Goal: Task Accomplishment & Management: Complete application form

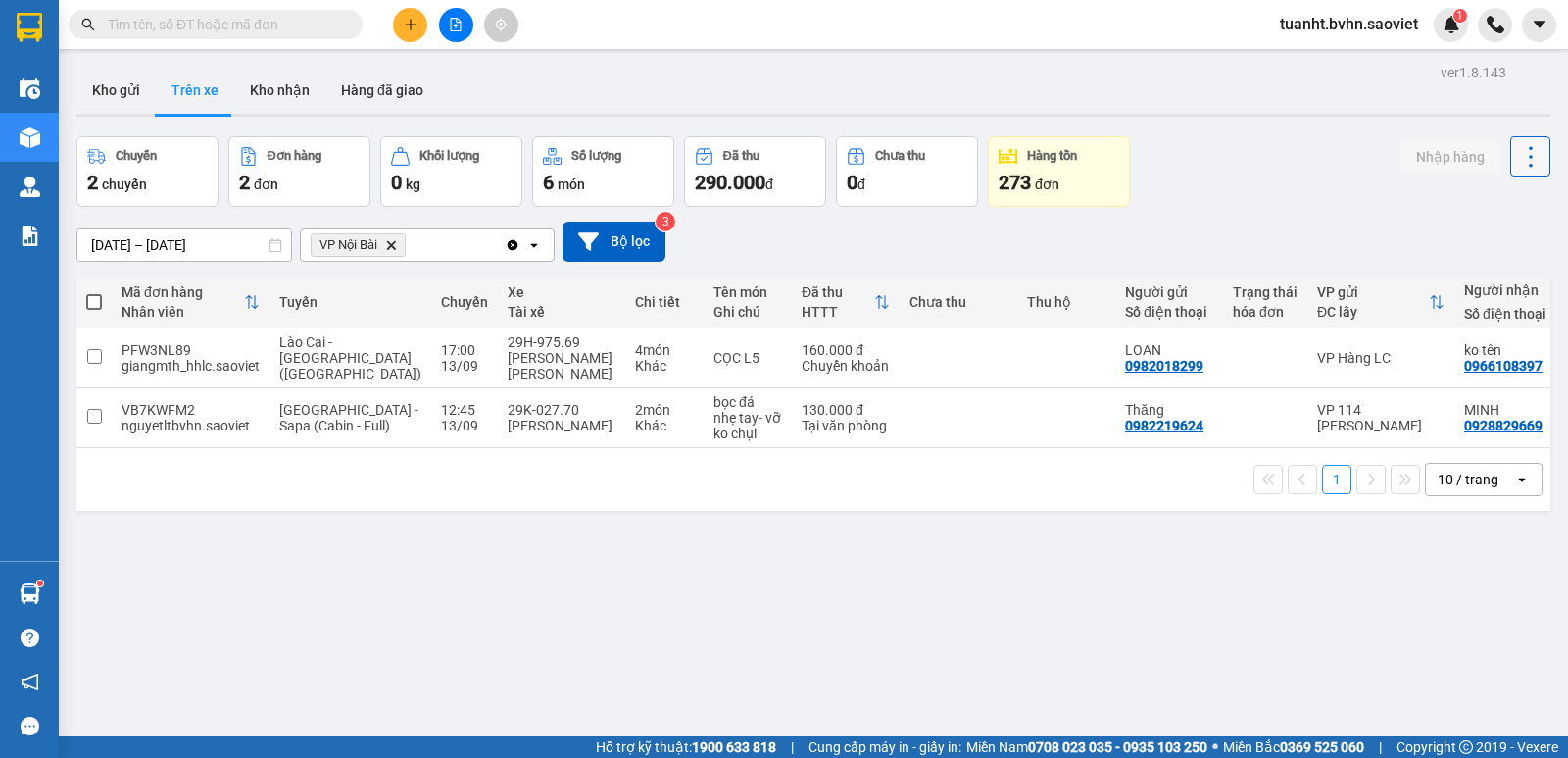
click at [1517, 165] on icon at bounding box center [1531, 157] width 28 height 28
click at [1502, 206] on span "Làm mới" at bounding box center [1489, 210] width 54 height 20
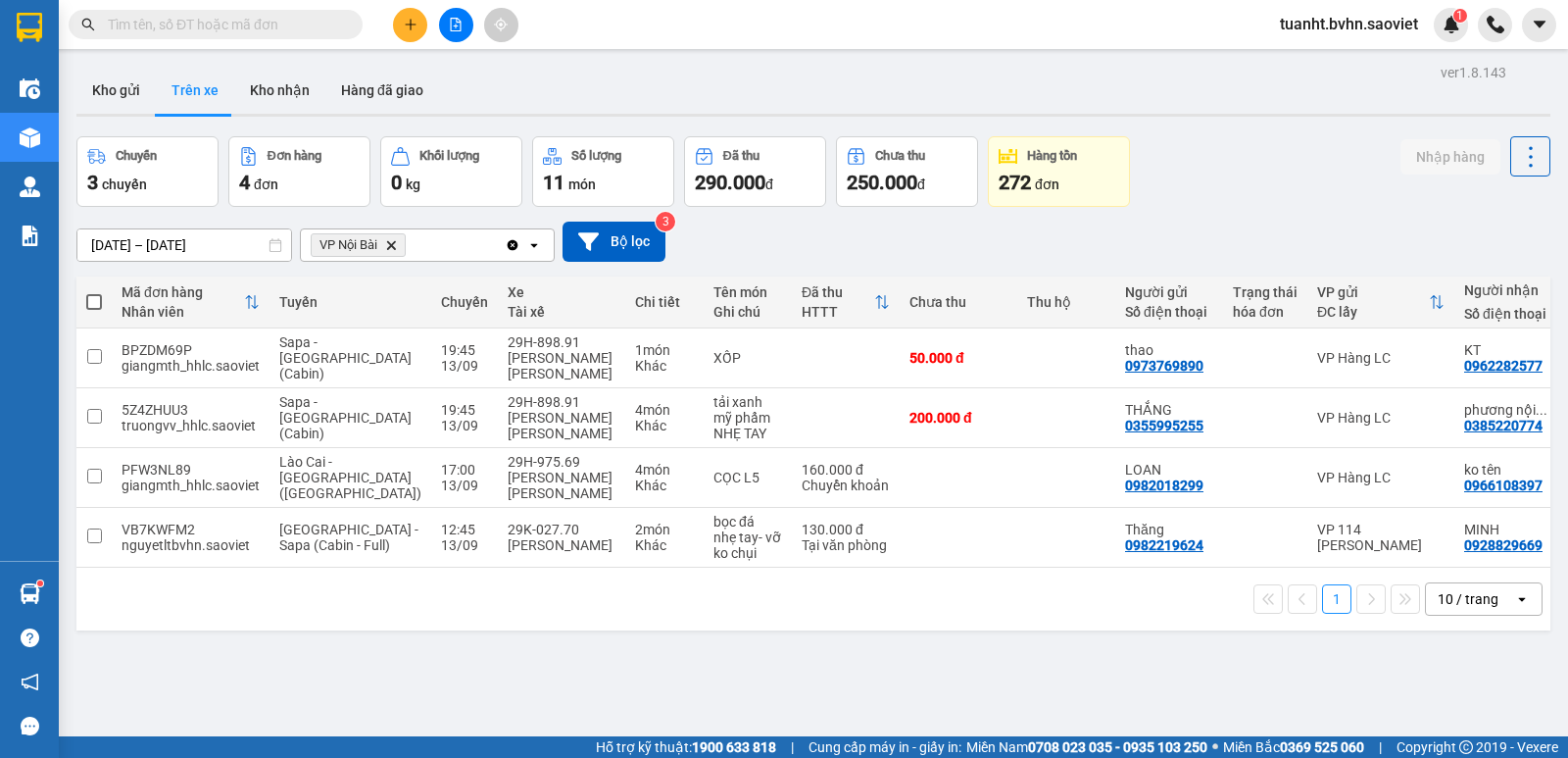
click at [298, 15] on input "text" at bounding box center [223, 25] width 231 height 22
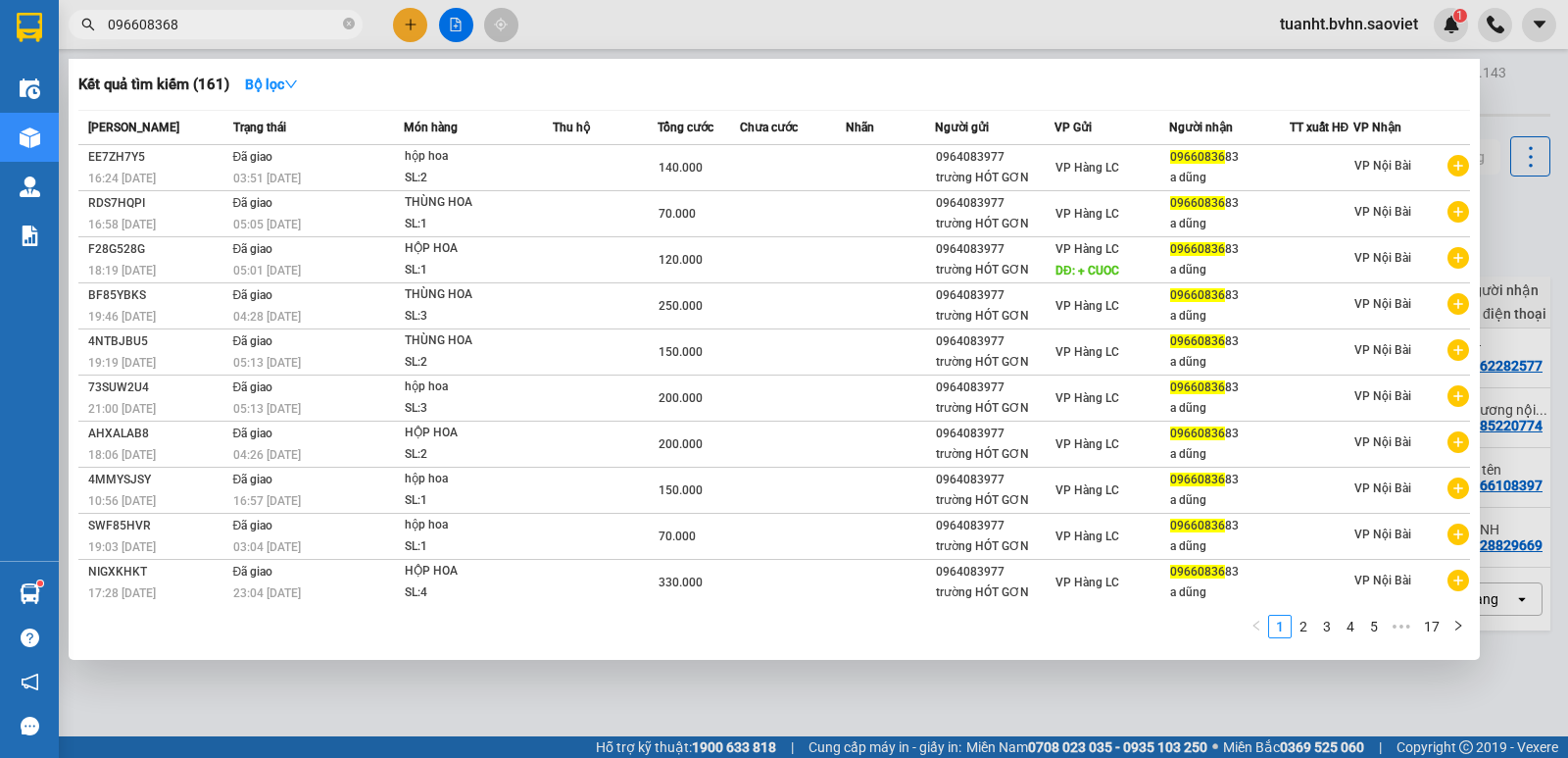
type input "0966083683"
click at [344, 24] on icon "close-circle" at bounding box center [349, 24] width 12 height 12
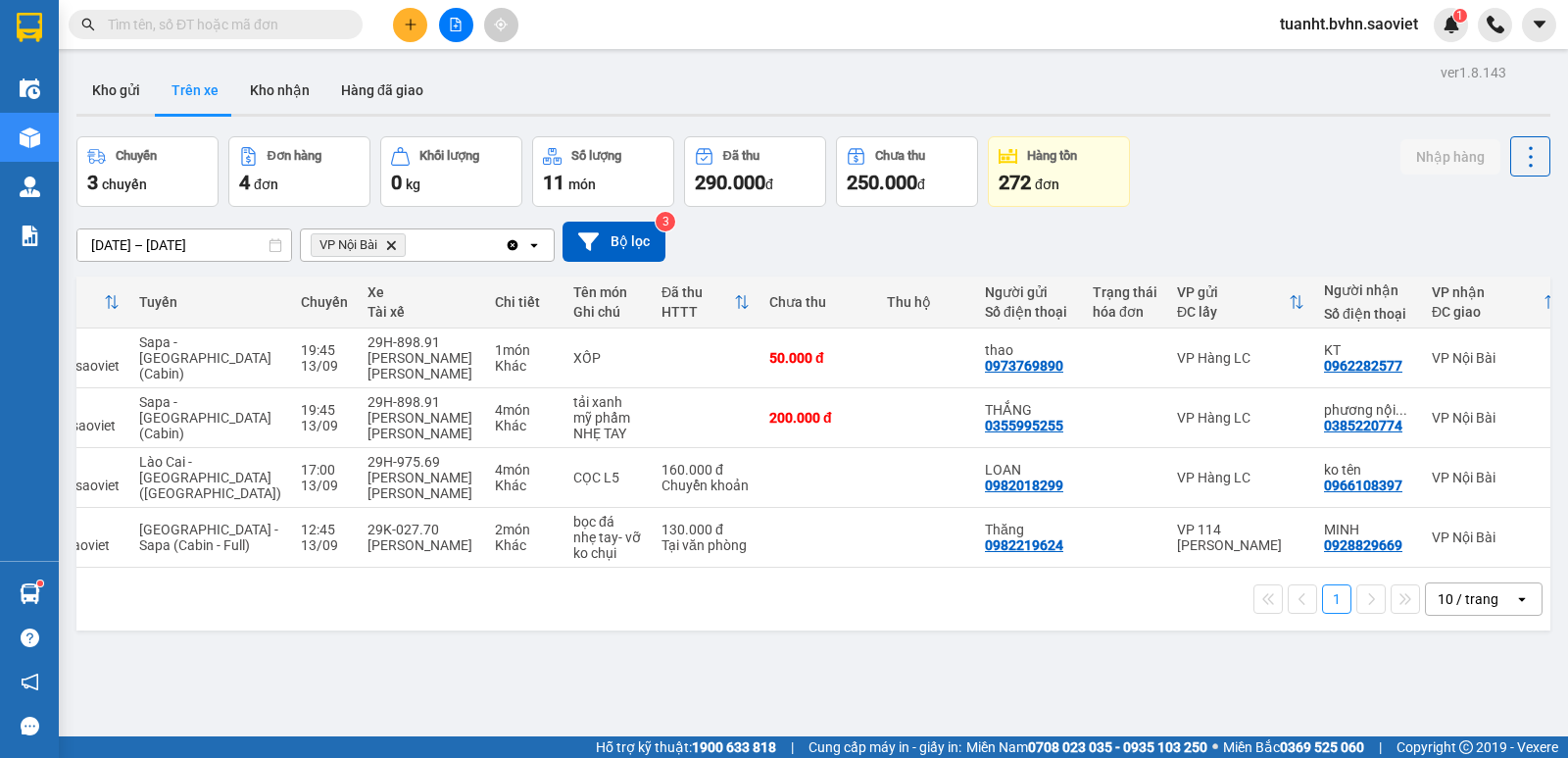
scroll to position [0, 136]
click at [268, 89] on button "Kho nhận" at bounding box center [280, 89] width 91 height 47
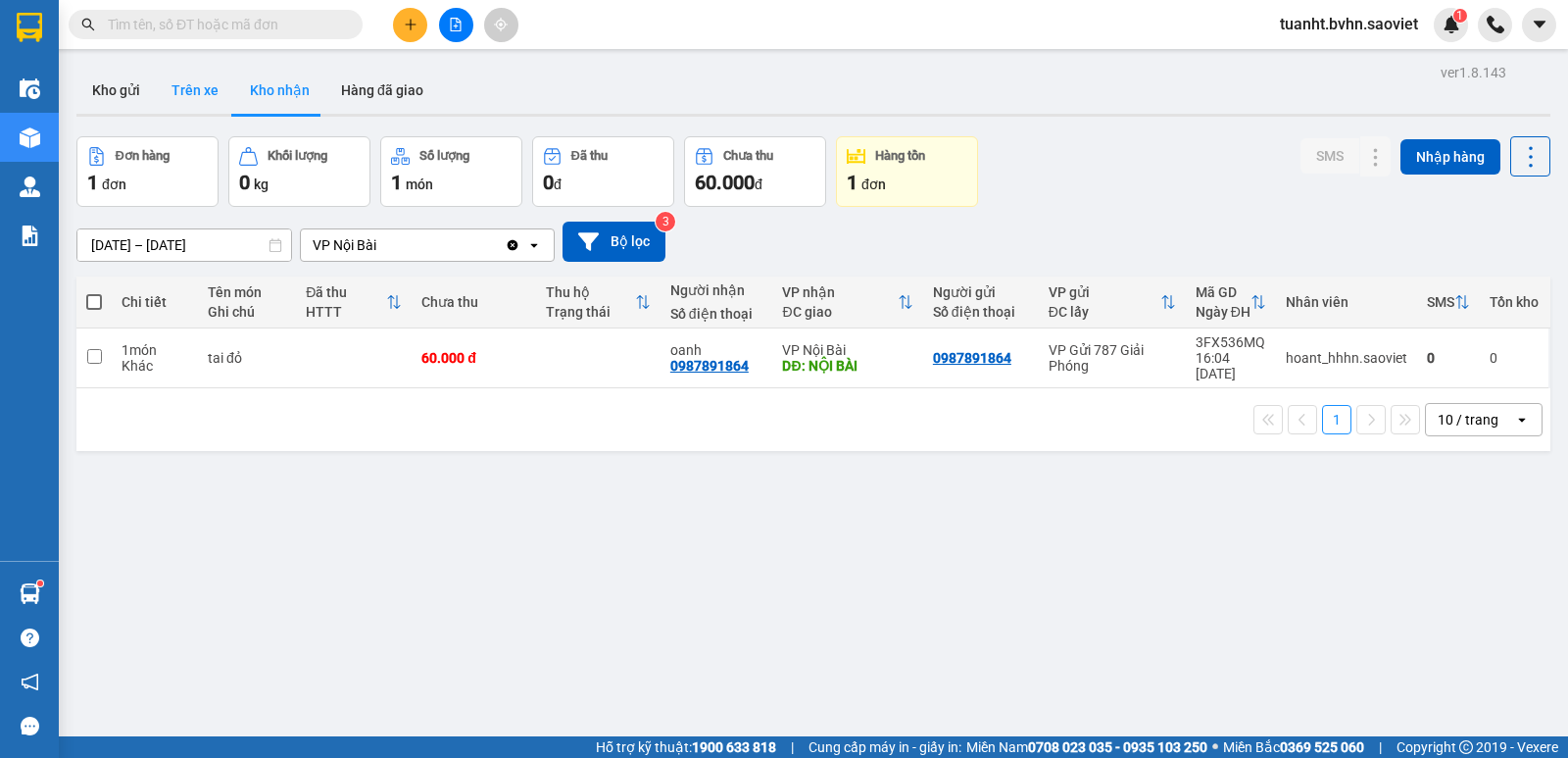
click at [216, 95] on button "Trên xe" at bounding box center [194, 89] width 78 height 47
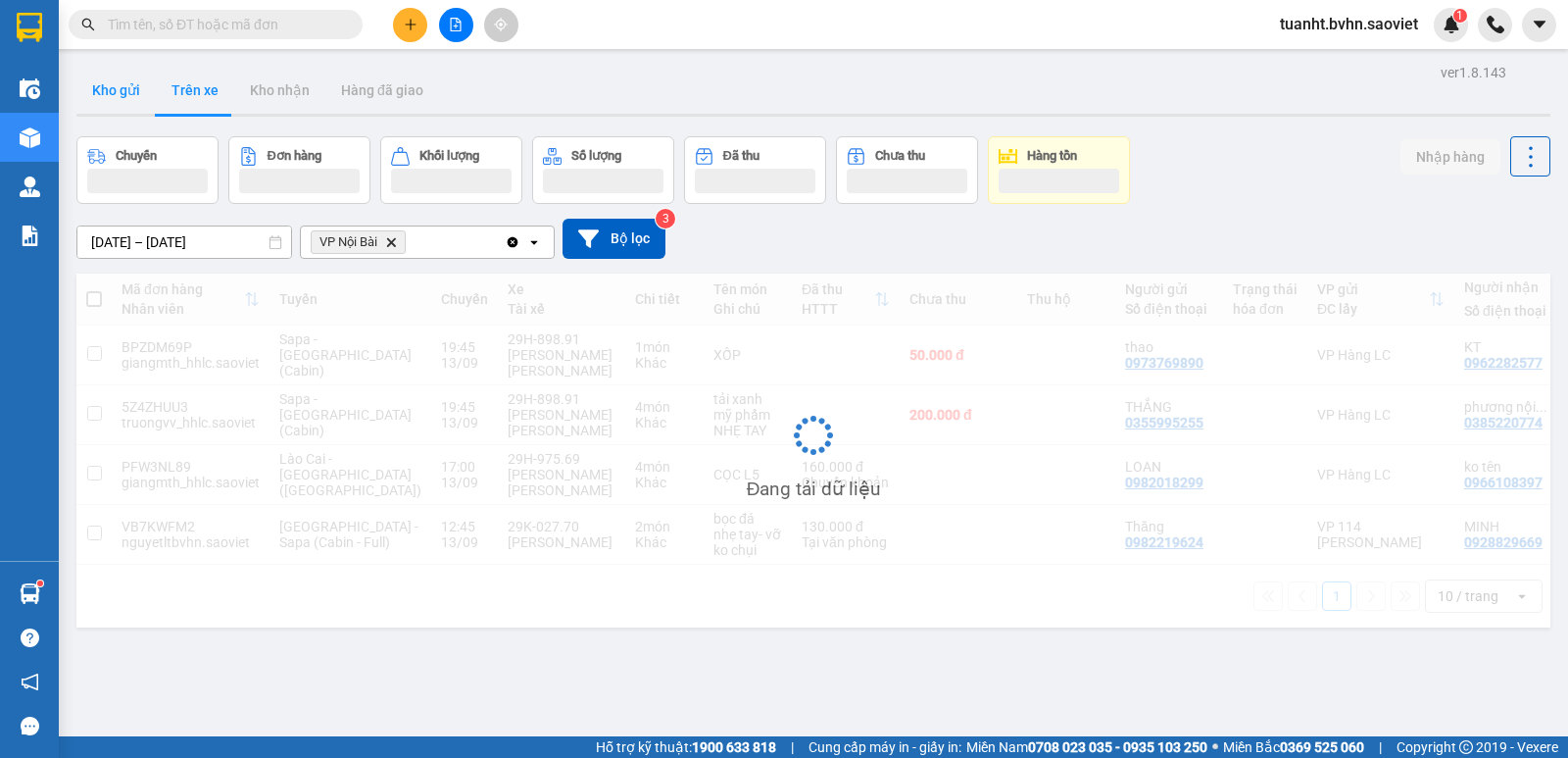
click at [131, 91] on button "Kho gửi" at bounding box center [116, 89] width 79 height 47
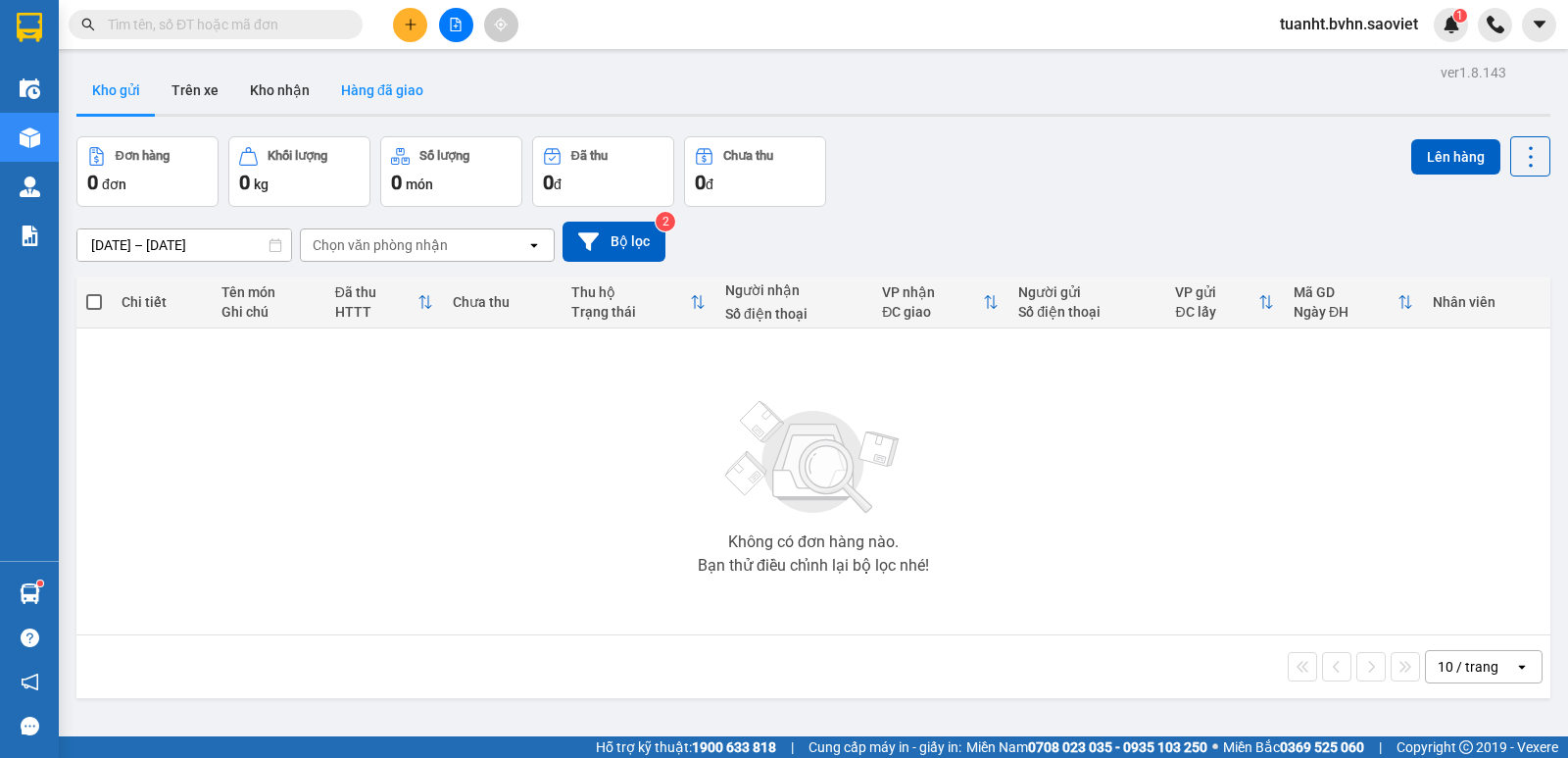
click at [356, 93] on button "Hàng đã giao" at bounding box center [382, 89] width 114 height 47
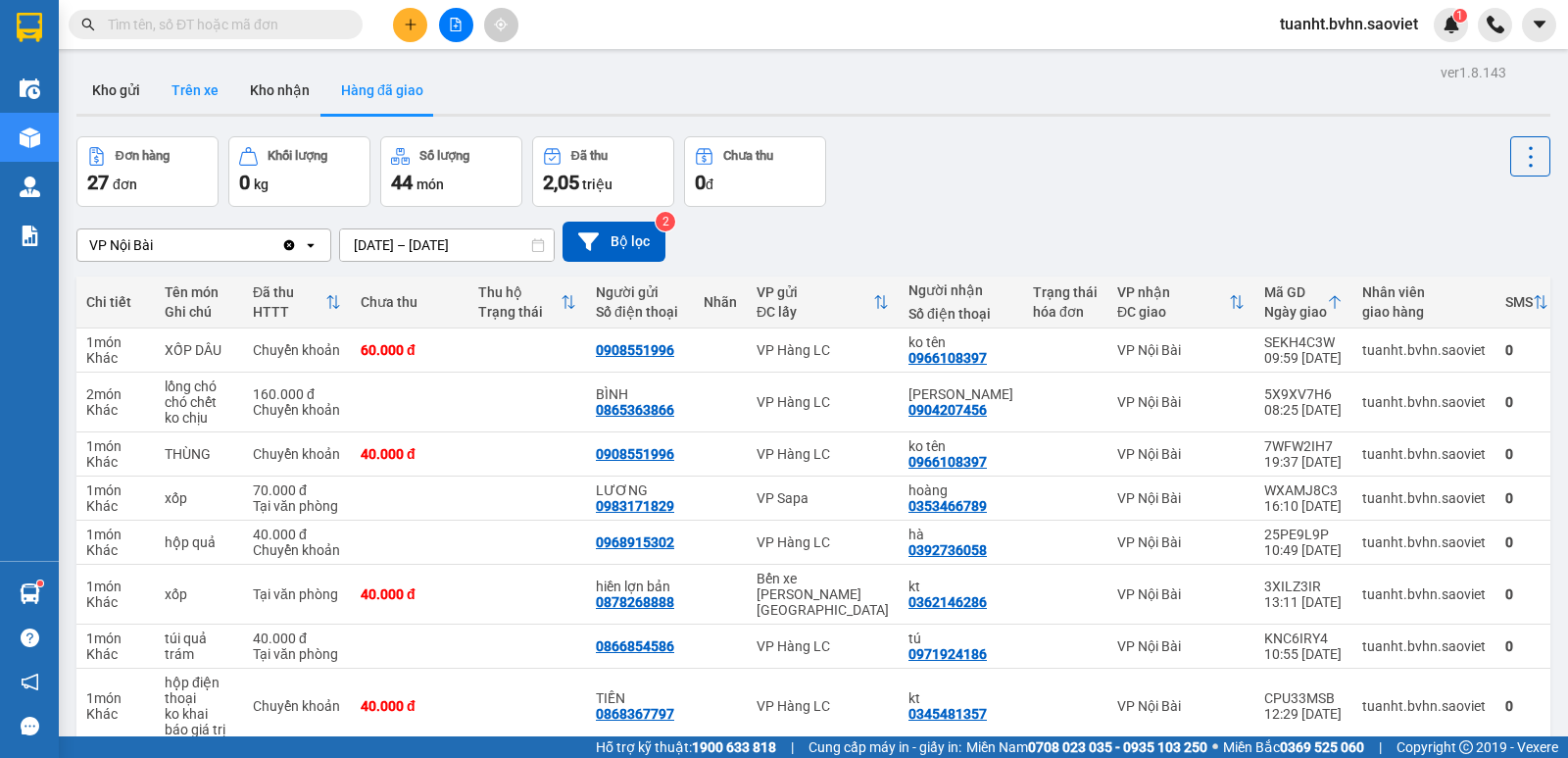
click at [220, 74] on button "Trên xe" at bounding box center [194, 89] width 78 height 47
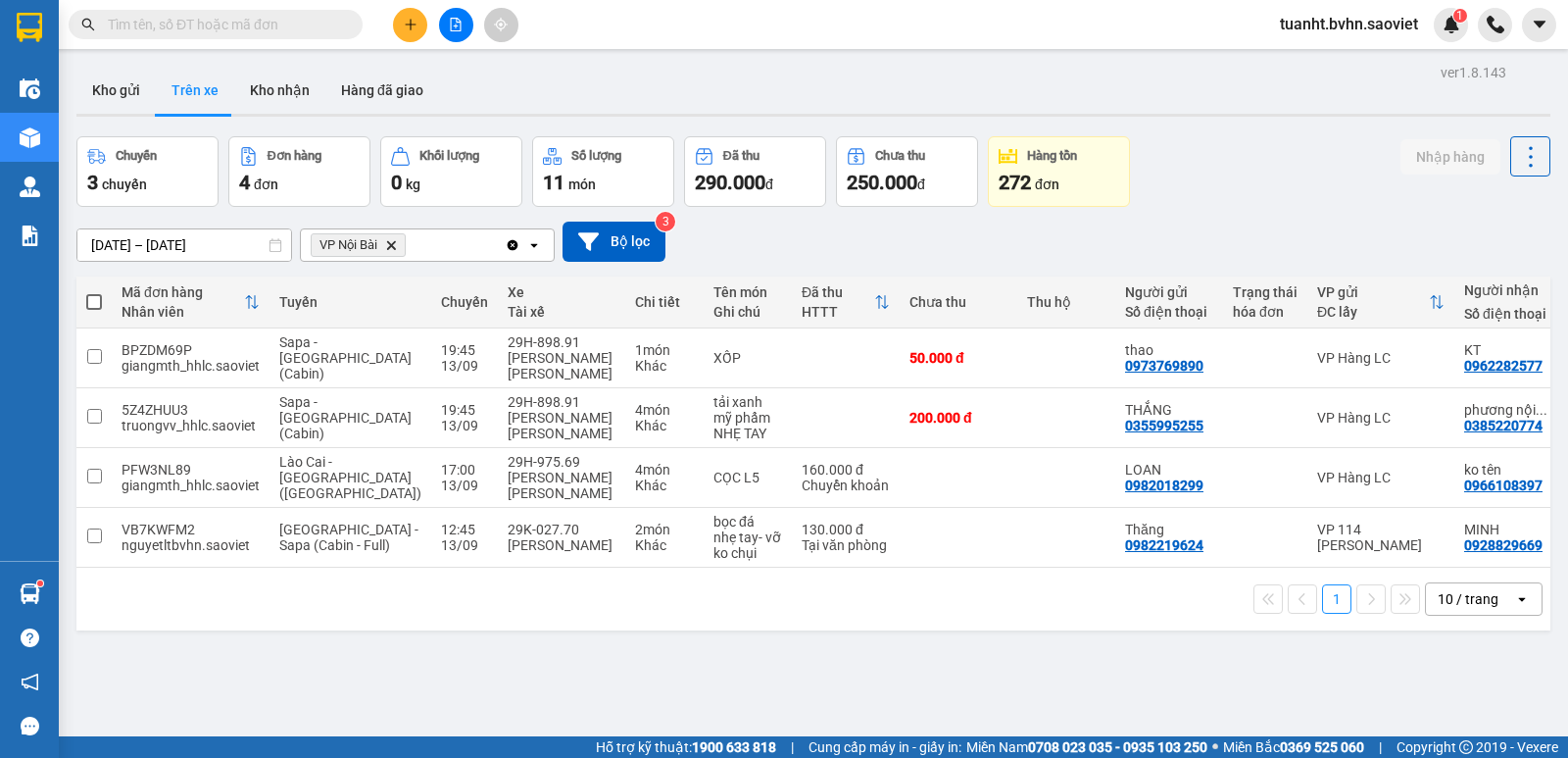
click at [446, 32] on button at bounding box center [456, 25] width 35 height 35
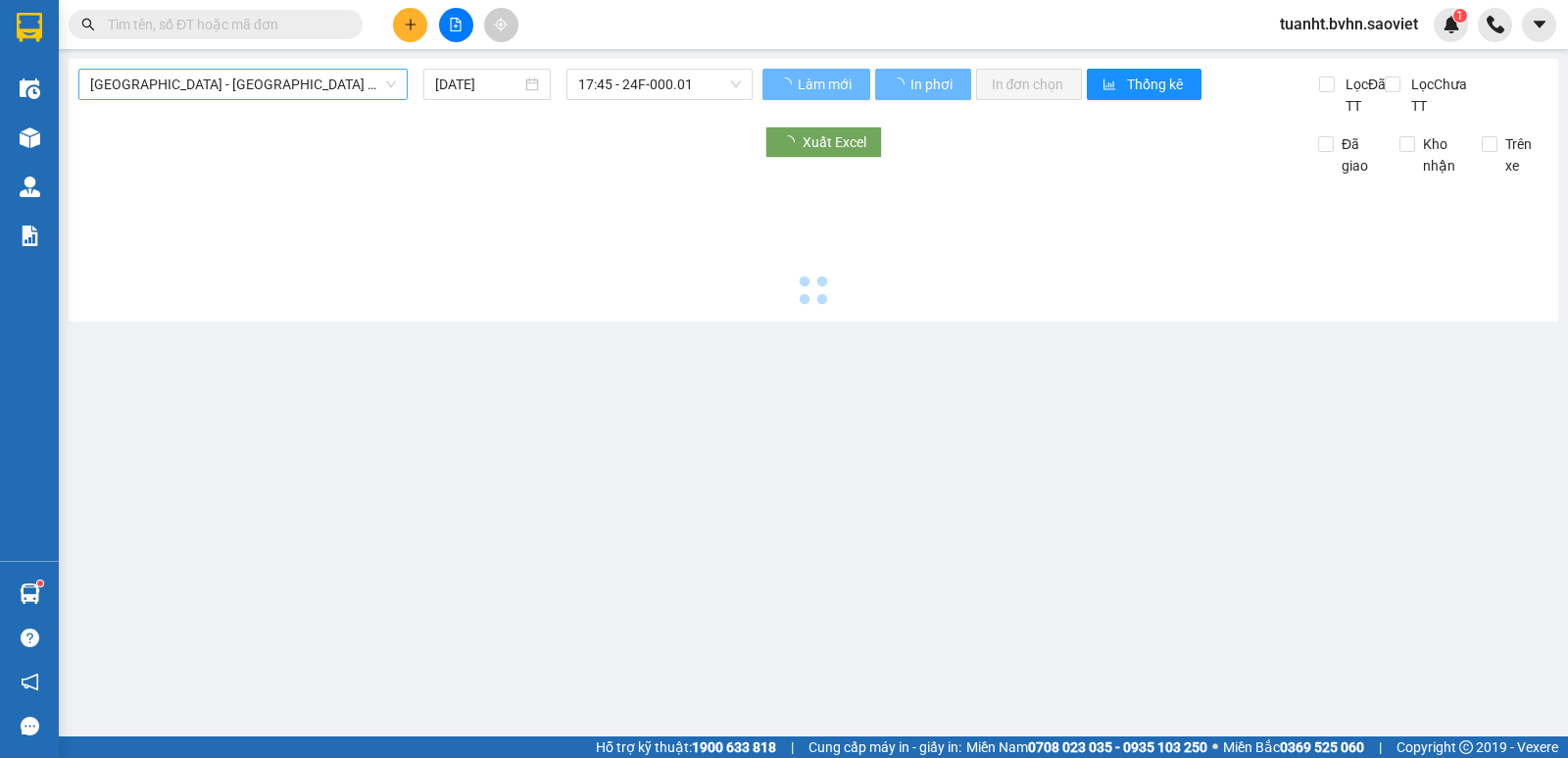
click at [247, 84] on span "[GEOGRAPHIC_DATA] - [GEOGRAPHIC_DATA] (Cabin)" at bounding box center [243, 84] width 306 height 30
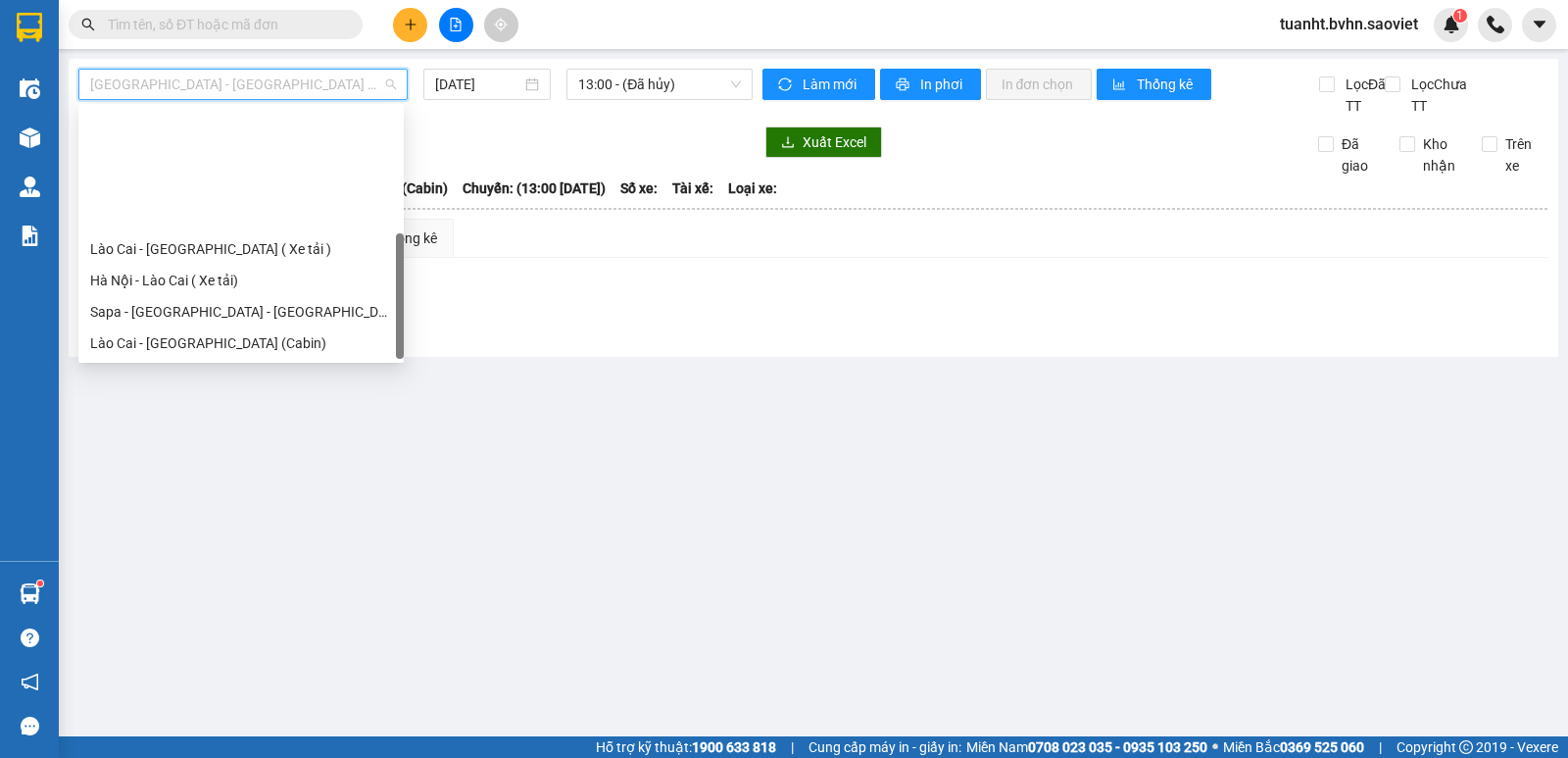
scroll to position [157, 0]
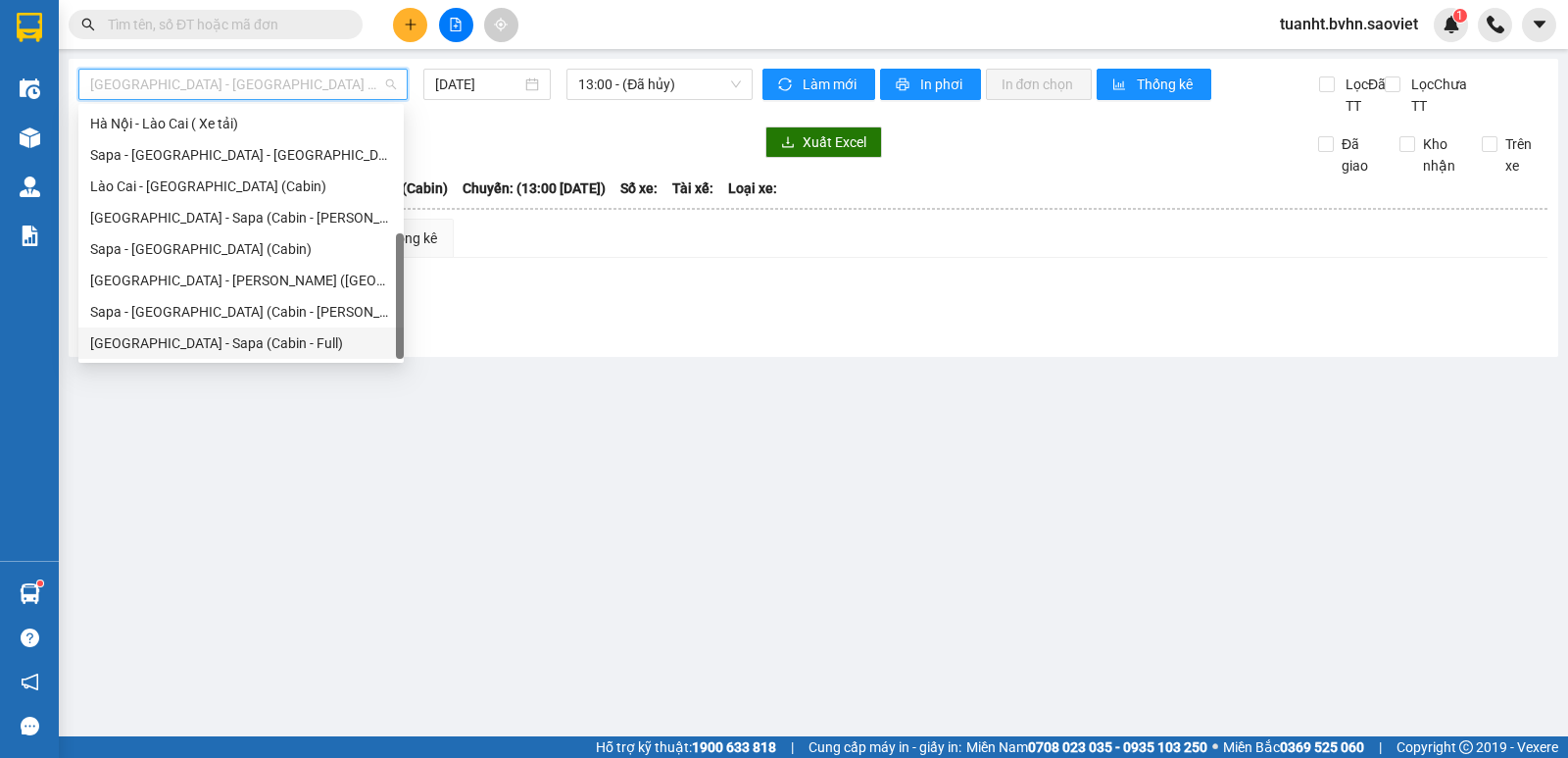
click at [223, 340] on div "[GEOGRAPHIC_DATA] - Sapa (Cabin - Full)" at bounding box center [241, 343] width 302 height 22
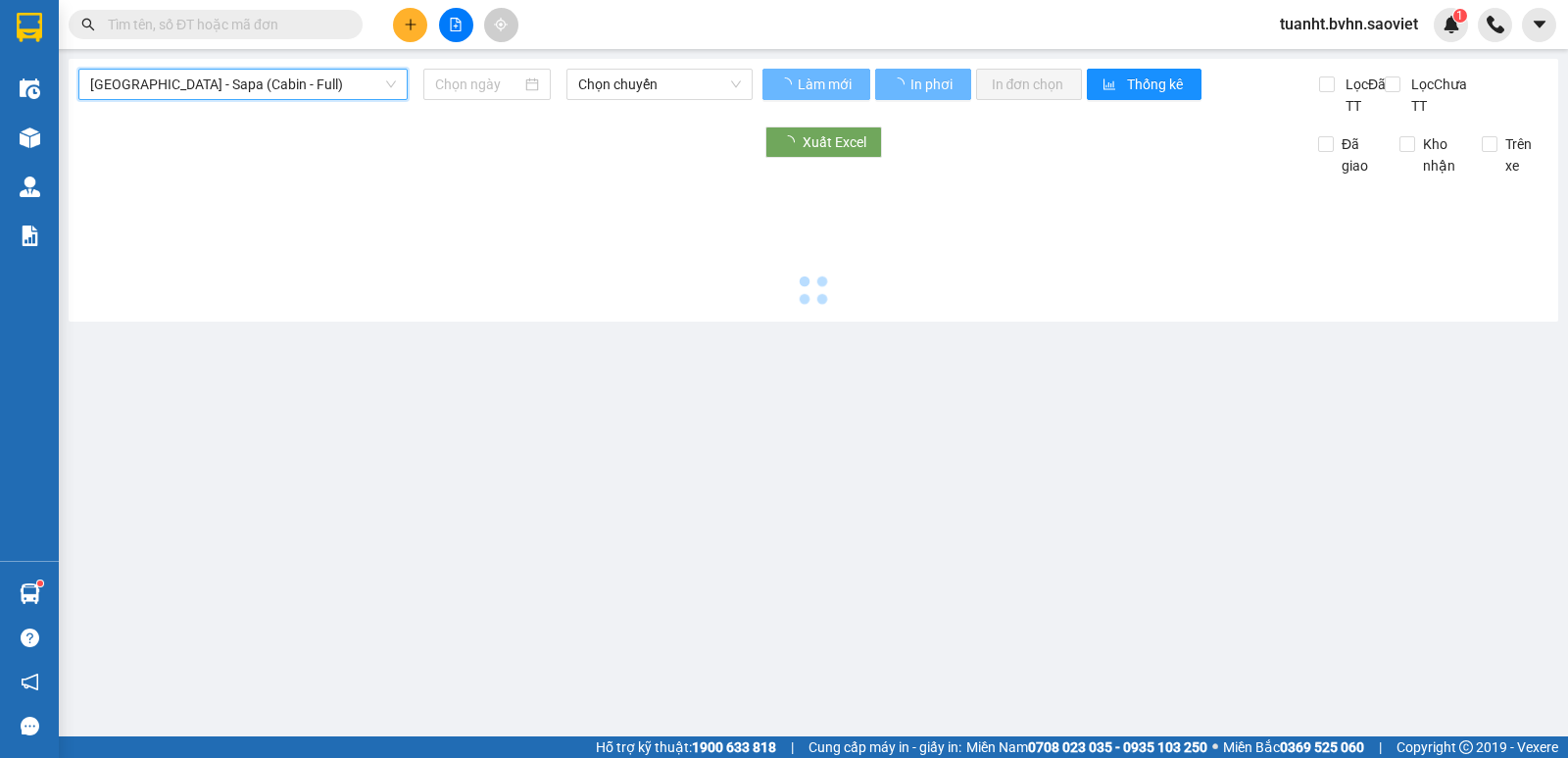
type input "[DATE]"
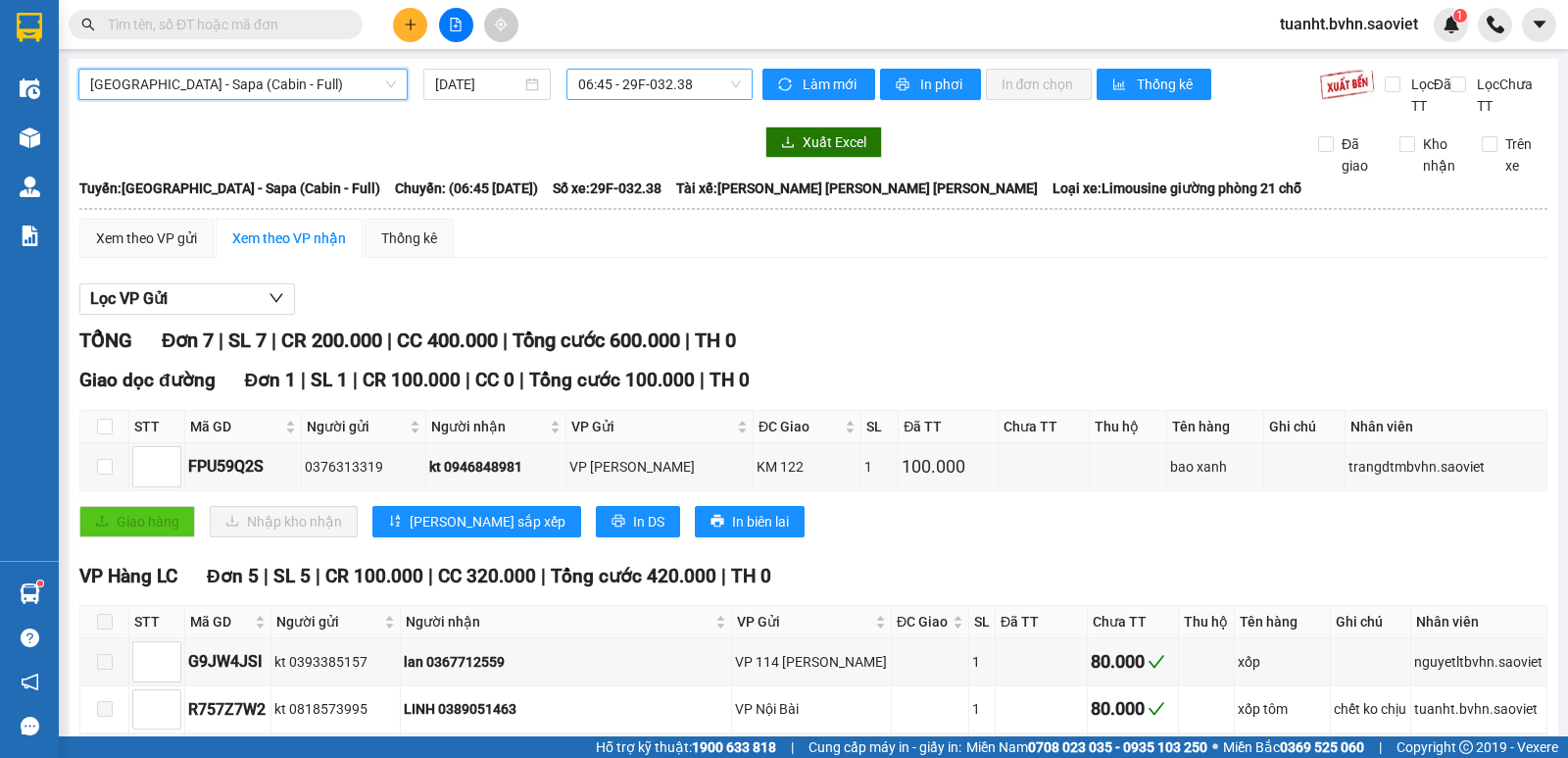
click at [662, 77] on span "06:45 - 29F-032.38" at bounding box center [659, 84] width 162 height 30
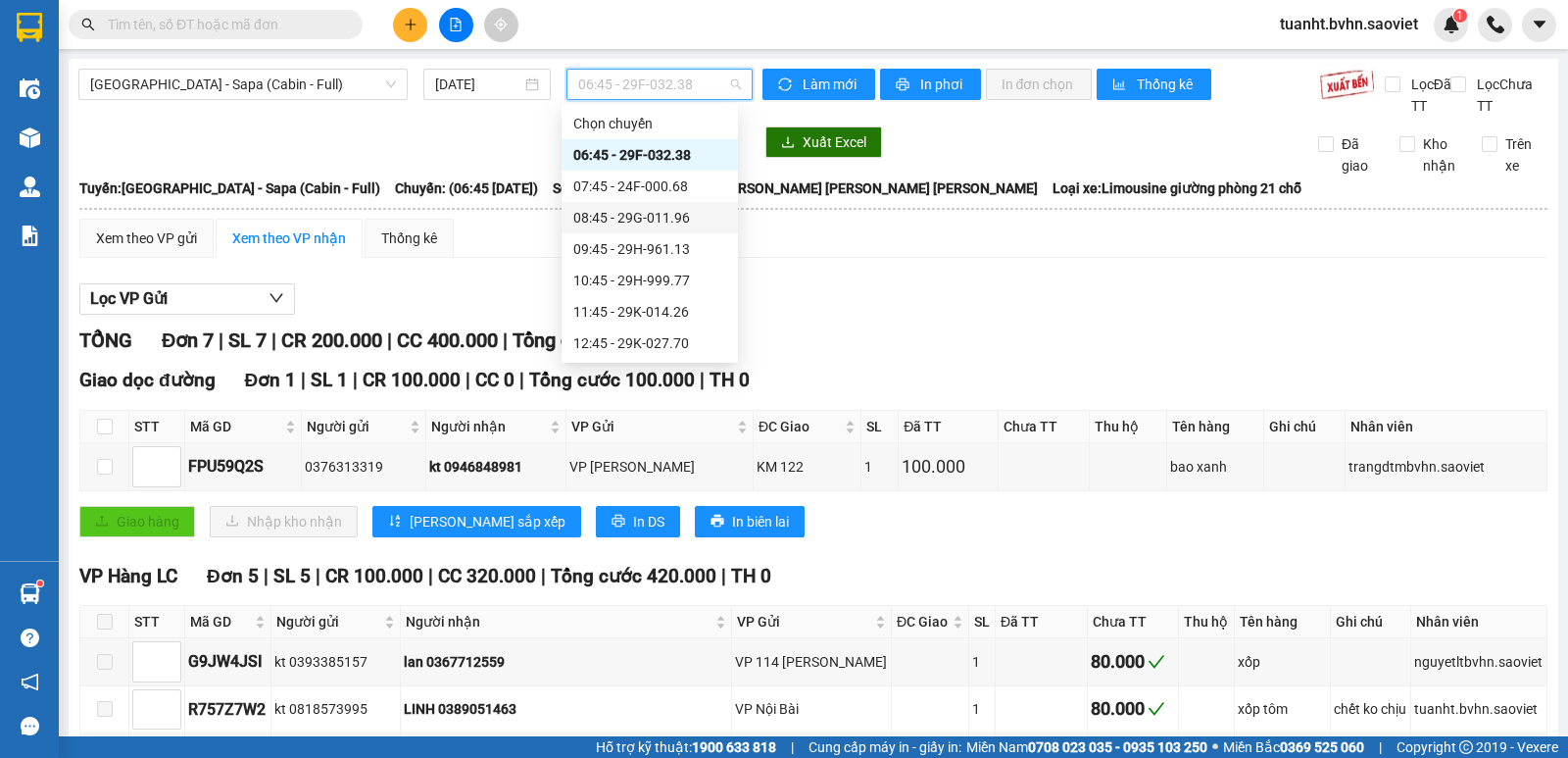
scroll to position [377, 0]
click at [666, 178] on div "19:15 - 24F-000.67" at bounding box center [650, 186] width 153 height 22
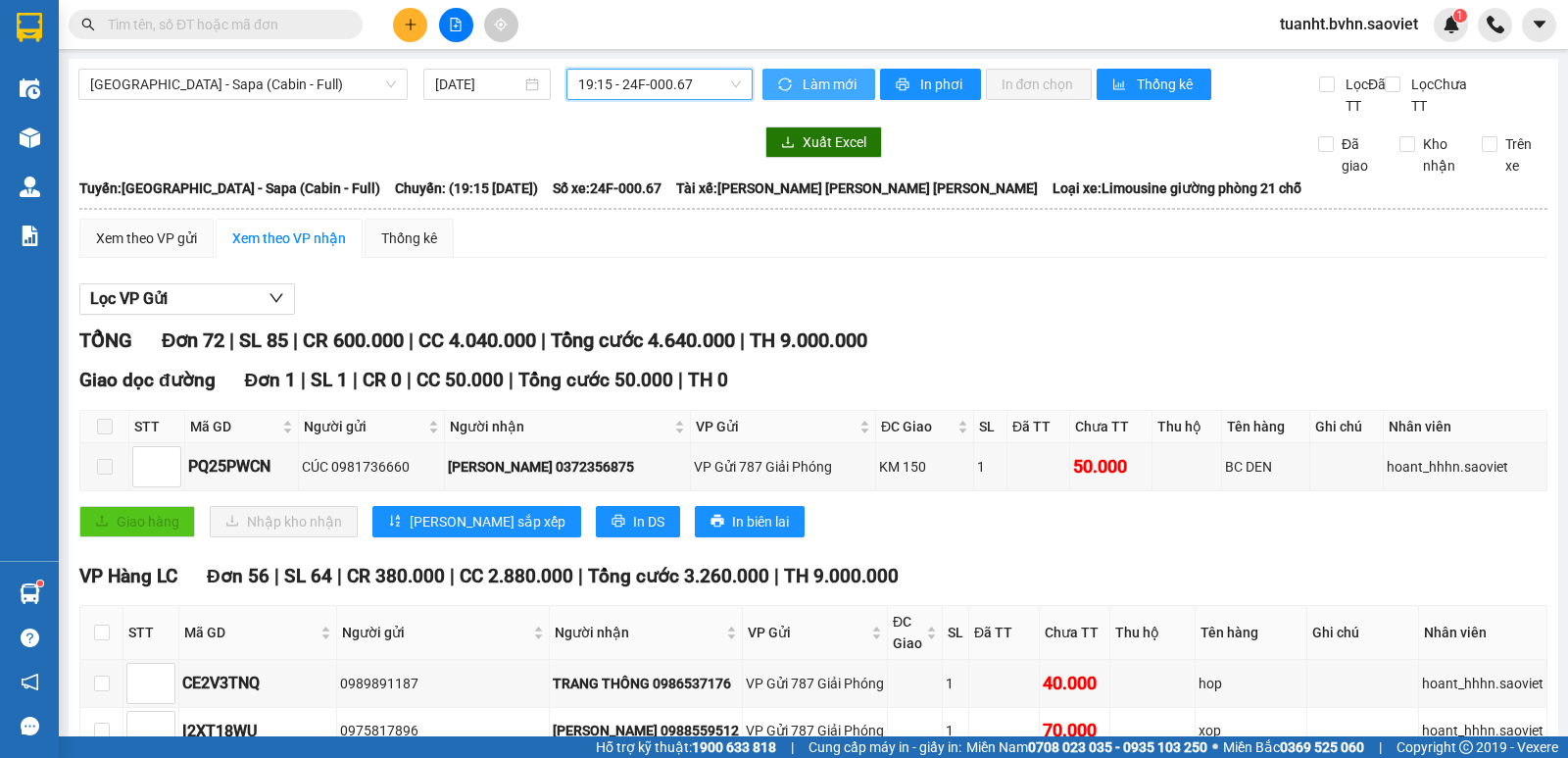
click at [804, 86] on span "Làm mới" at bounding box center [831, 84] width 56 height 22
click at [921, 89] on span "In phơi" at bounding box center [943, 84] width 45 height 22
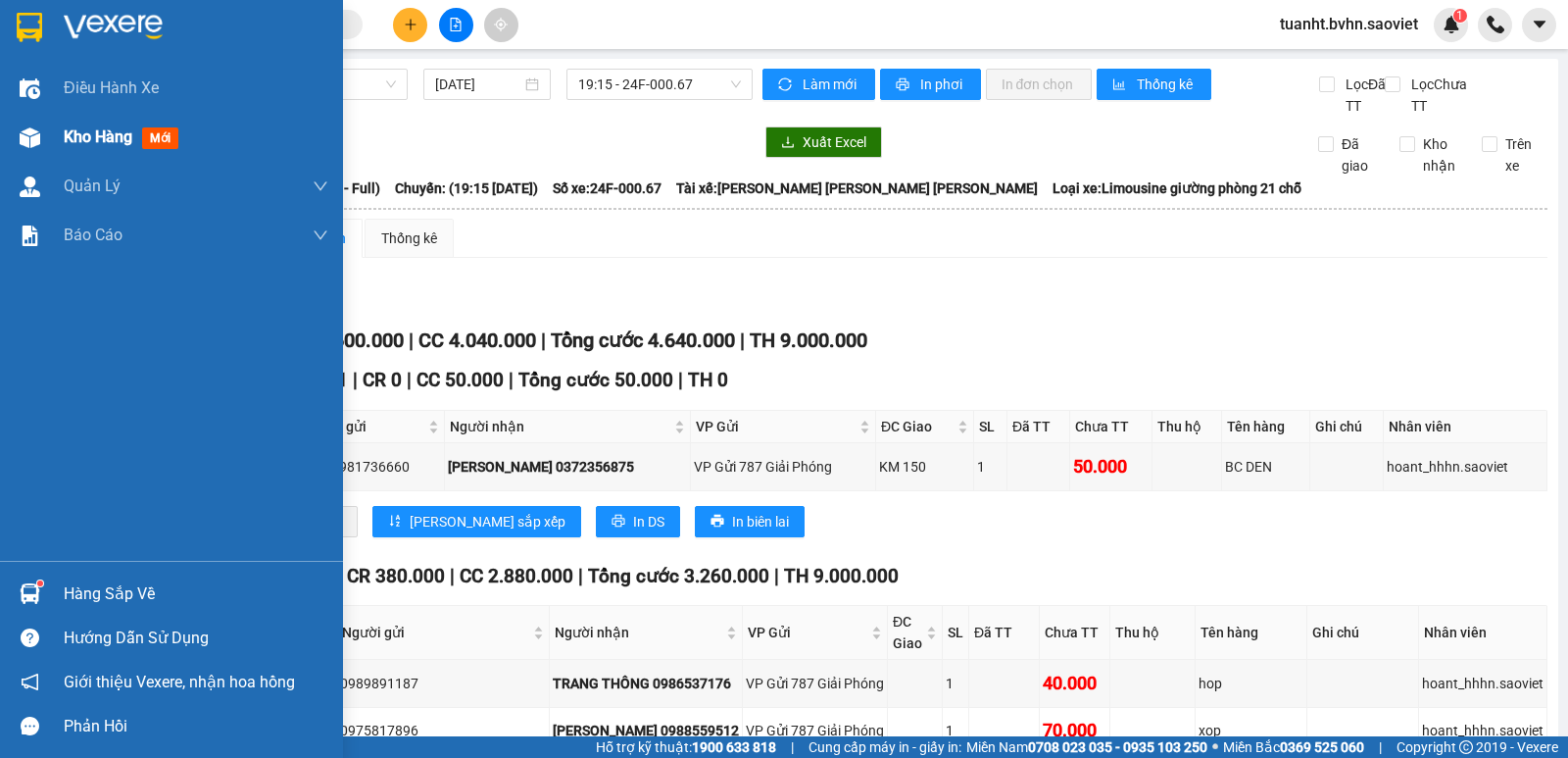
click at [44, 150] on div at bounding box center [30, 138] width 35 height 35
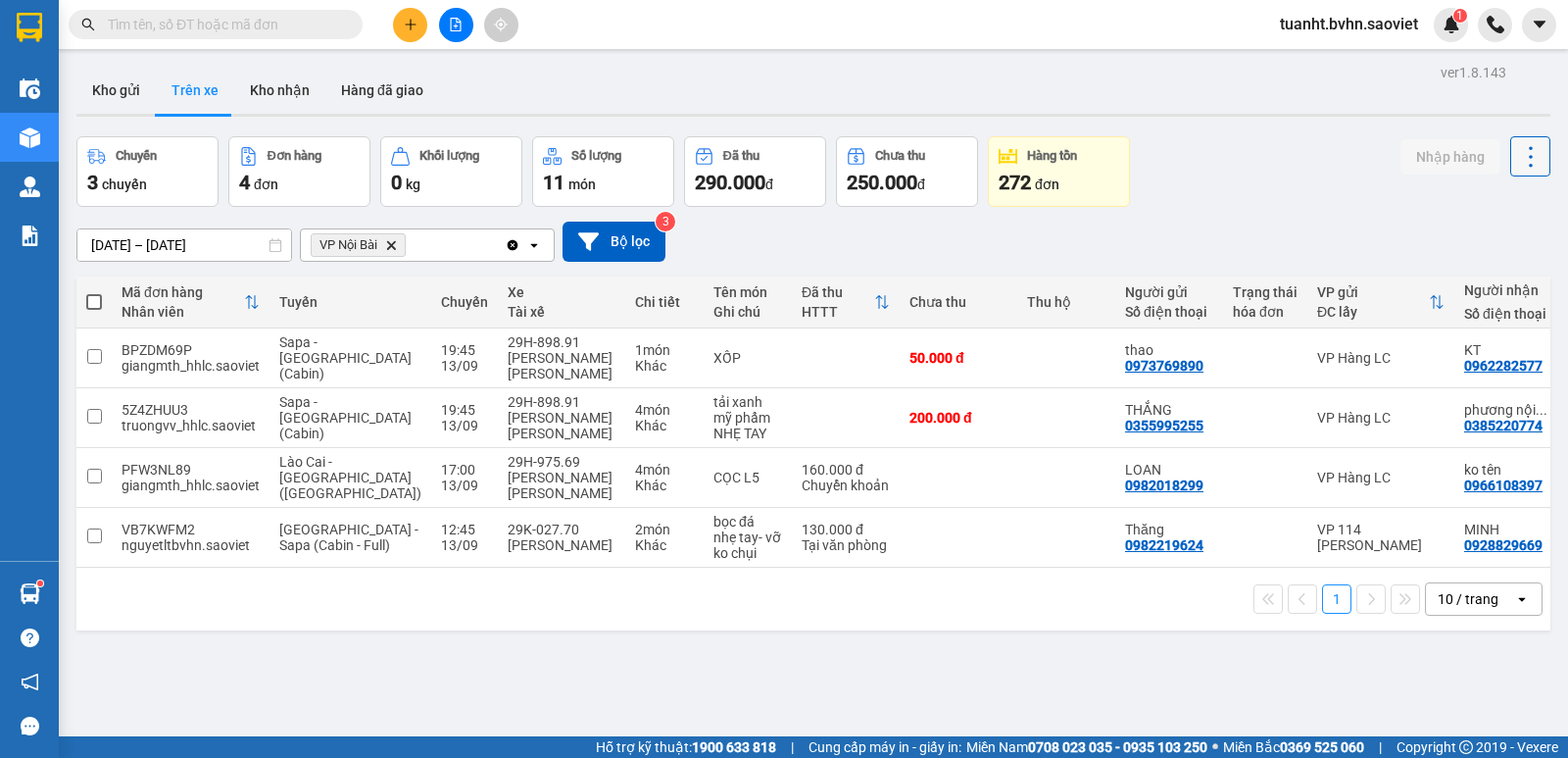
click at [1517, 158] on icon at bounding box center [1531, 157] width 28 height 28
click at [1498, 218] on span "Làm mới" at bounding box center [1489, 210] width 54 height 20
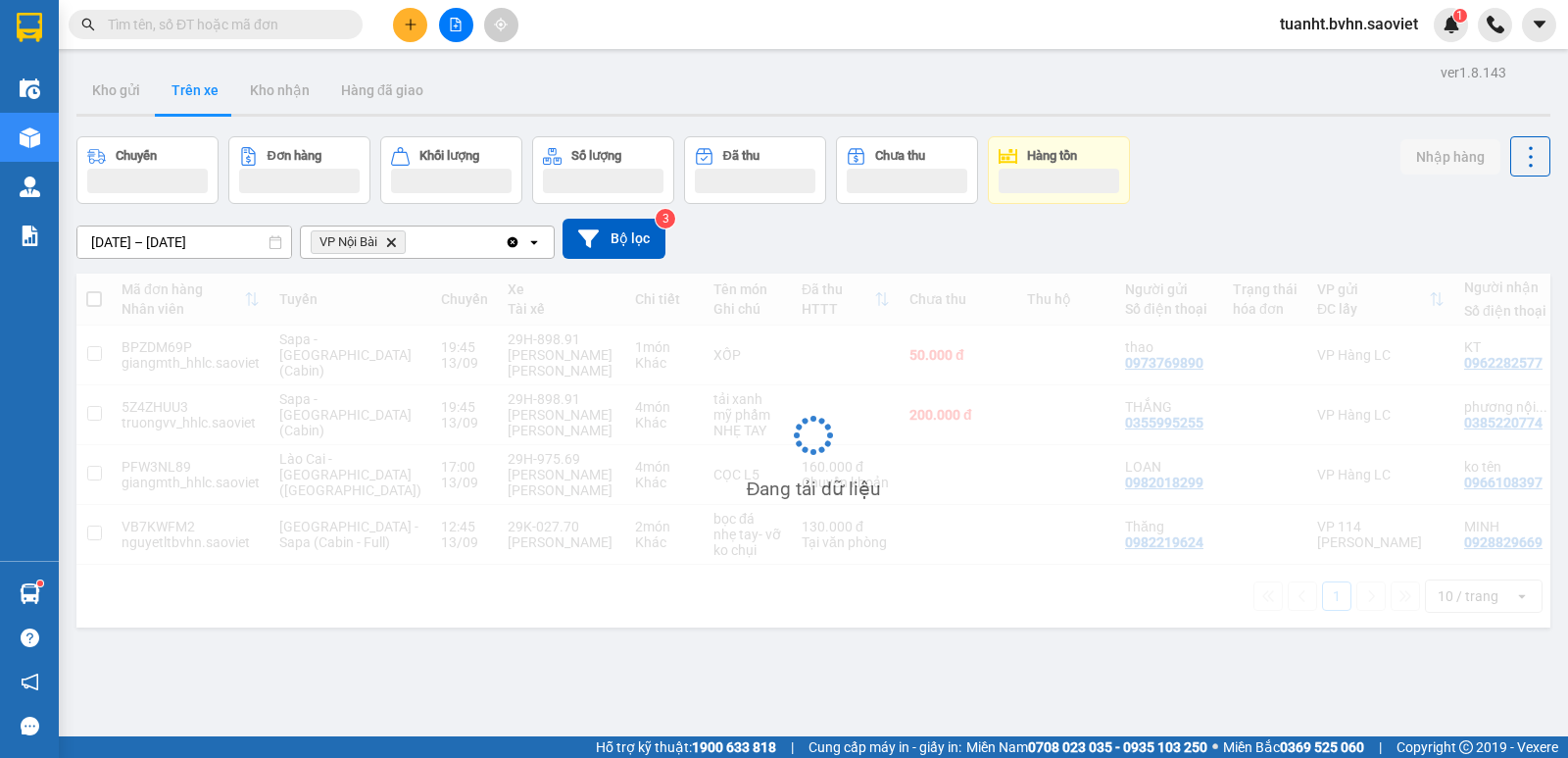
click at [1495, 216] on div "[DATE] – [DATE] Press the down arrow key to interact with the calendar and sele…" at bounding box center [814, 239] width 1475 height 69
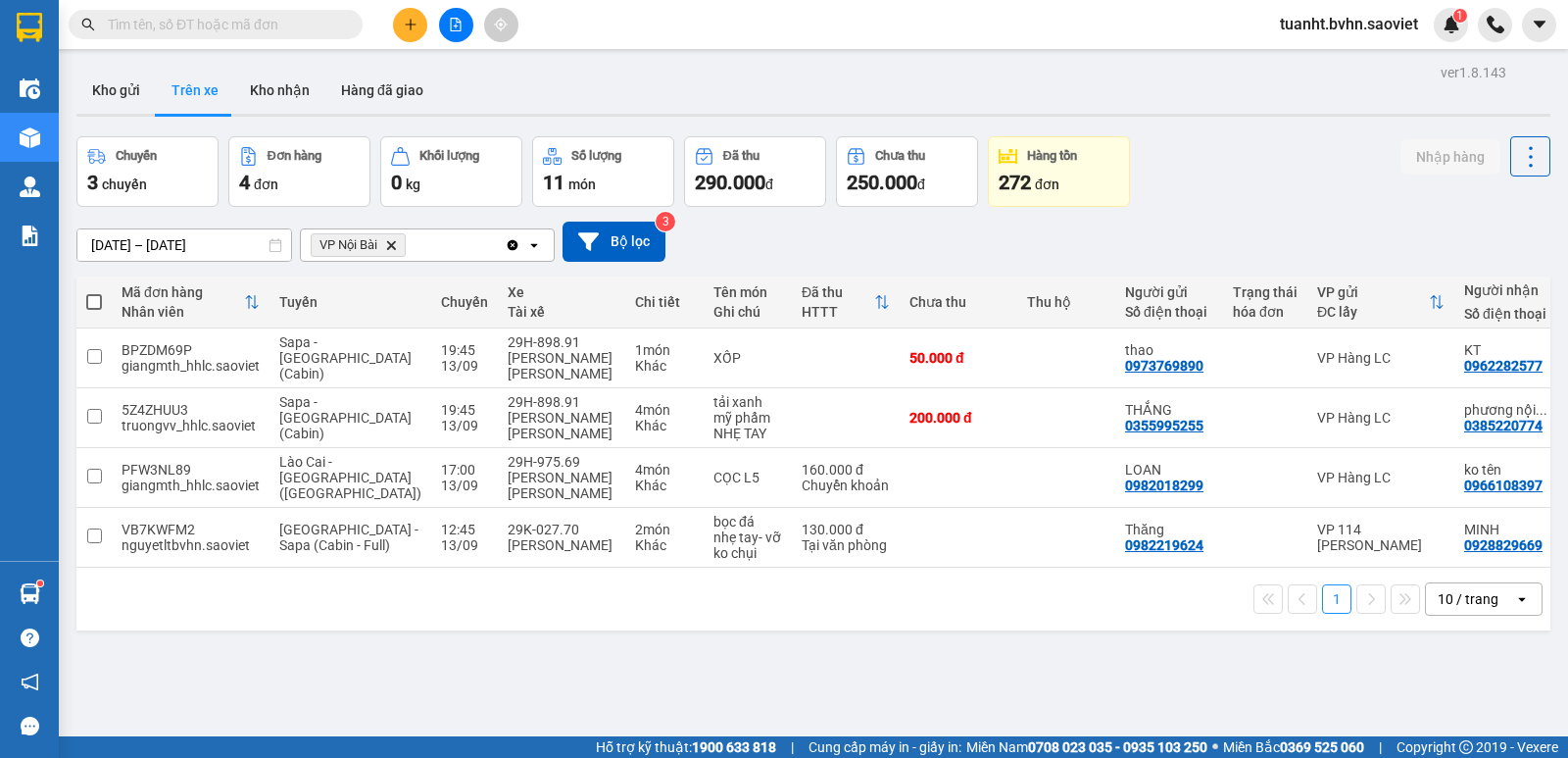
click at [265, 14] on input "text" at bounding box center [223, 25] width 231 height 22
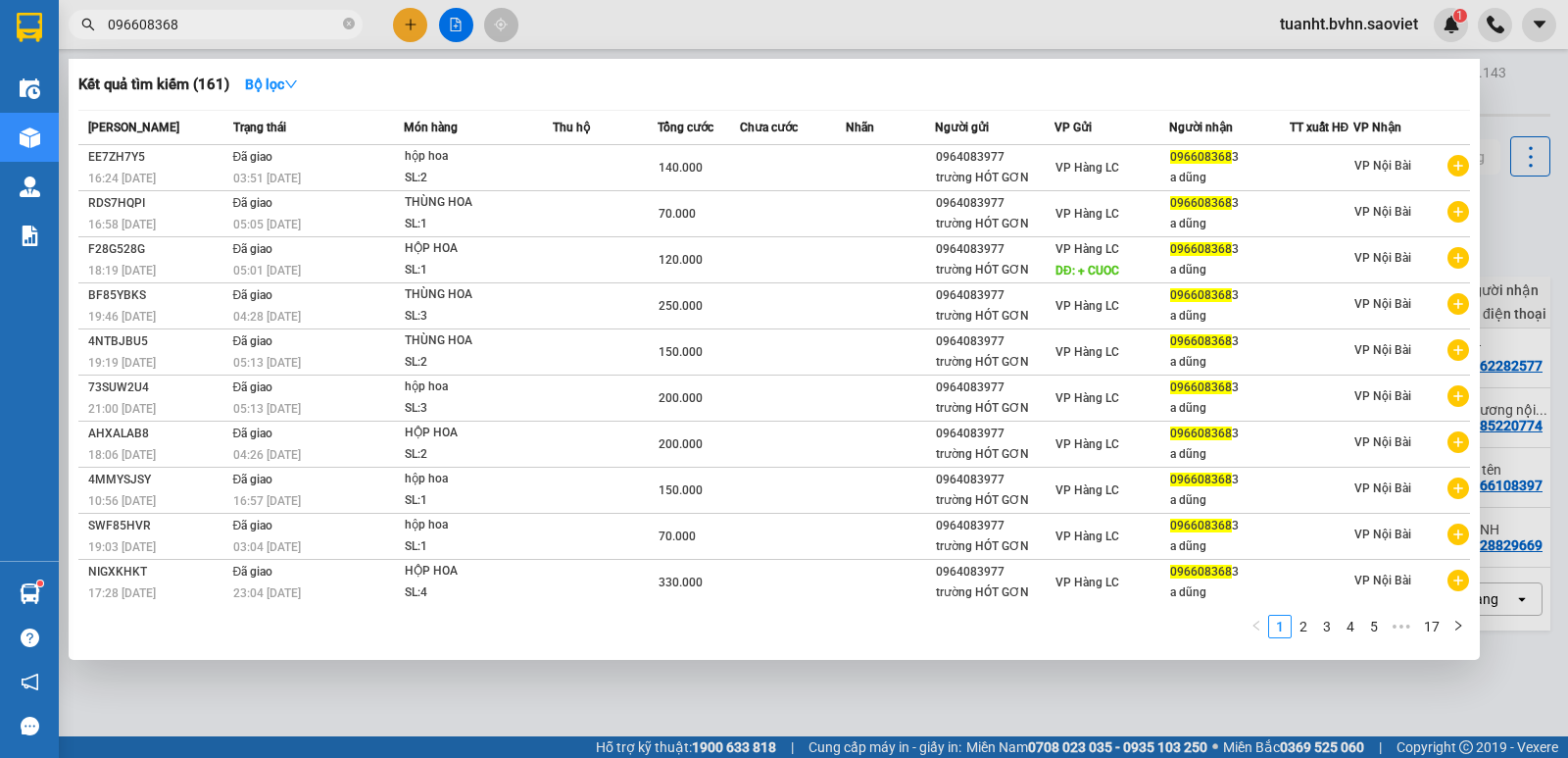
type input "0966083683"
click at [349, 25] on icon "close-circle" at bounding box center [349, 24] width 12 height 12
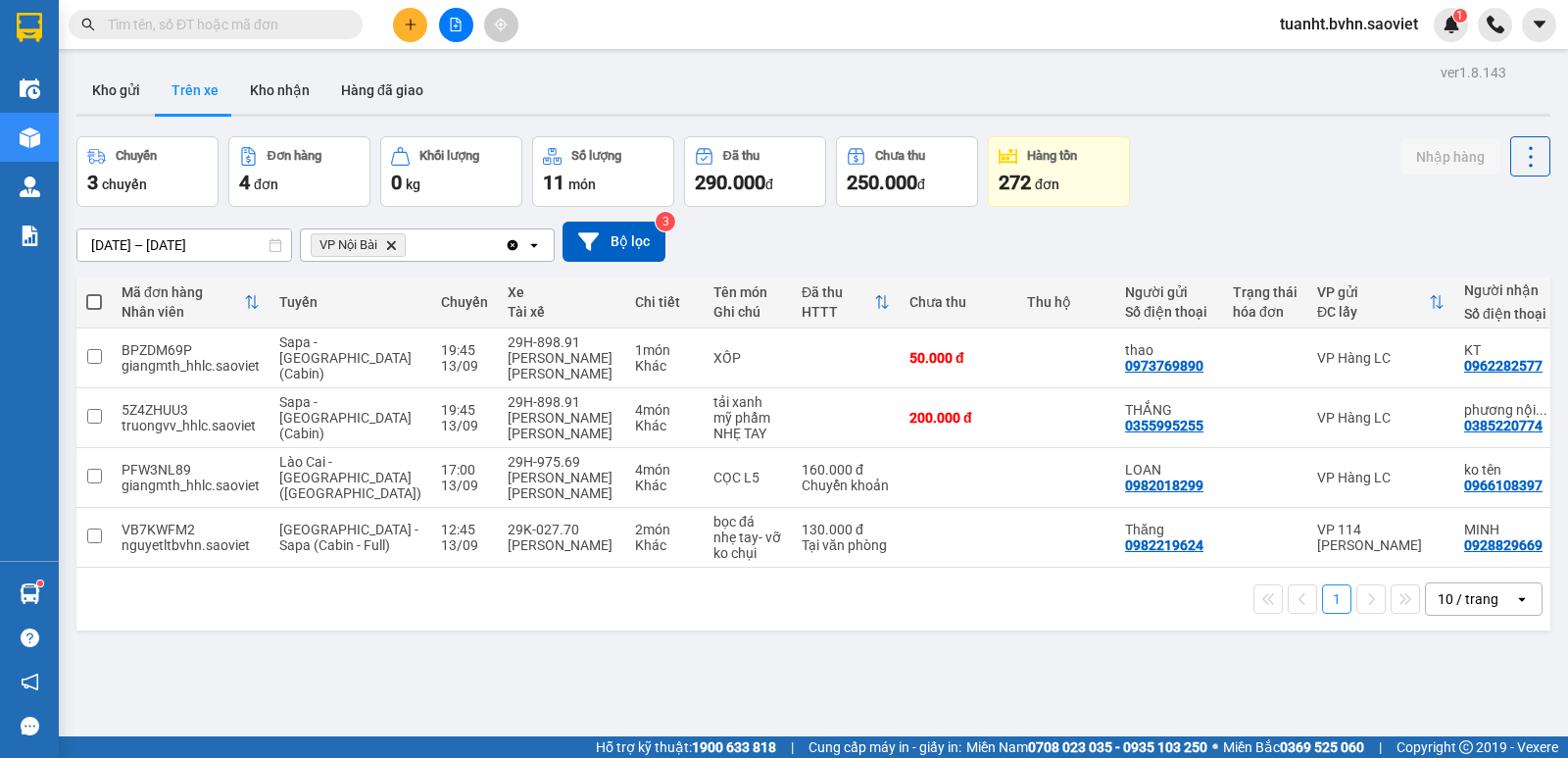
click at [404, 29] on icon "plus" at bounding box center [410, 25] width 14 height 14
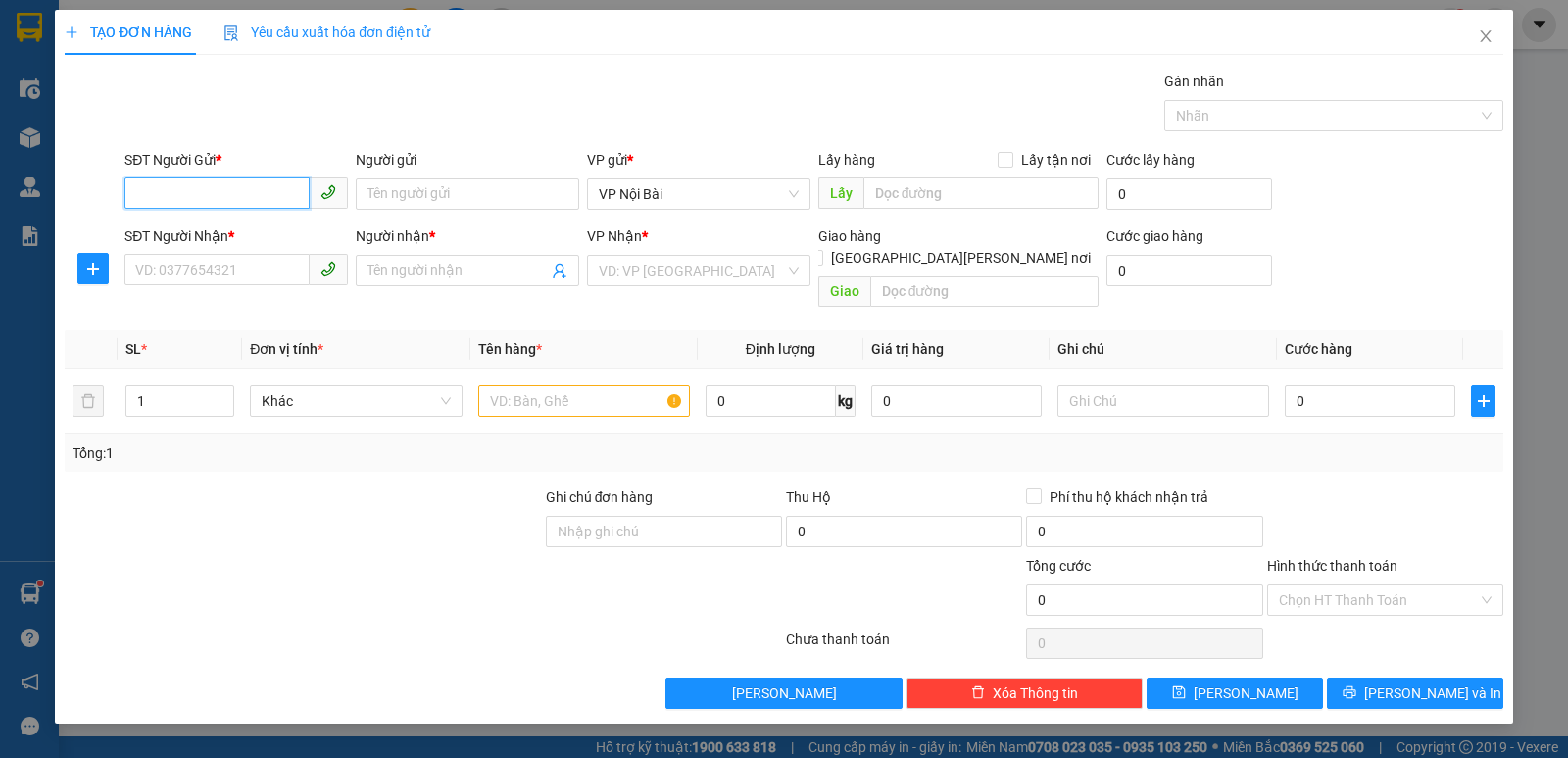
click at [251, 191] on input "SĐT Người Gửi *" at bounding box center [217, 193] width 185 height 32
type input "0818573995"
click at [253, 226] on div "0818573995 - kt" at bounding box center [236, 234] width 200 height 22
type input "kt"
type input "0367712559"
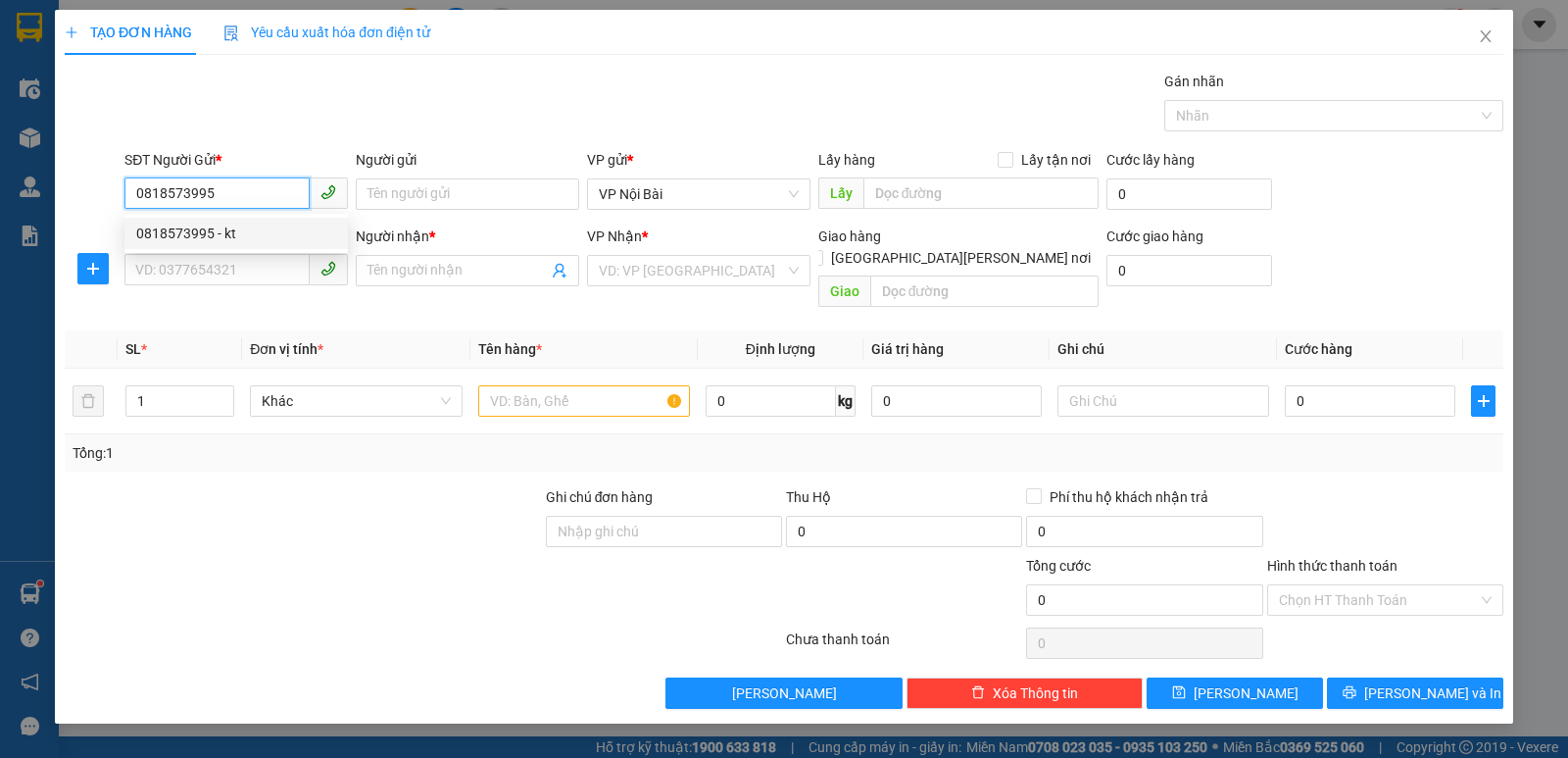
type input "Nguyên đình"
type input "0818573995"
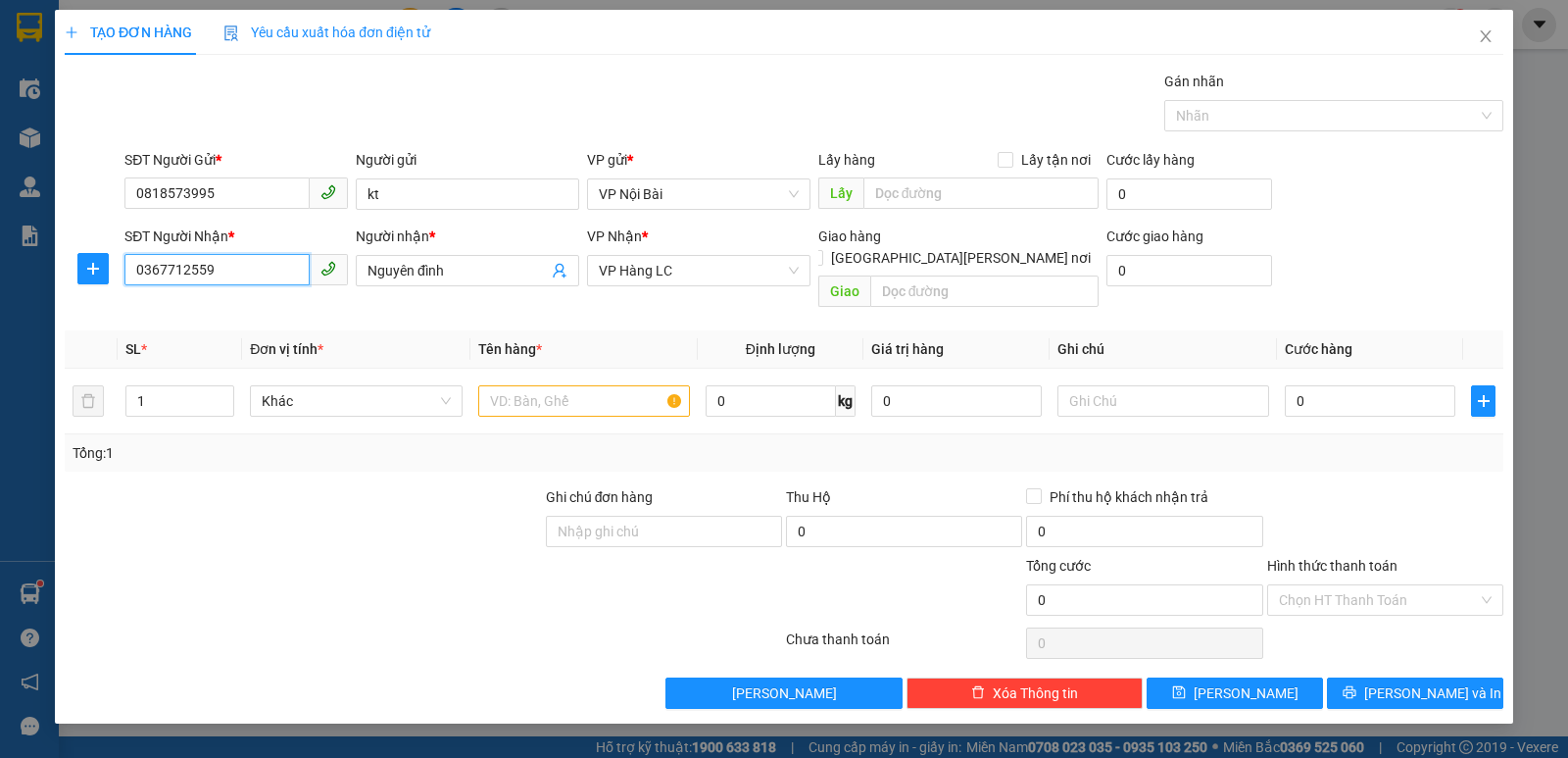
drag, startPoint x: 136, startPoint y: 277, endPoint x: 55, endPoint y: 298, distance: 83.7
click at [55, 294] on div "TẠO ĐƠN HÀNG Yêu cầu xuất [PERSON_NAME] điện tử Transit Pickup Surcharge Ids Tr…" at bounding box center [784, 367] width 1459 height 713
type input "0353946752"
click at [223, 306] on div "0353946752 - LIÊN" at bounding box center [236, 310] width 200 height 22
type input "LIÊN"
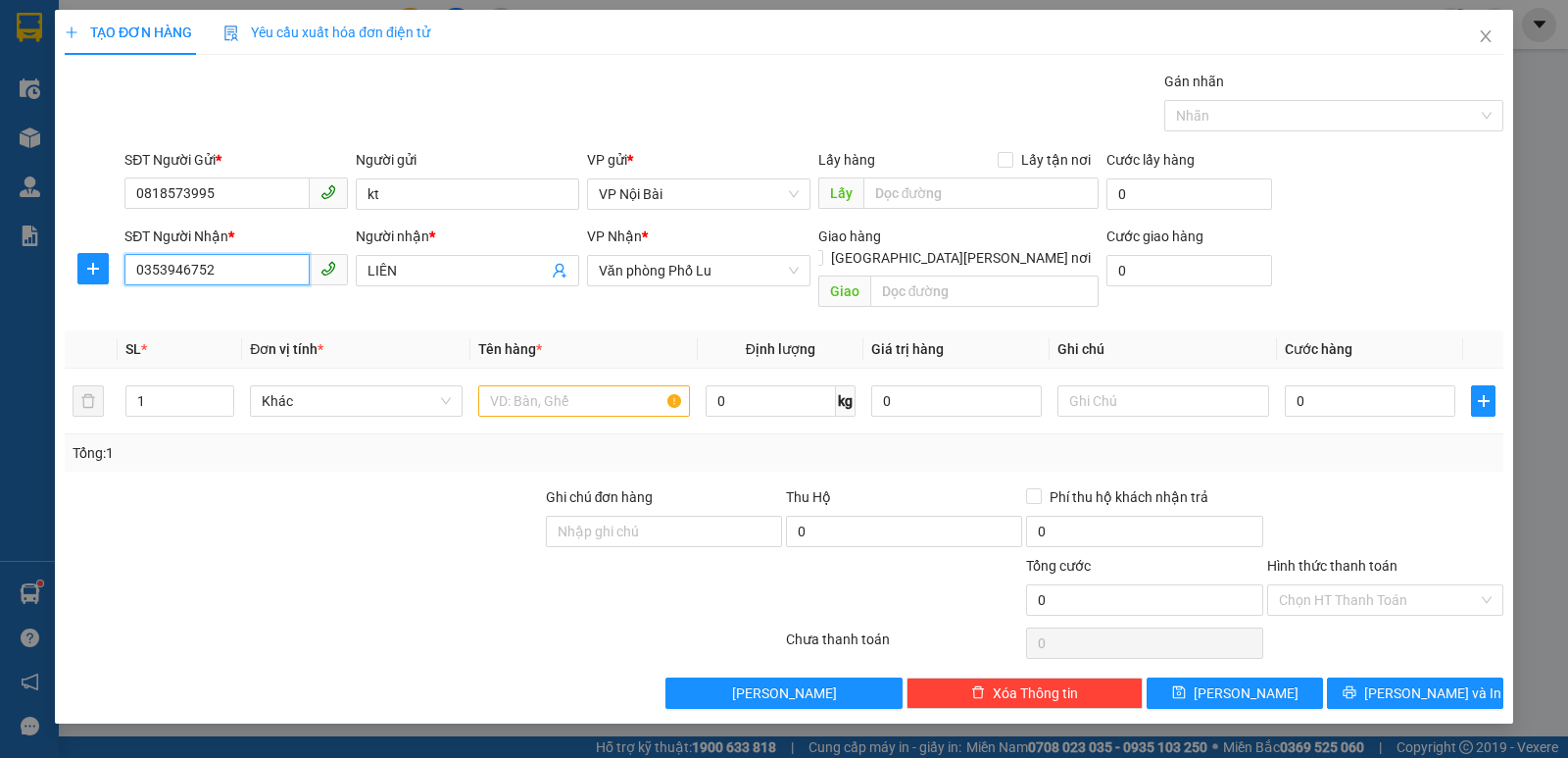
type input "0353946752"
click at [519, 385] on input "text" at bounding box center [585, 401] width 212 height 32
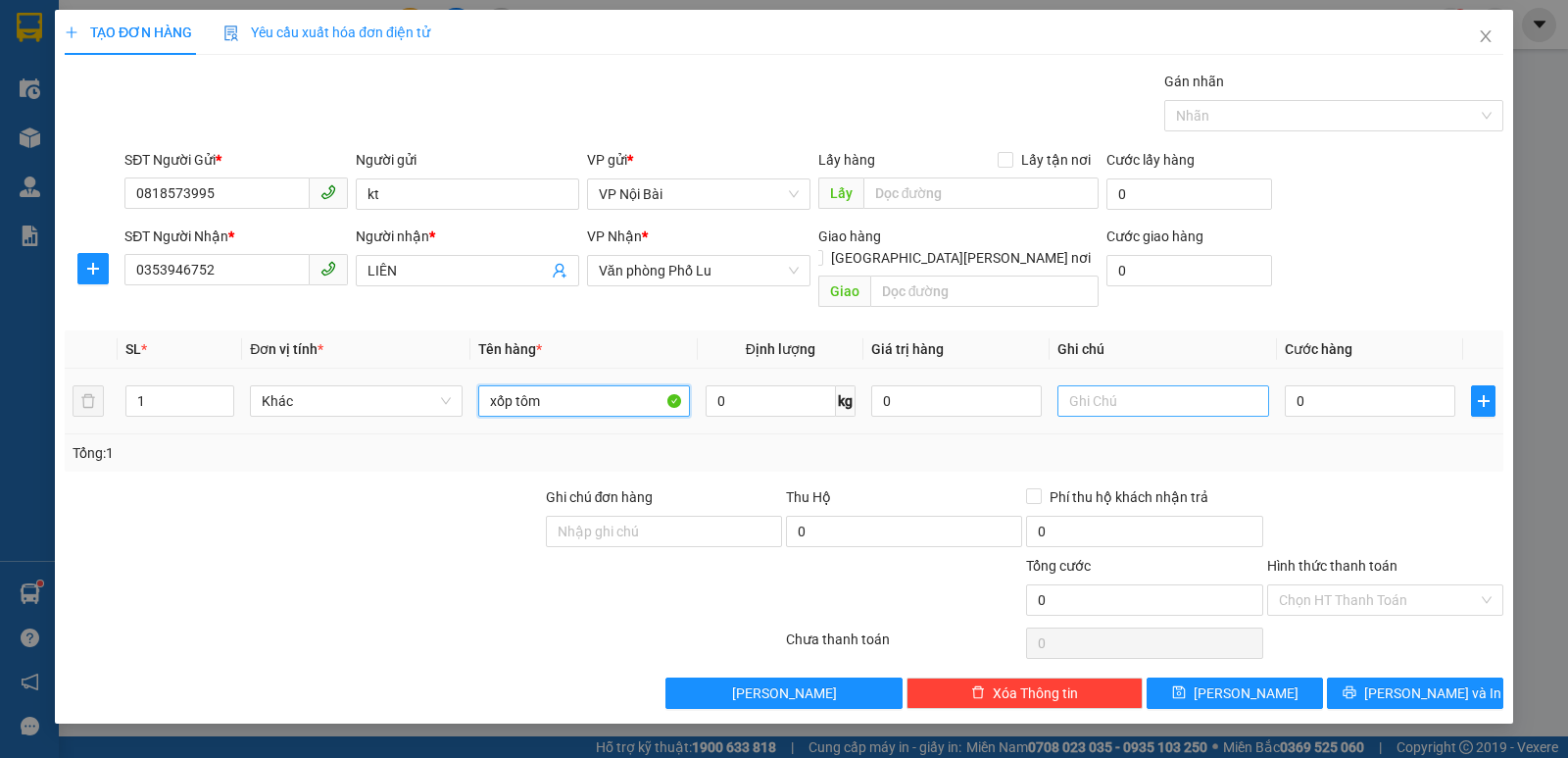
type input "xốp tôm"
click at [1203, 386] on input "text" at bounding box center [1164, 401] width 212 height 32
type input "chết ko chịu"
click at [1321, 385] on input "0" at bounding box center [1371, 401] width 170 height 32
type input "1"
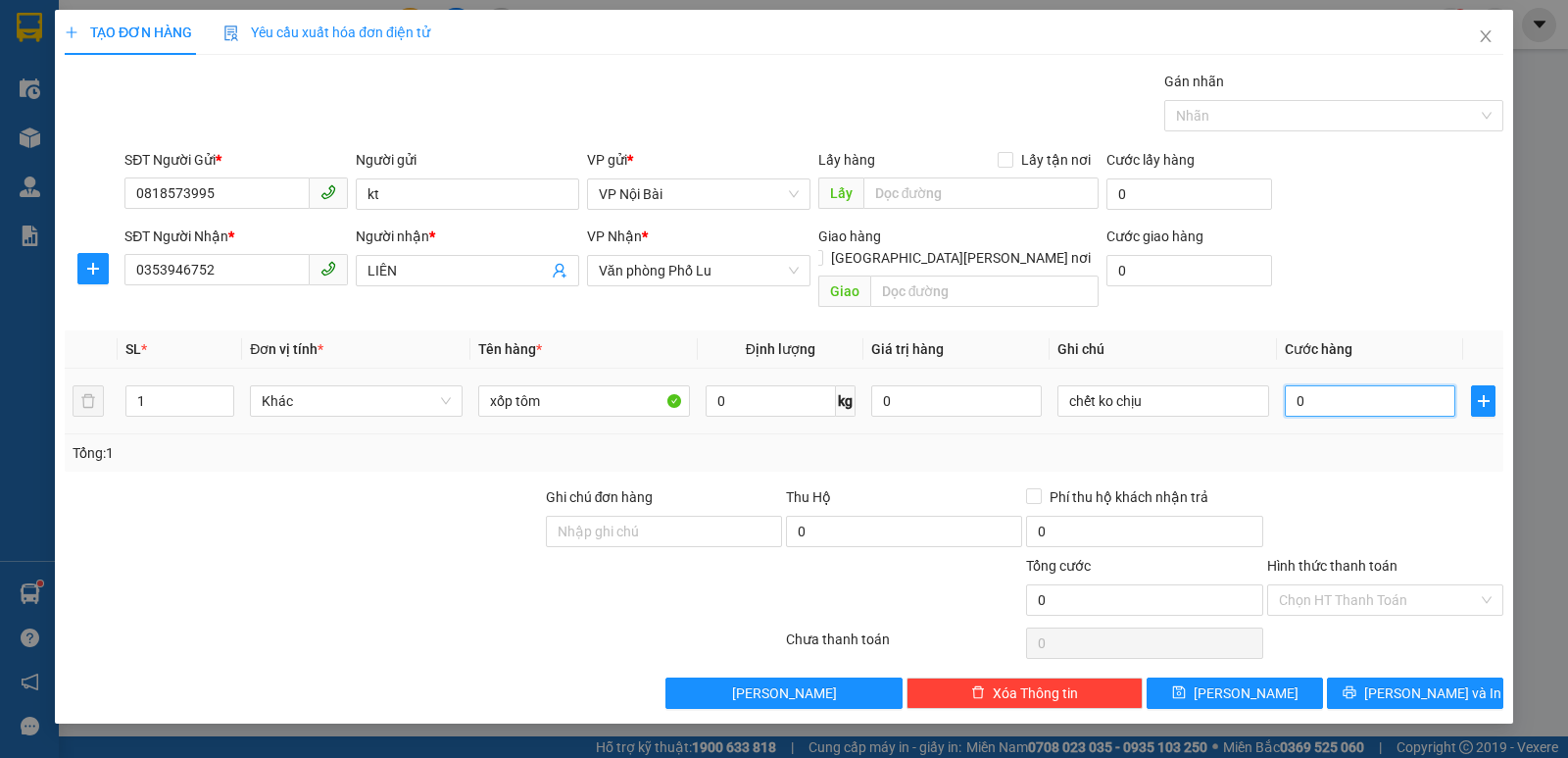
type input "1"
type input "10"
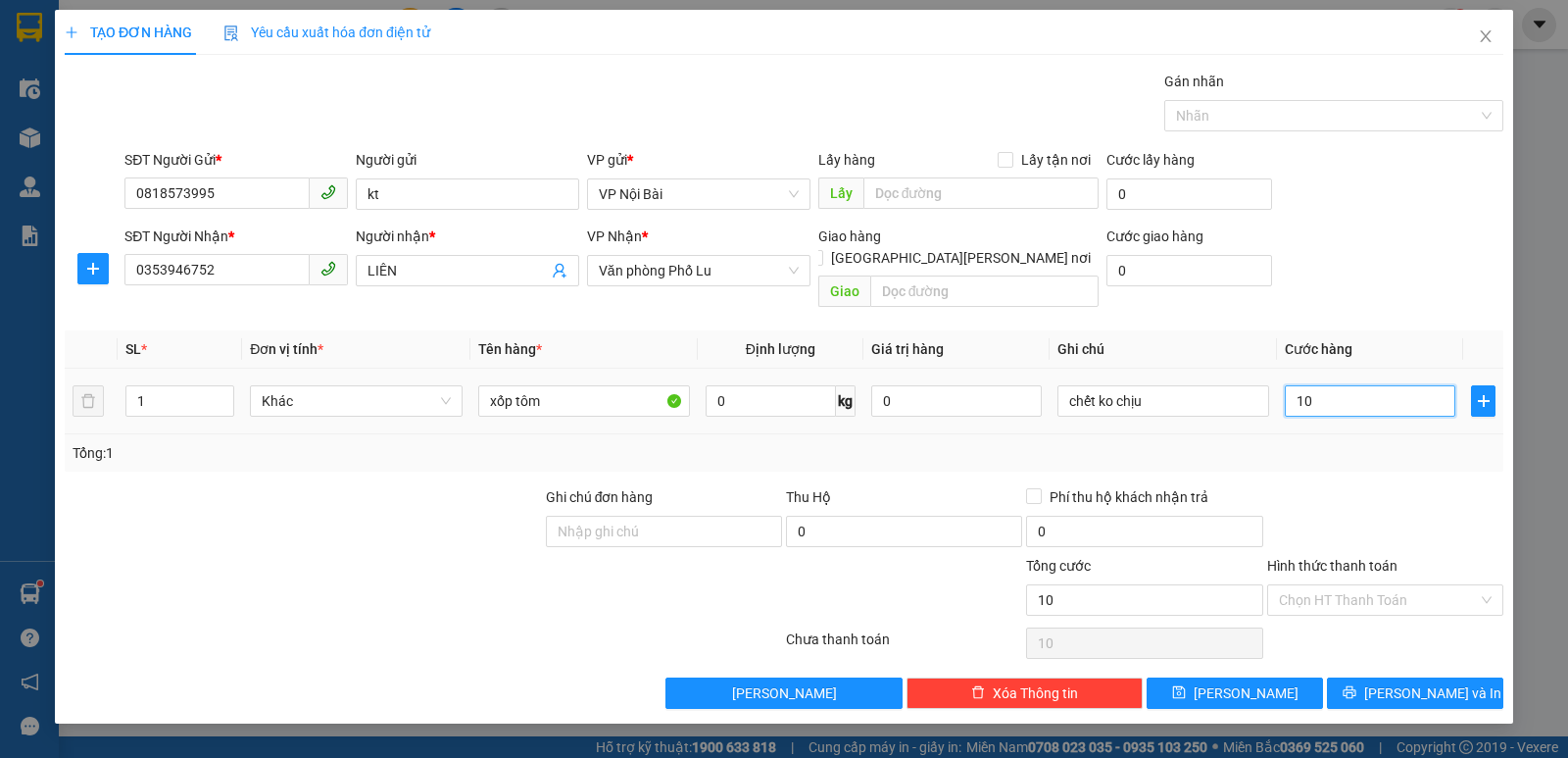
type input "100"
type input "1.000"
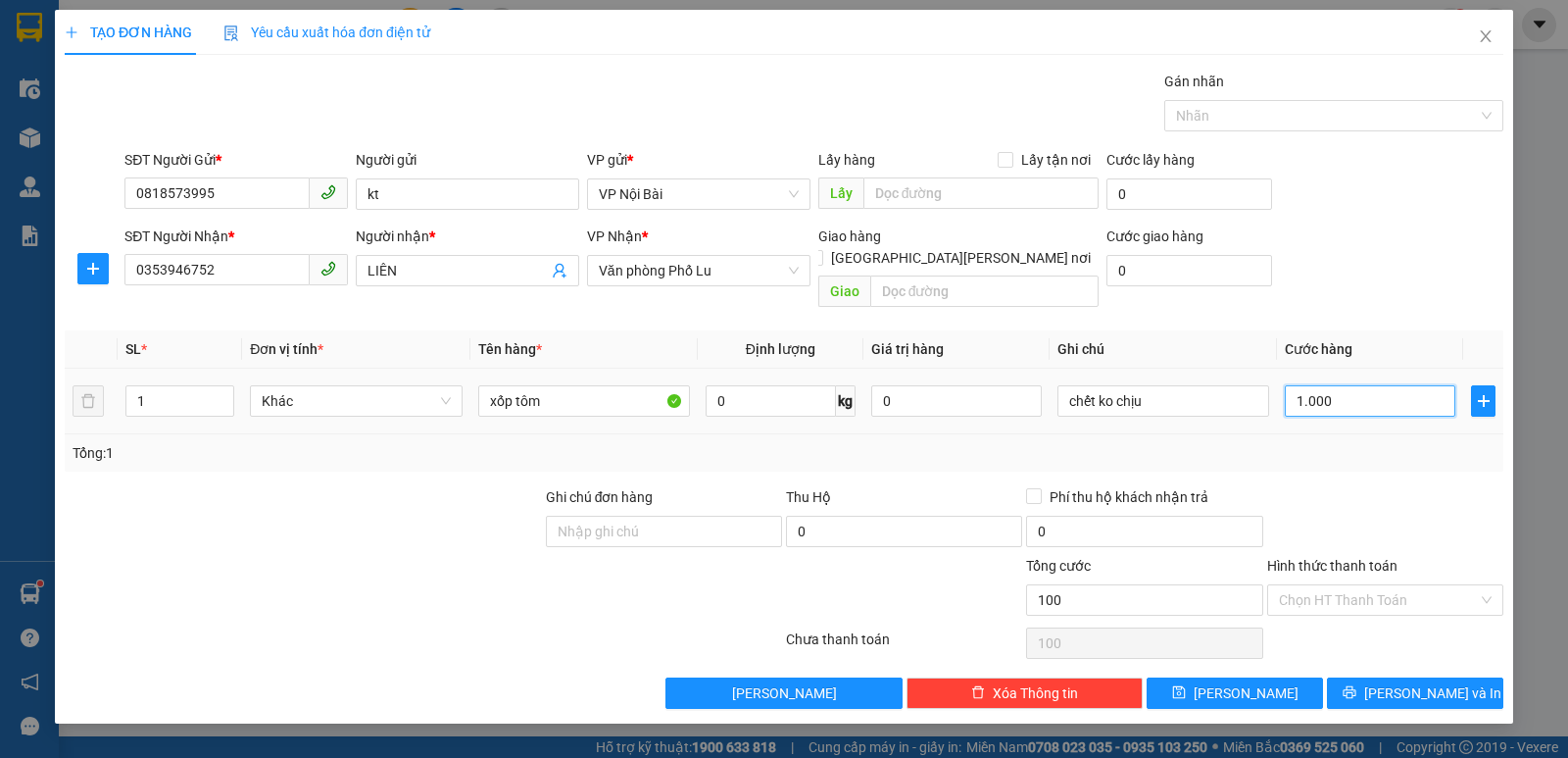
type input "1.000"
type input "10.000"
type input "100.000"
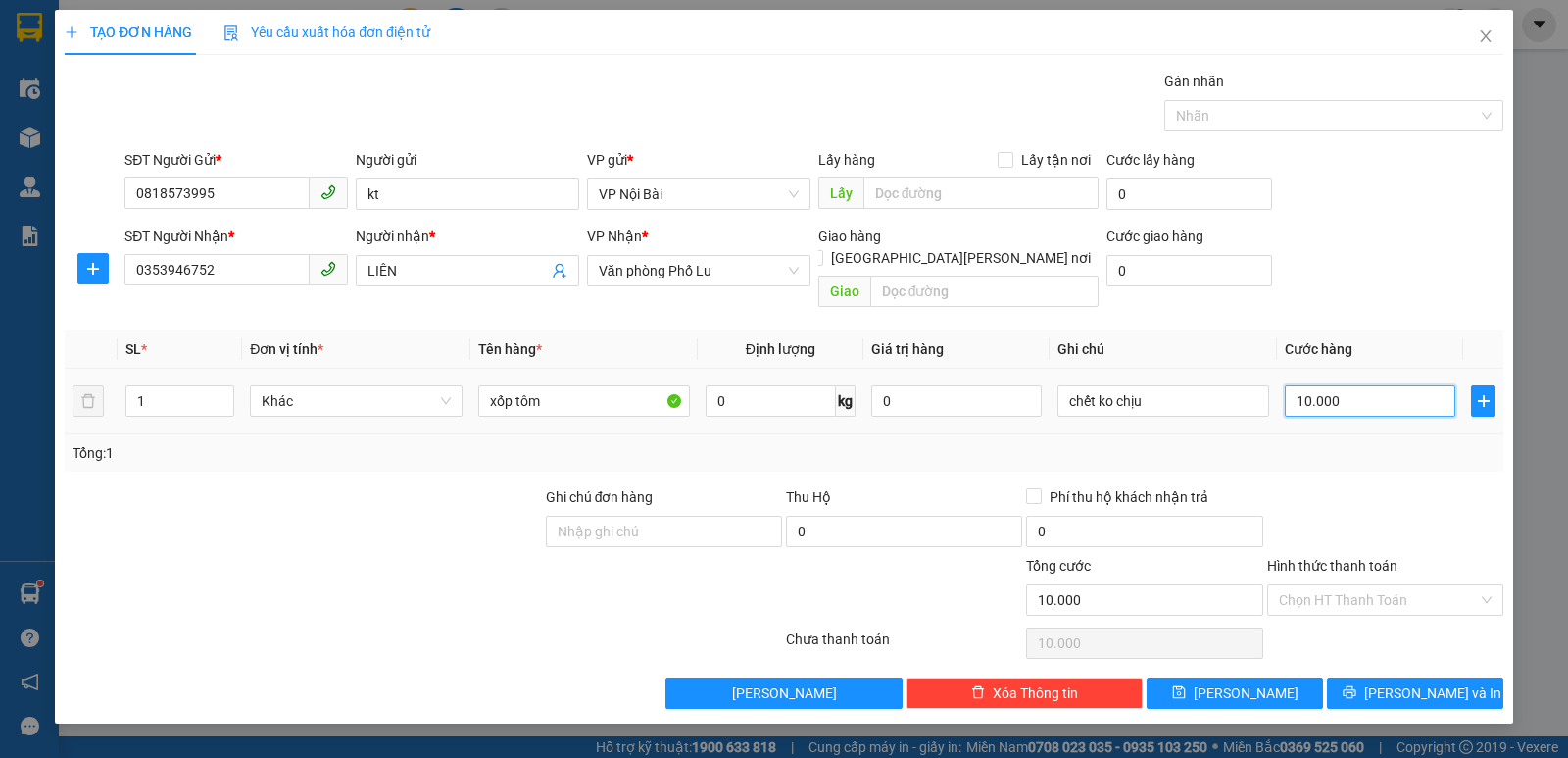
type input "100.000"
click at [1341, 487] on div at bounding box center [1386, 520] width 240 height 68
click at [1348, 677] on button "[PERSON_NAME] và In" at bounding box center [1415, 693] width 176 height 32
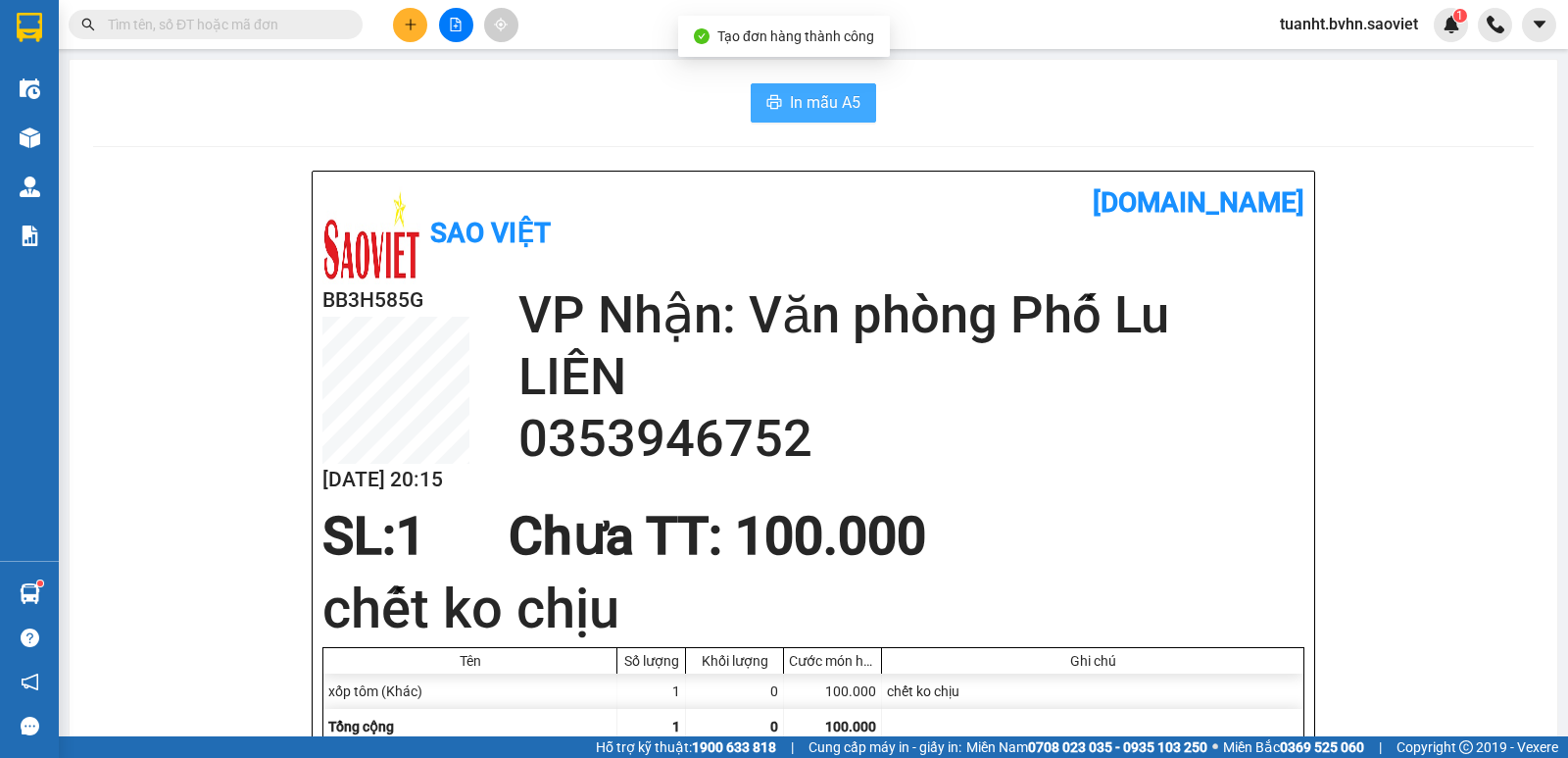
click at [816, 112] on span "In mẫu A5" at bounding box center [825, 102] width 70 height 25
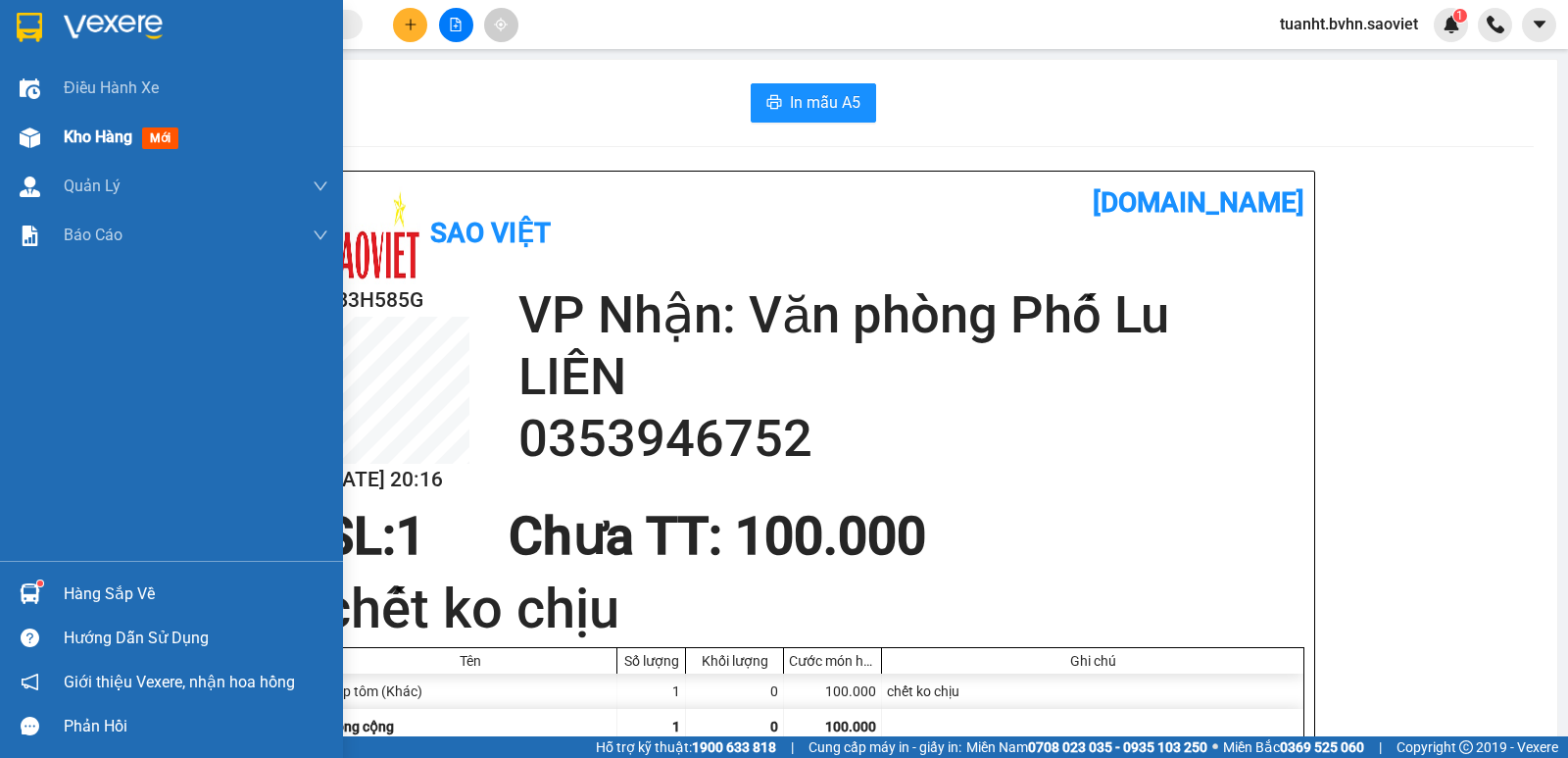
click at [49, 127] on div "Kho hàng mới" at bounding box center [171, 137] width 343 height 49
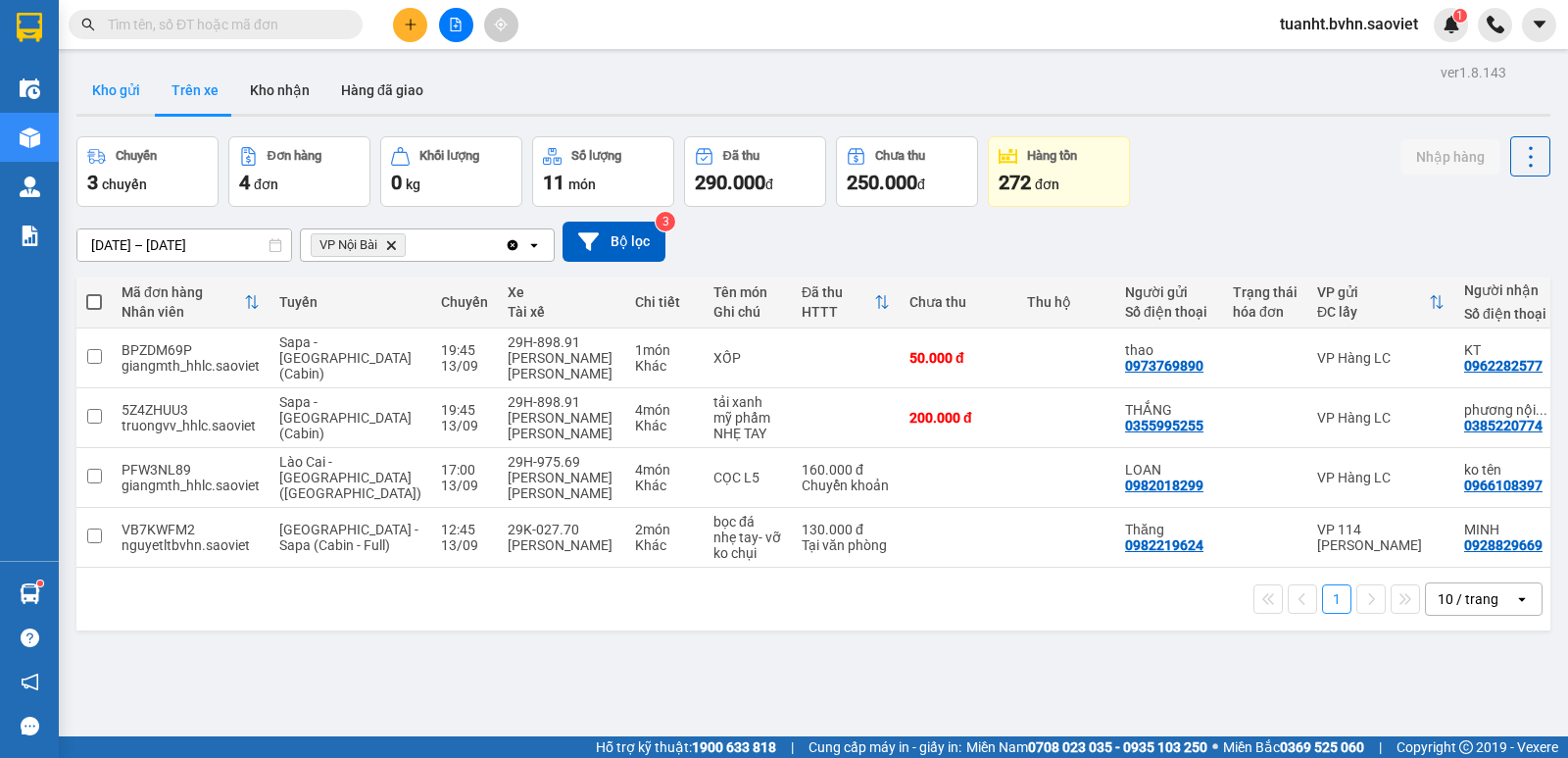
click at [125, 96] on button "Kho gửi" at bounding box center [116, 89] width 79 height 47
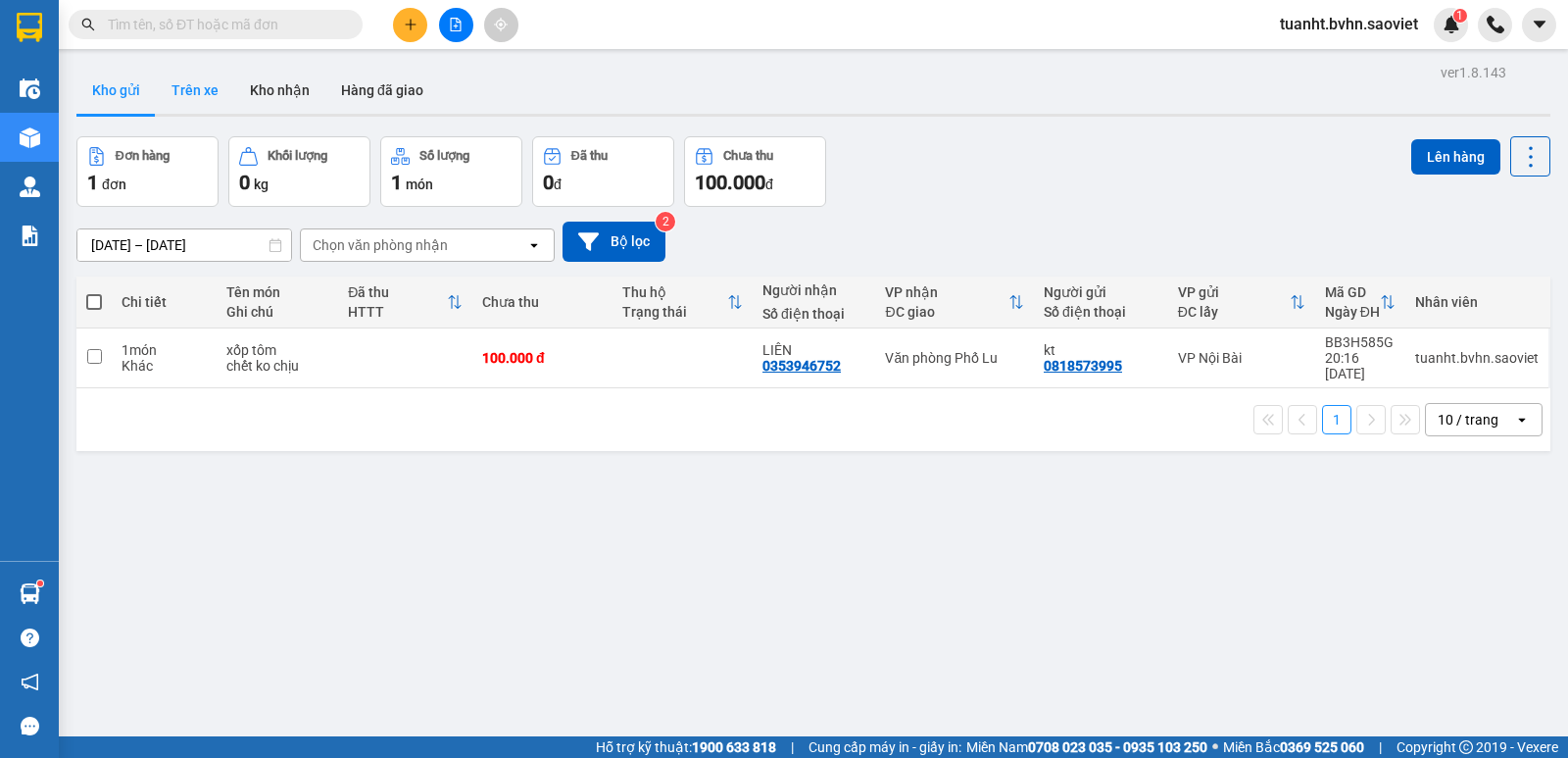
click at [175, 98] on button "Trên xe" at bounding box center [194, 89] width 78 height 47
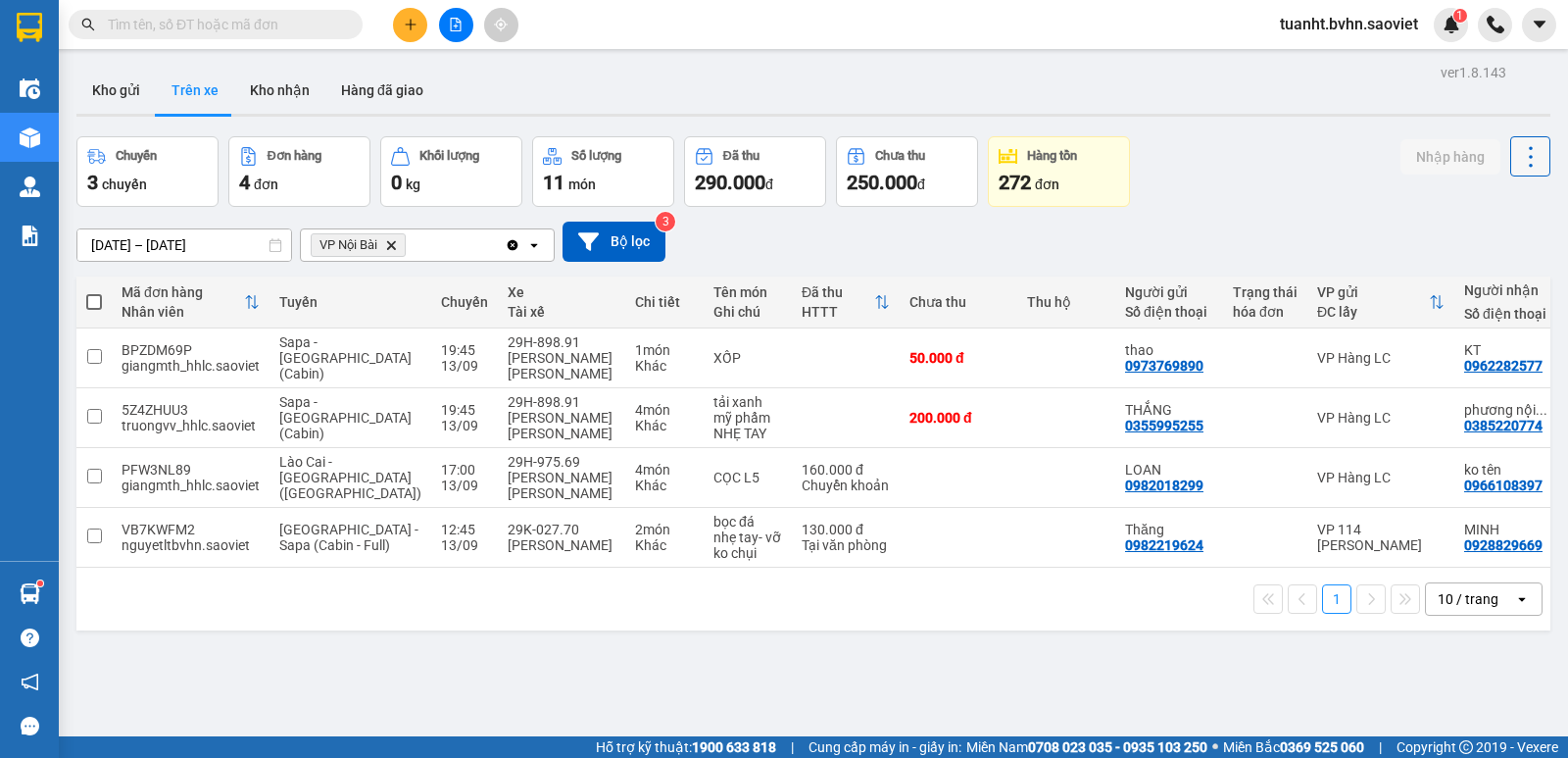
click at [1517, 165] on icon at bounding box center [1531, 157] width 28 height 28
click at [1479, 213] on span "Làm mới" at bounding box center [1489, 210] width 54 height 20
click at [271, 23] on input "text" at bounding box center [223, 25] width 231 height 22
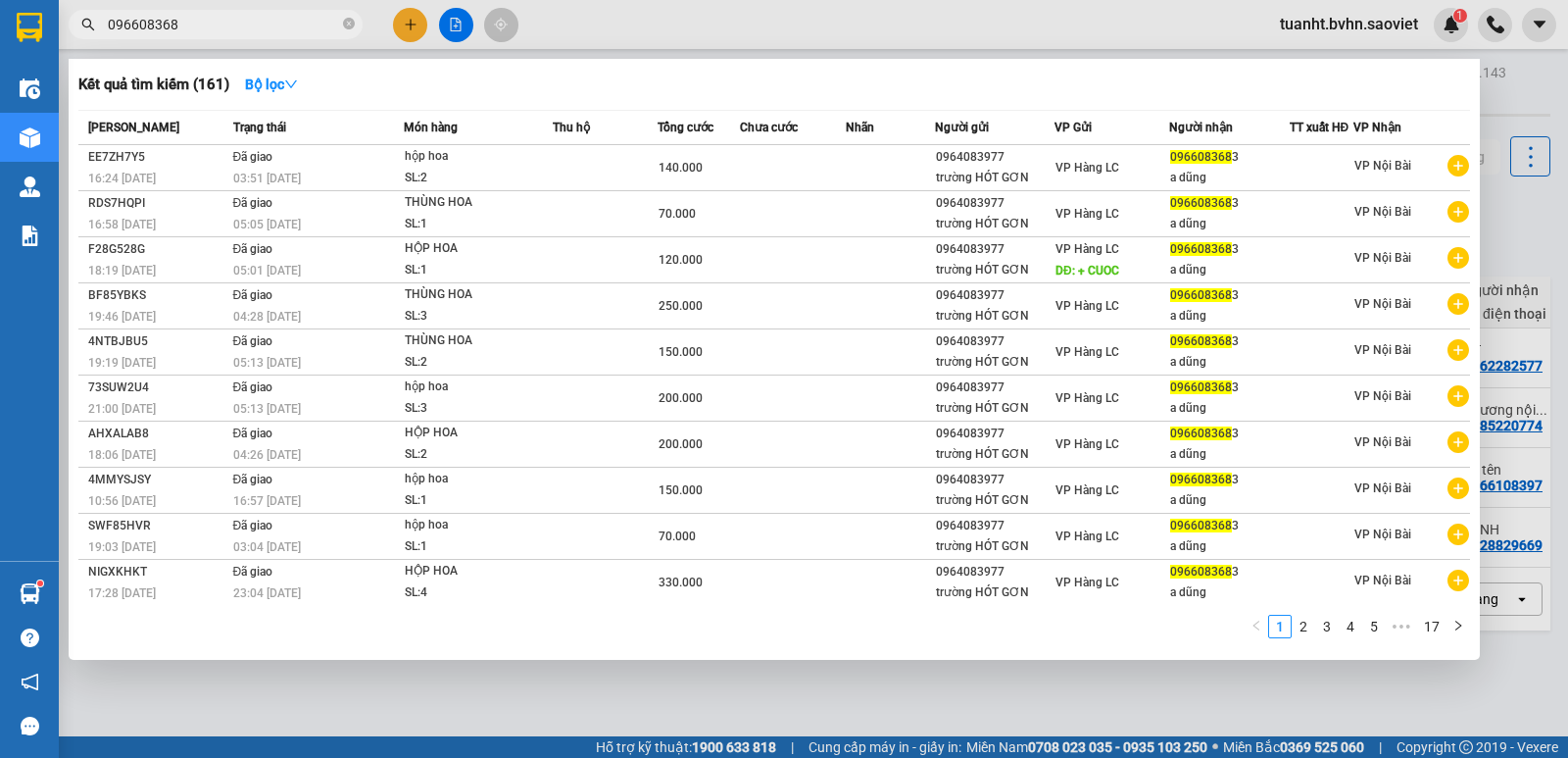
type input "0966083683"
click at [345, 27] on icon "close-circle" at bounding box center [349, 24] width 12 height 12
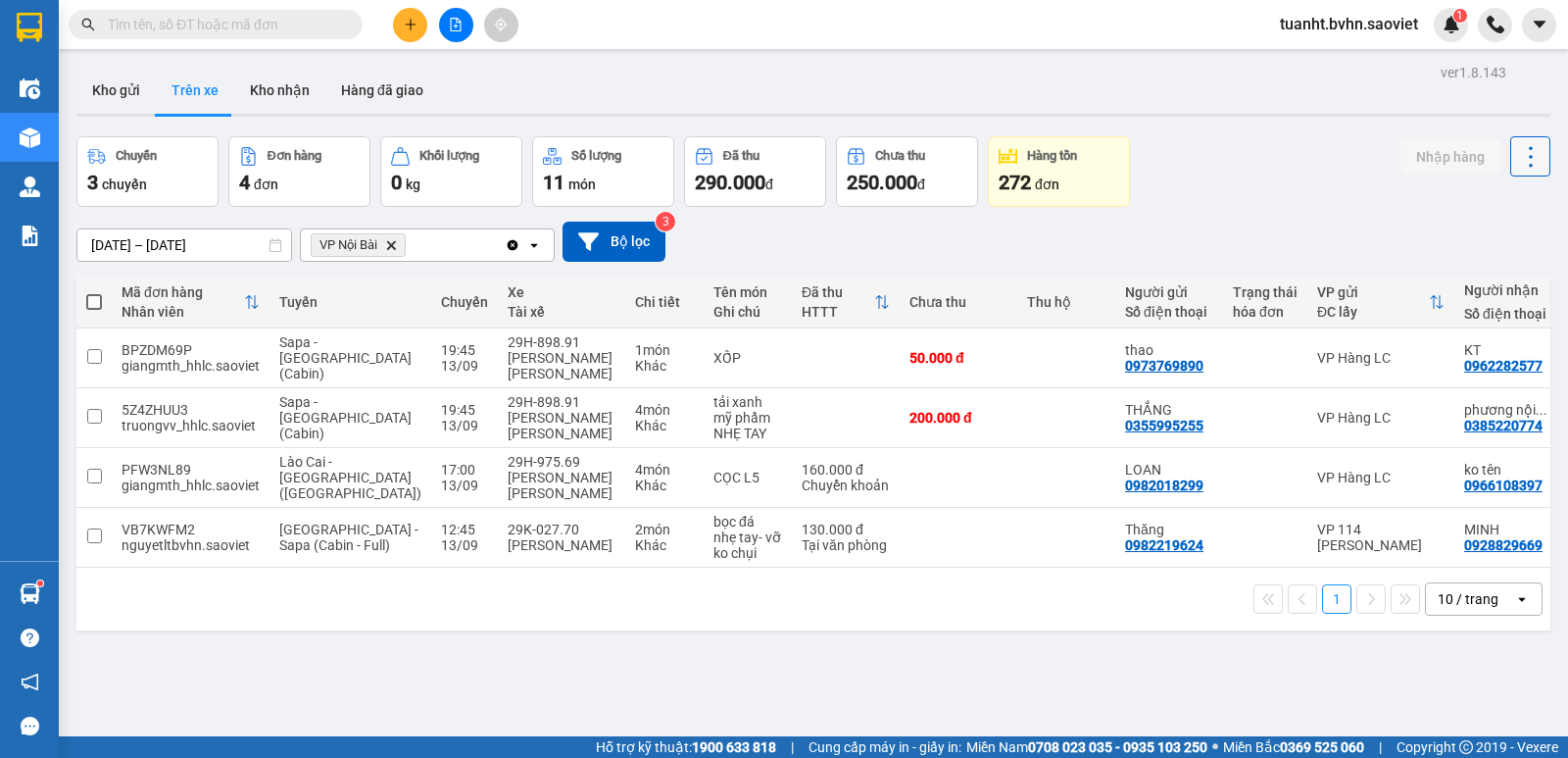
click at [1517, 157] on icon at bounding box center [1531, 157] width 28 height 28
click at [1501, 211] on span "Làm mới" at bounding box center [1489, 210] width 54 height 20
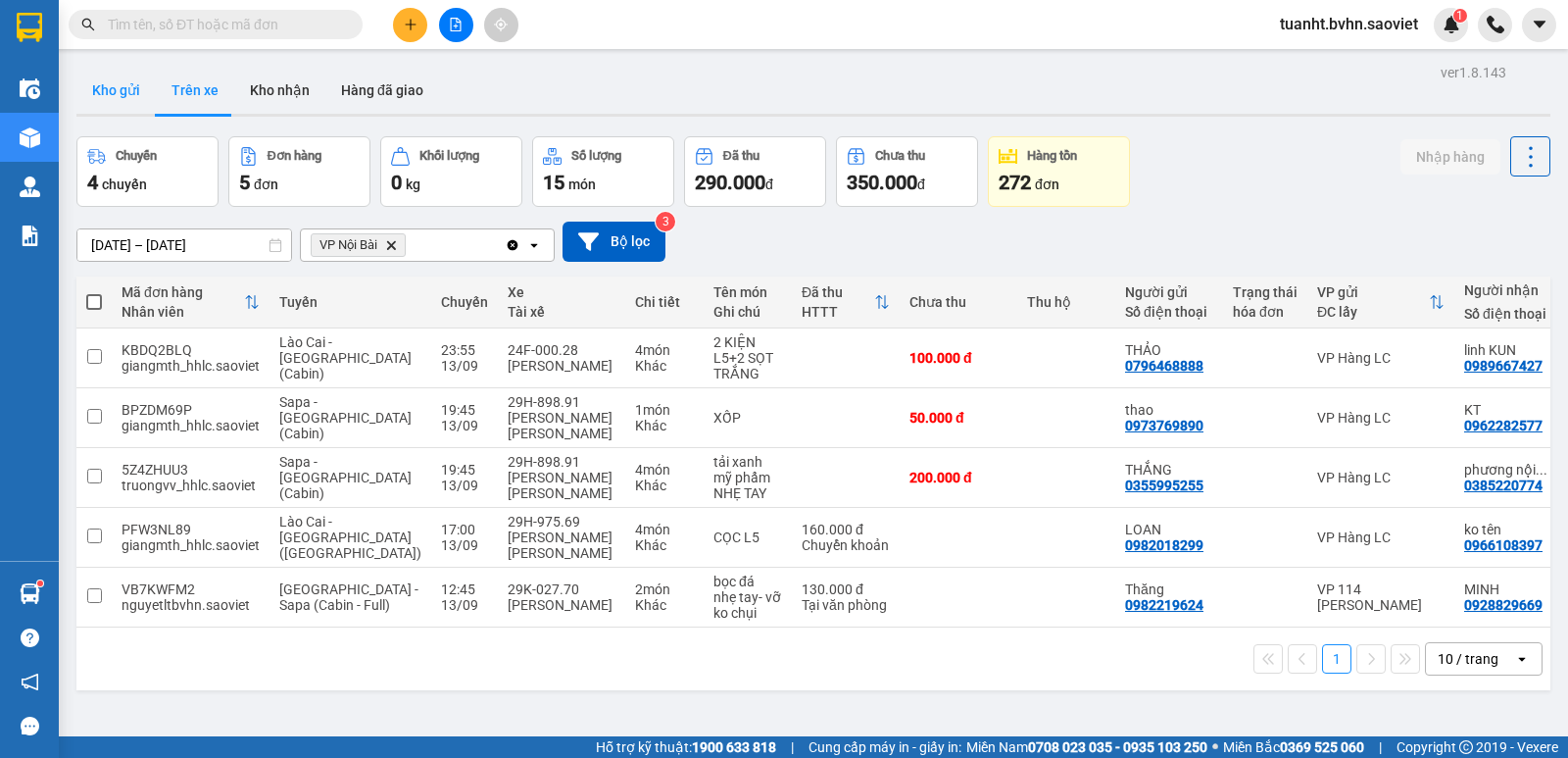
click at [139, 105] on button "Kho gửi" at bounding box center [116, 89] width 79 height 47
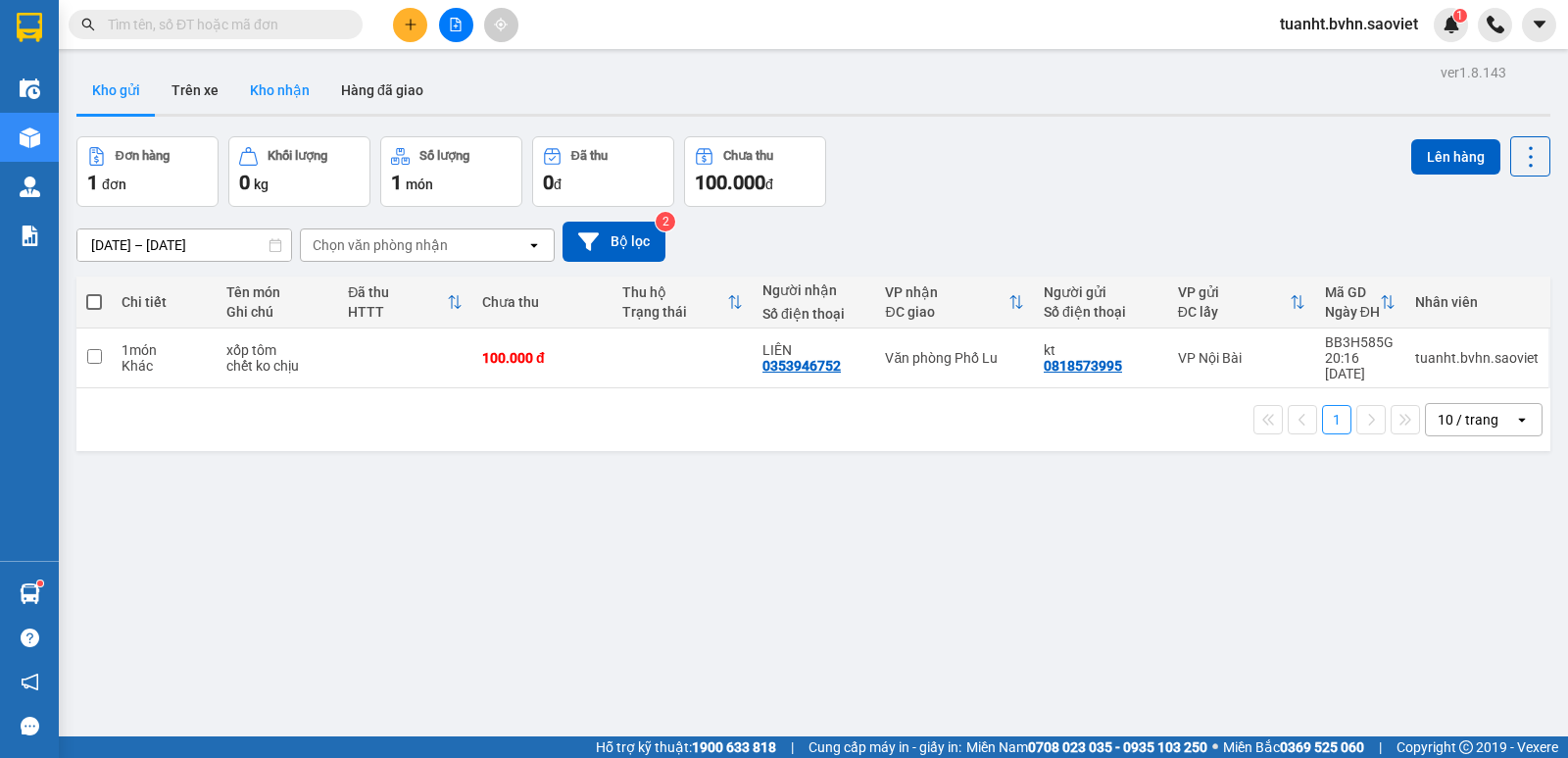
click at [281, 90] on button "Kho nhận" at bounding box center [280, 89] width 91 height 47
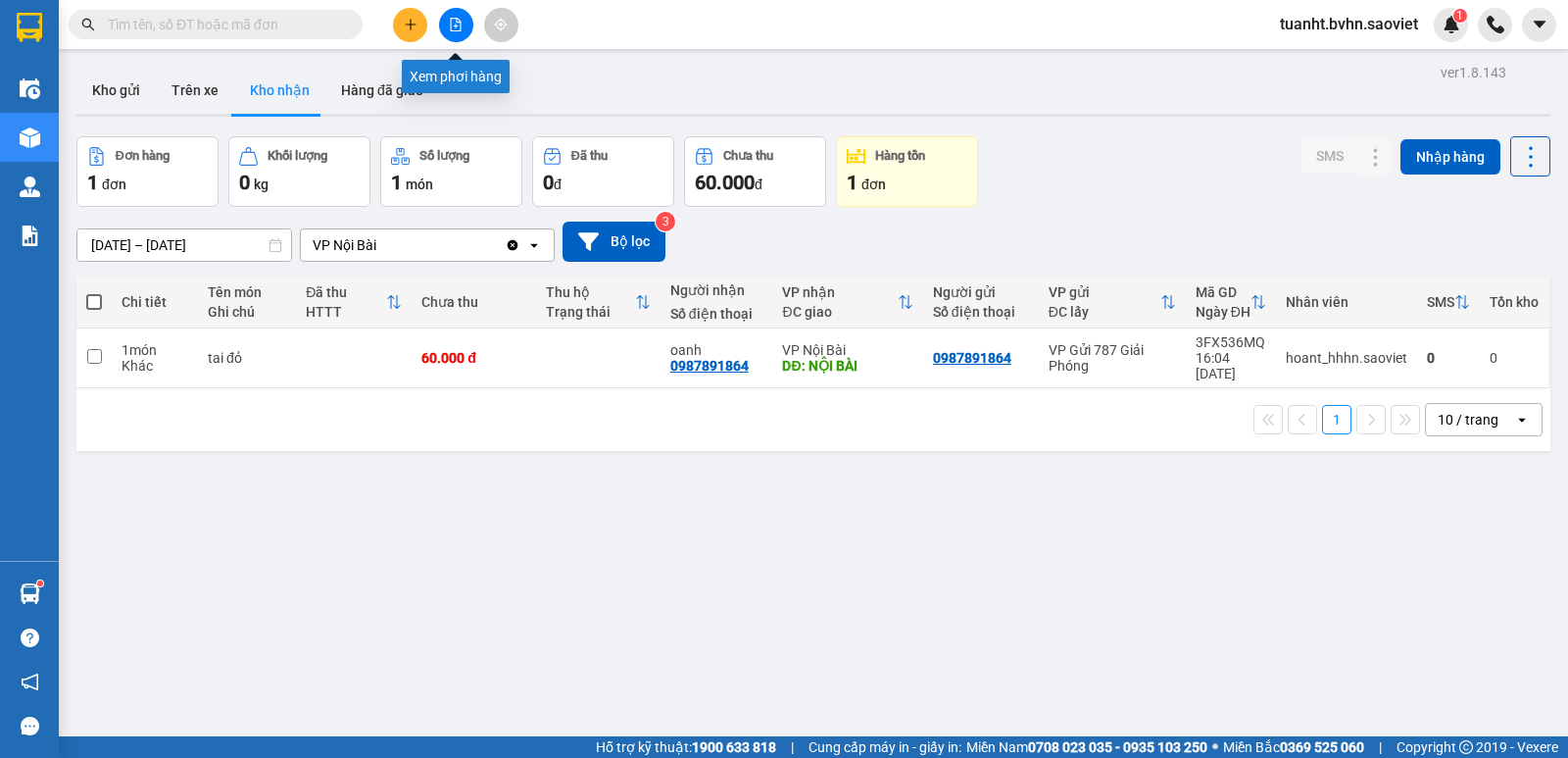
click at [452, 30] on icon "file-add" at bounding box center [456, 25] width 14 height 14
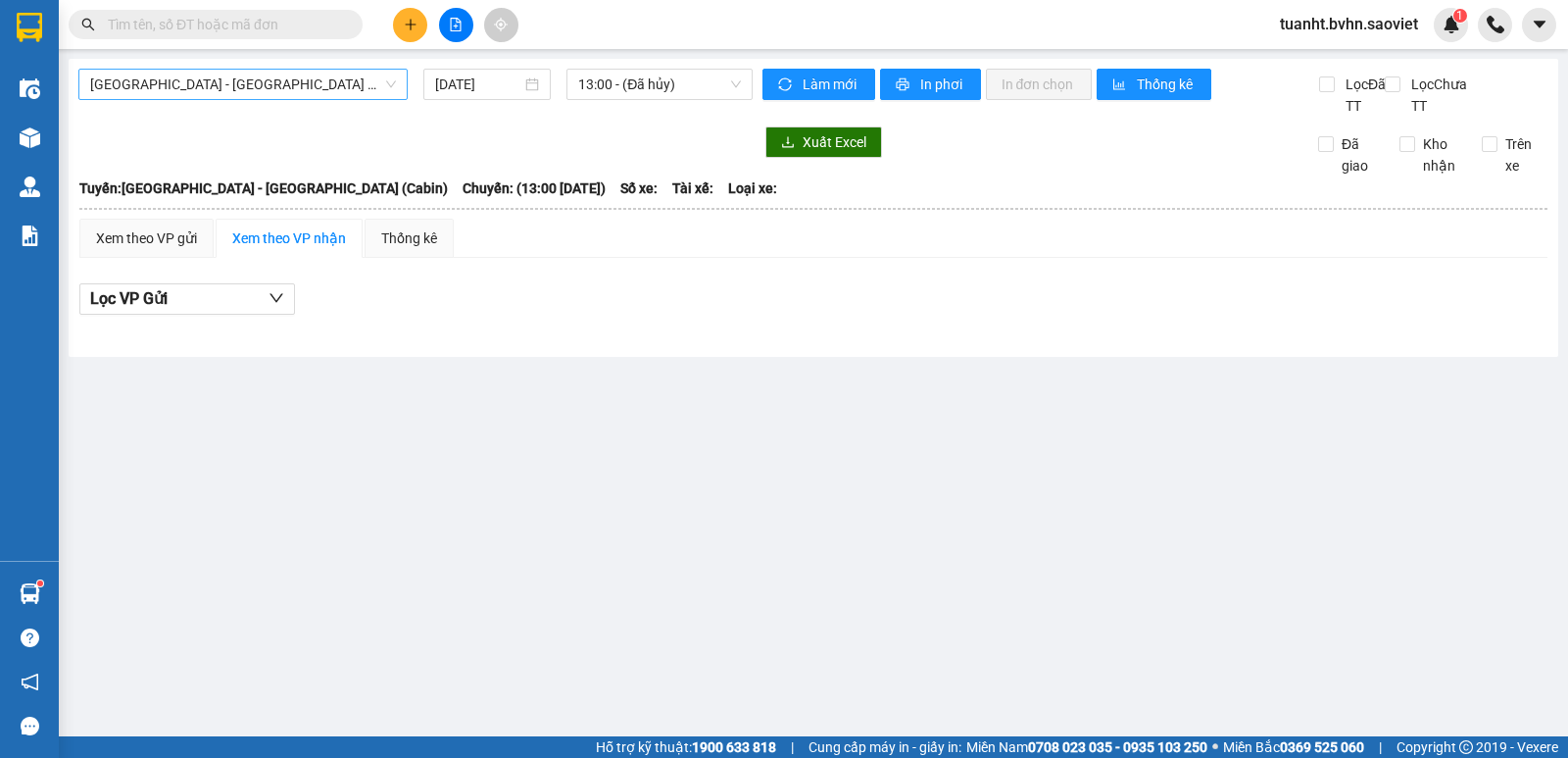
click at [286, 79] on span "[GEOGRAPHIC_DATA] - [GEOGRAPHIC_DATA] (Cabin)" at bounding box center [243, 84] width 306 height 30
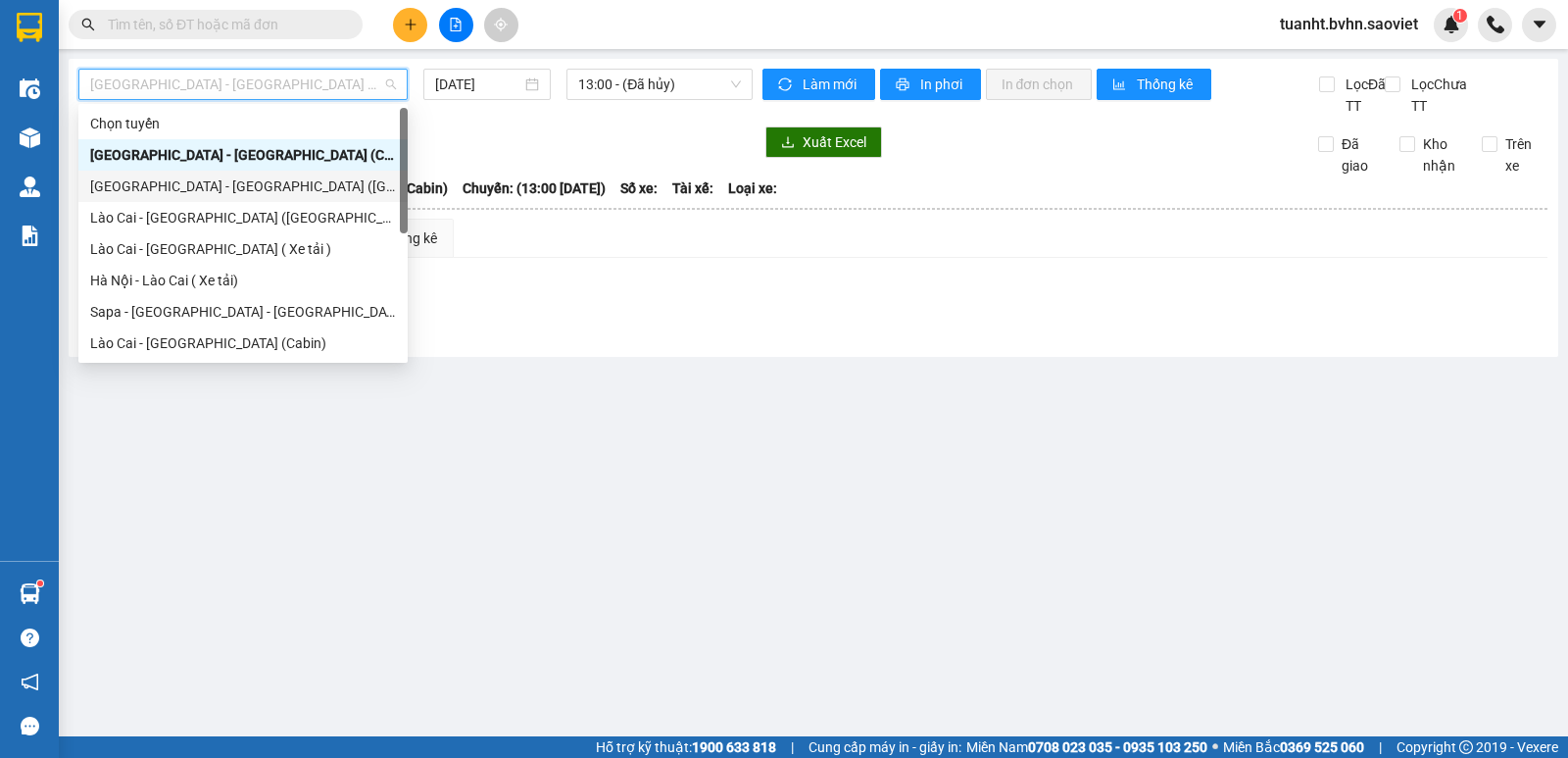
click at [260, 175] on div "[GEOGRAPHIC_DATA] - [GEOGRAPHIC_DATA] ([GEOGRAPHIC_DATA])" at bounding box center [243, 186] width 306 height 22
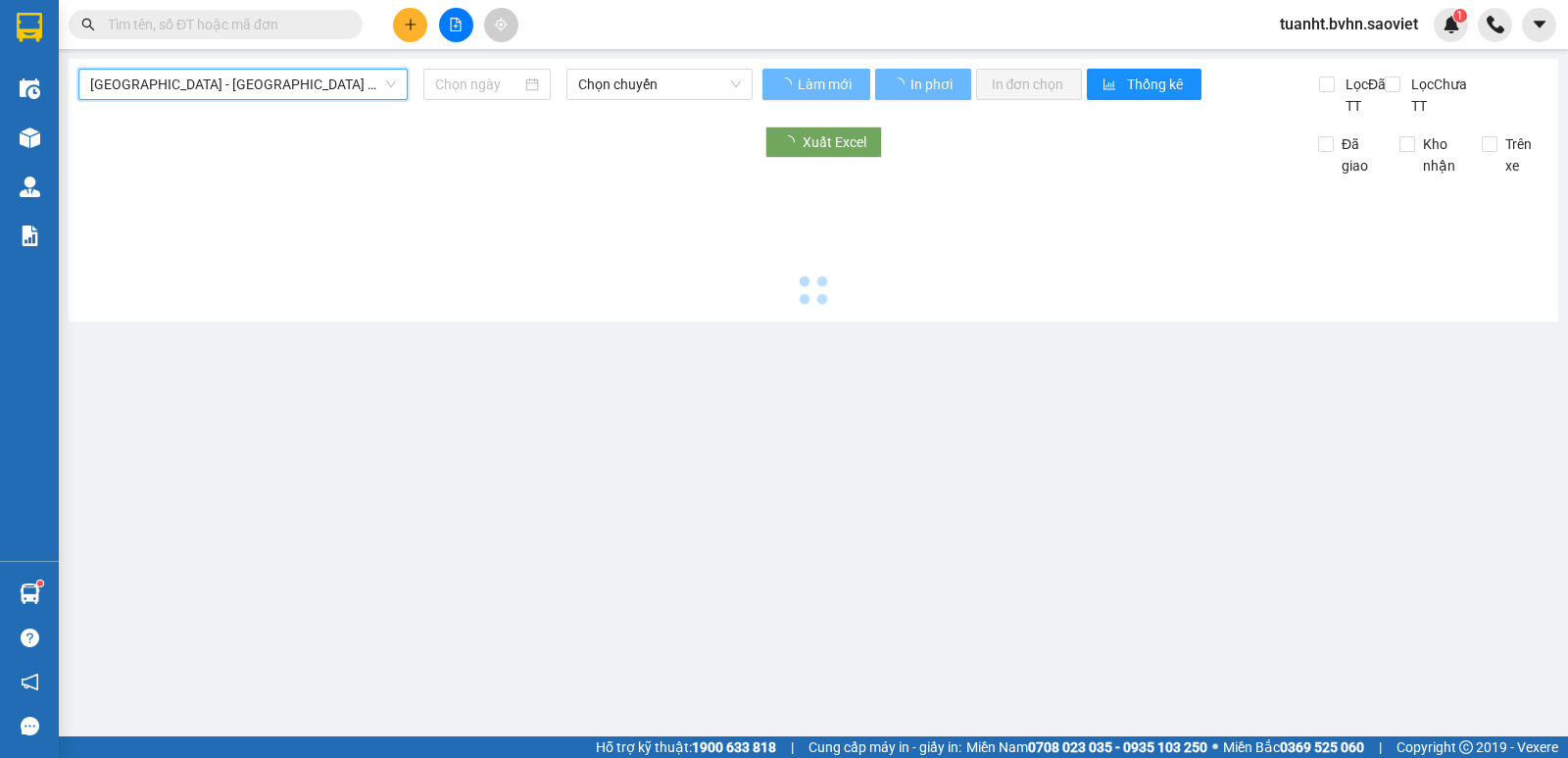
type input "[DATE]"
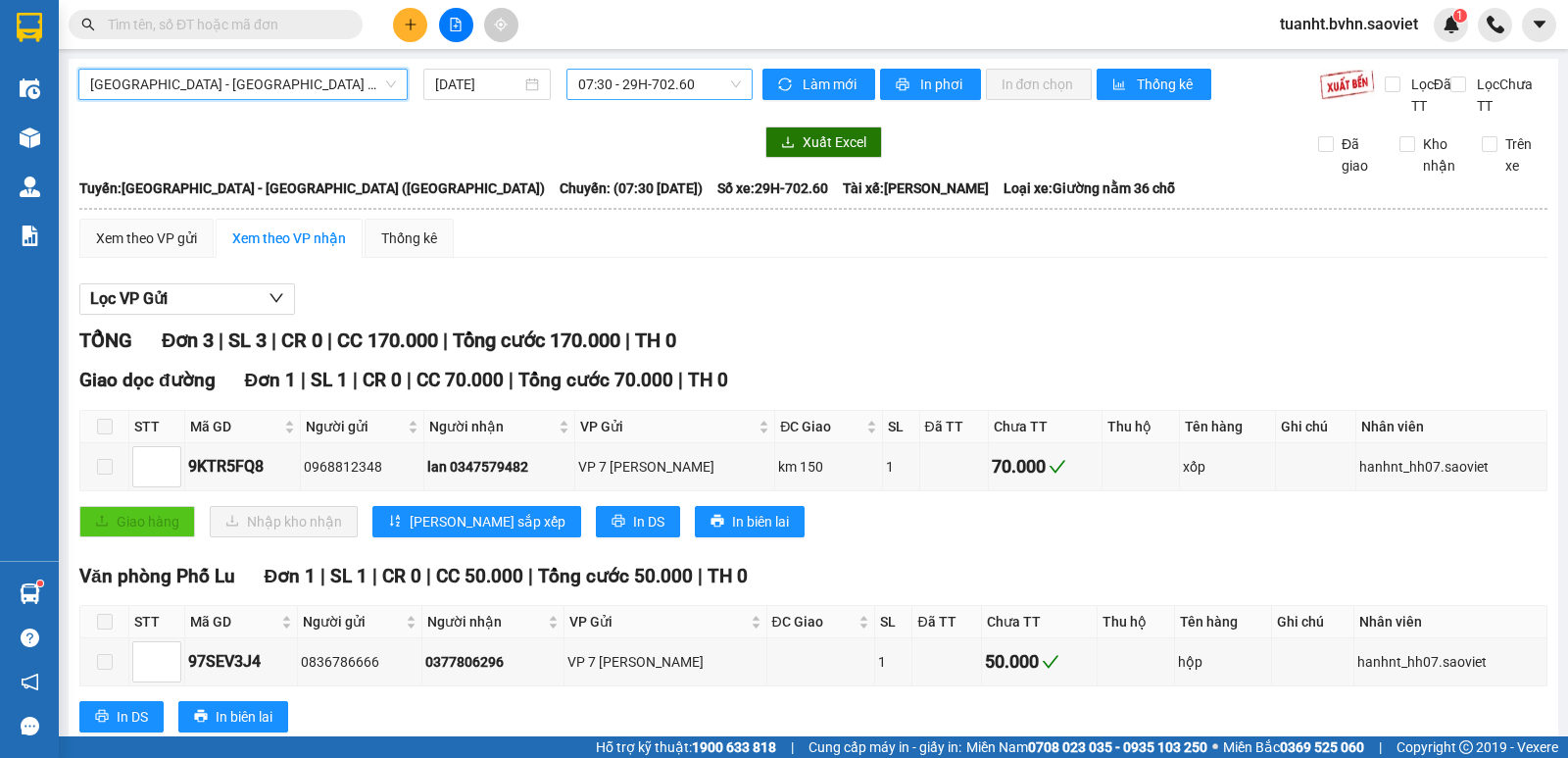
click at [685, 83] on span "07:30 - 29H-702.60" at bounding box center [659, 84] width 162 height 30
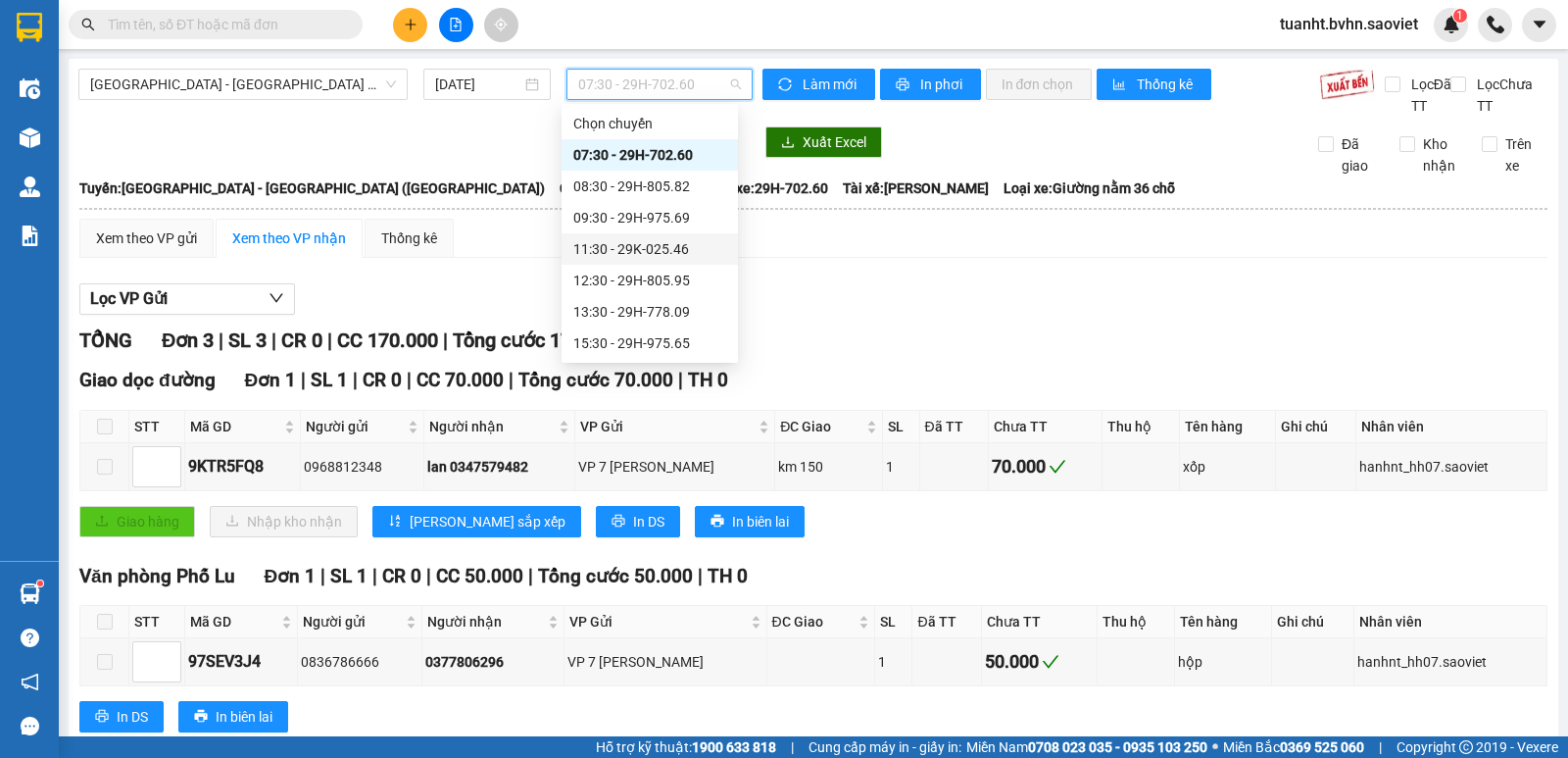
scroll to position [157, 0]
click at [657, 308] on div "20:30 - 29H-702.20" at bounding box center [650, 312] width 153 height 22
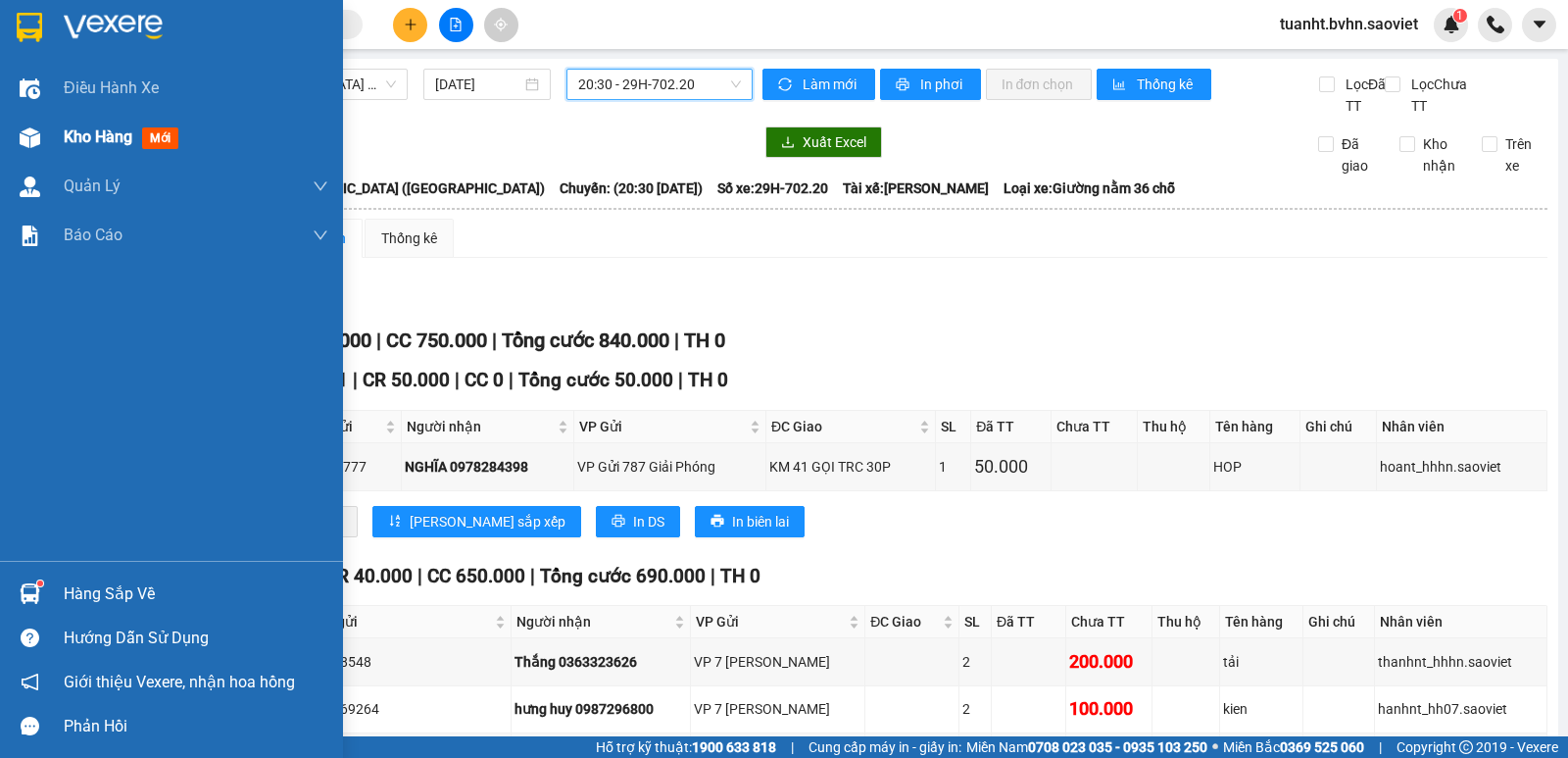
click at [21, 131] on img at bounding box center [30, 138] width 21 height 21
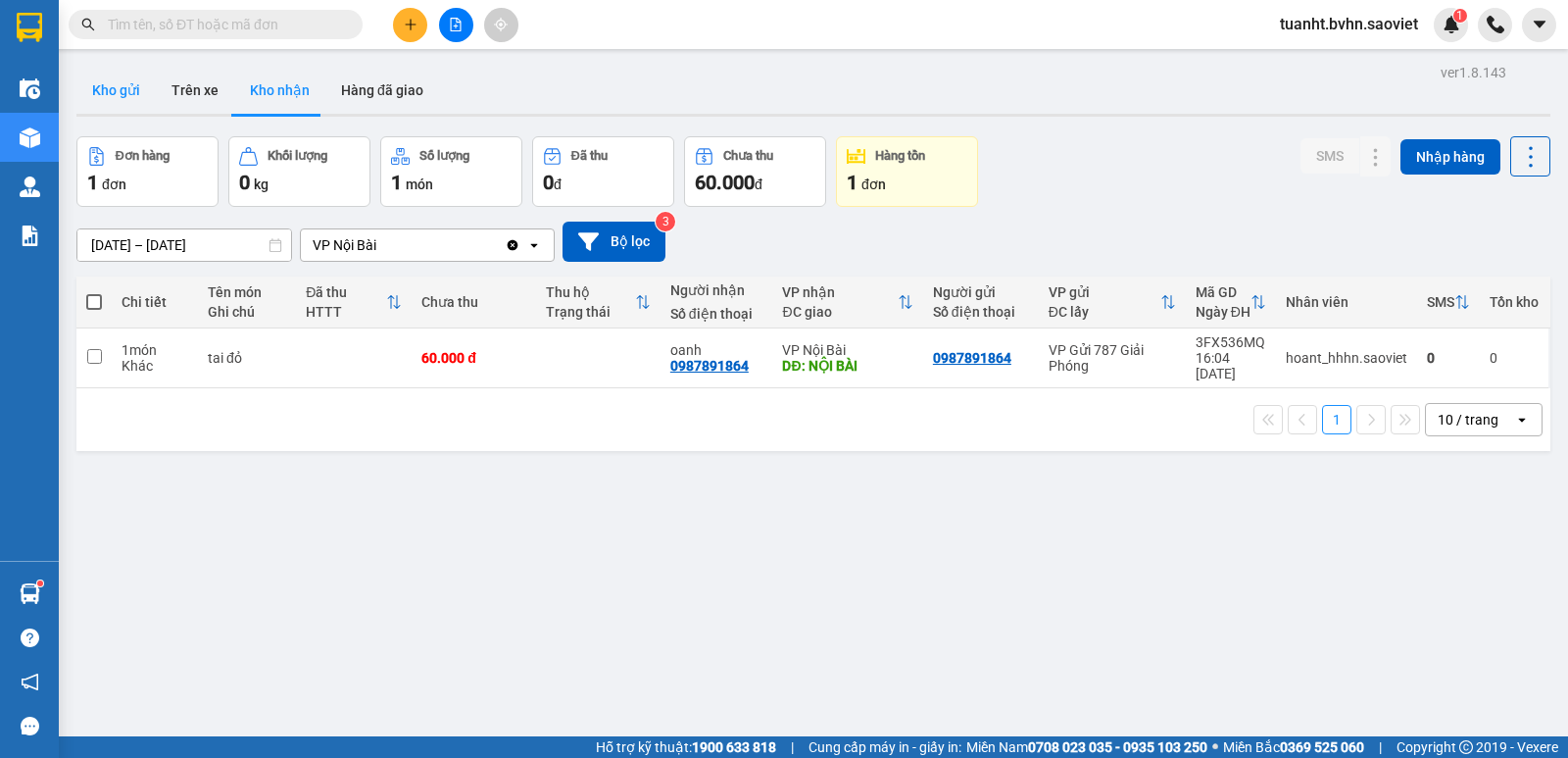
click at [92, 99] on button "Kho gửi" at bounding box center [116, 89] width 79 height 47
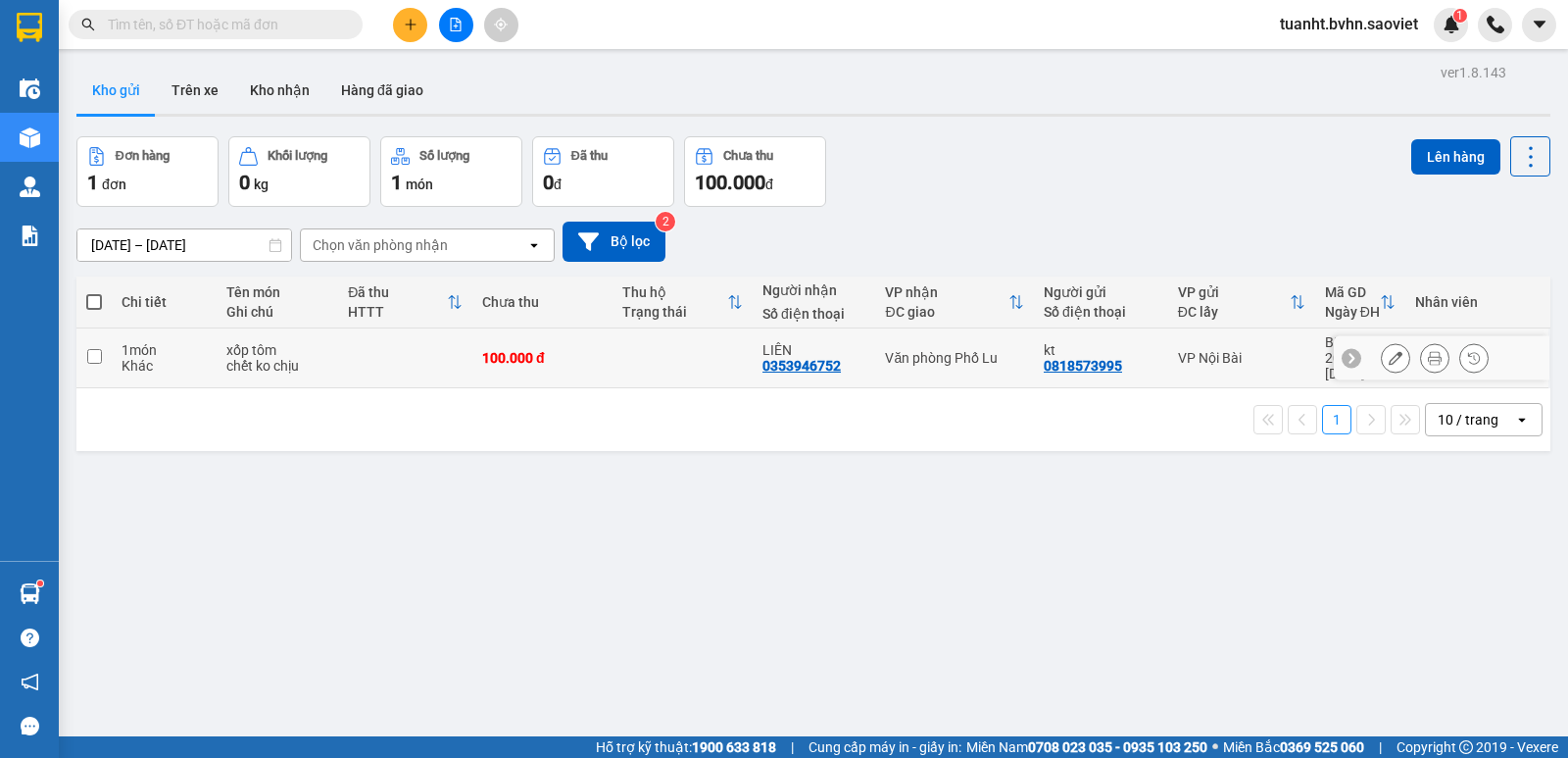
click at [87, 349] on input "checkbox" at bounding box center [94, 356] width 15 height 15
checkbox input "true"
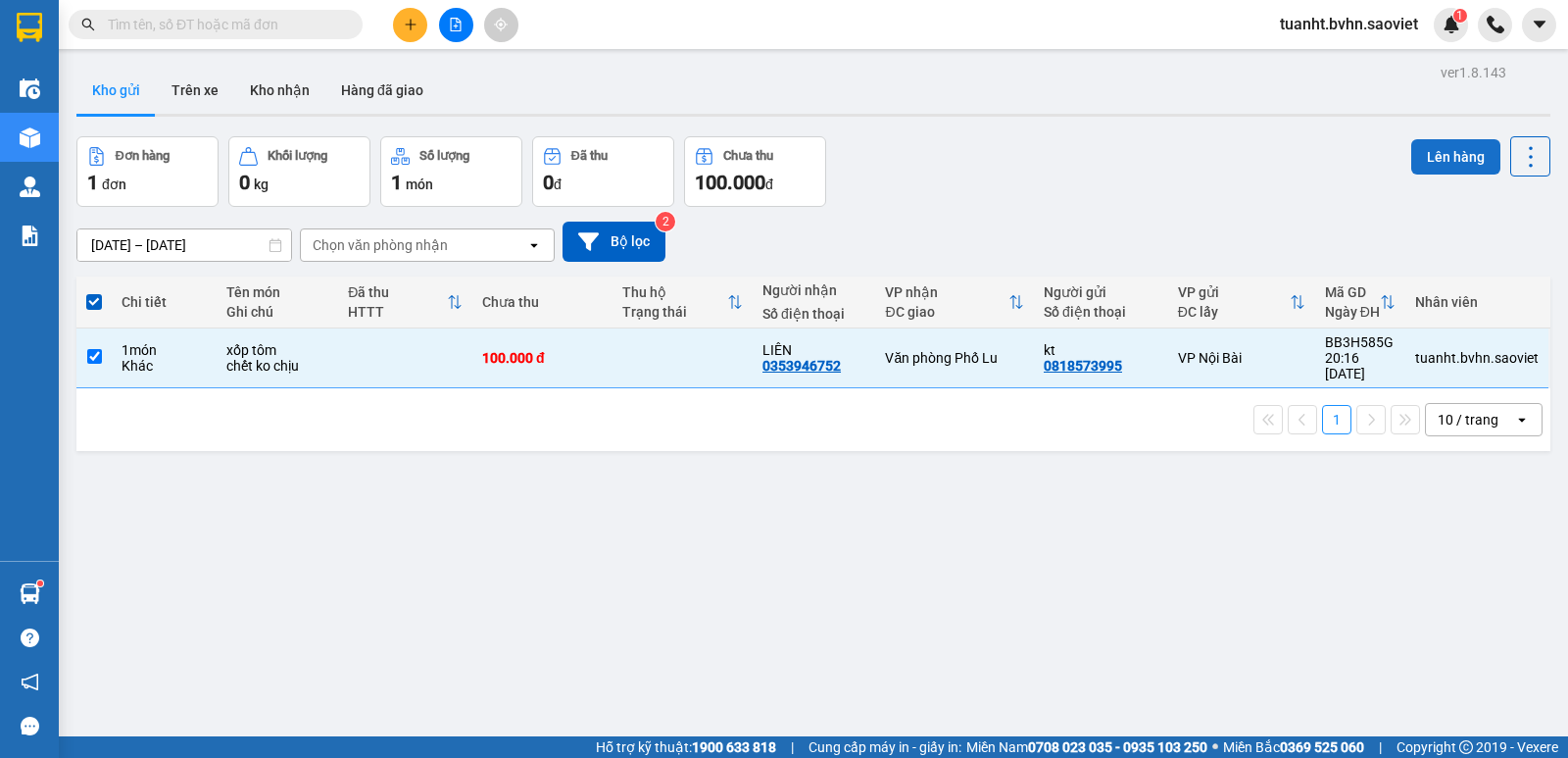
click at [1433, 162] on button "Lên hàng" at bounding box center [1456, 157] width 89 height 36
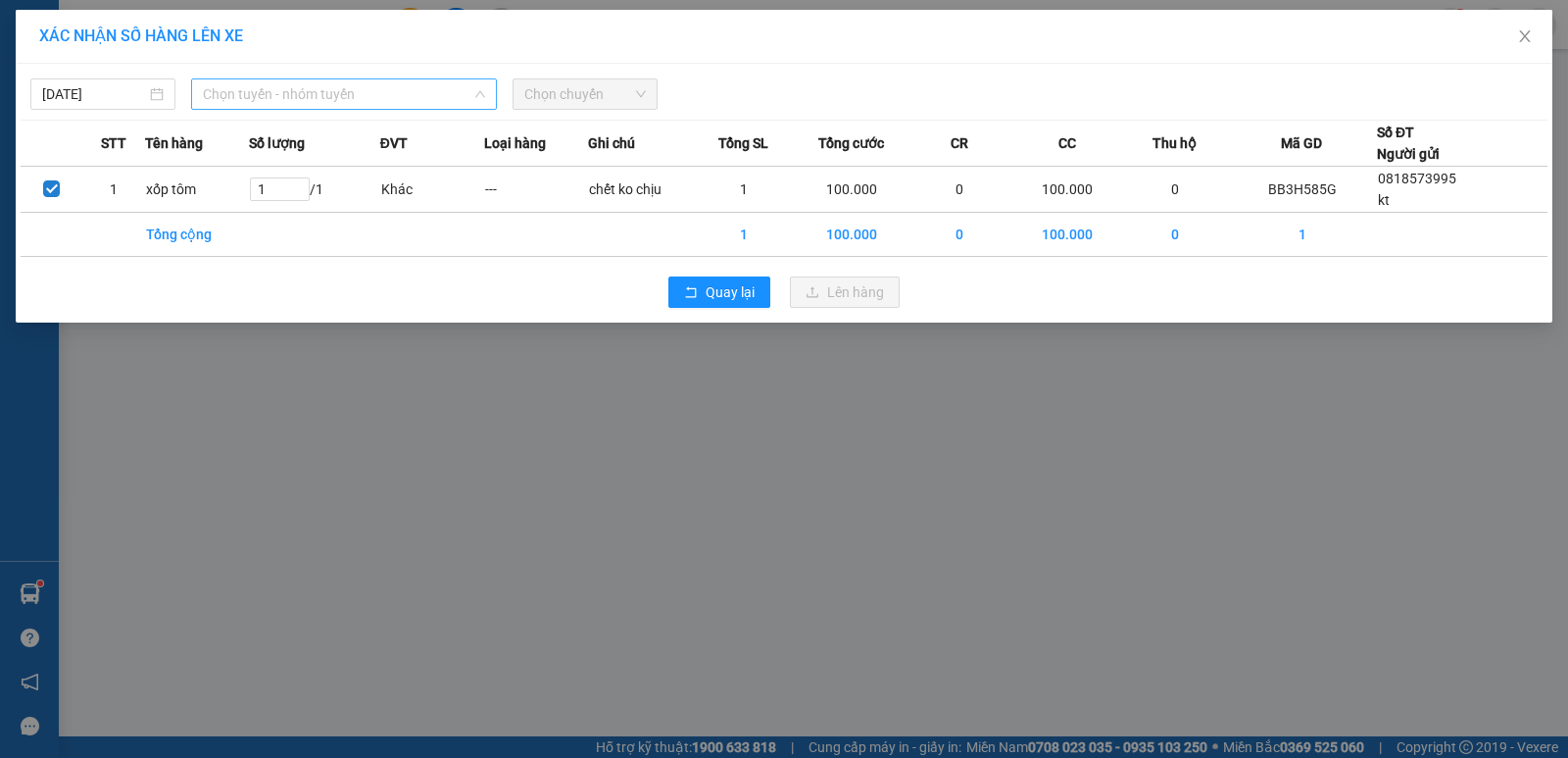
click at [375, 95] on span "Chọn tuyến - nhóm tuyến" at bounding box center [344, 94] width 282 height 30
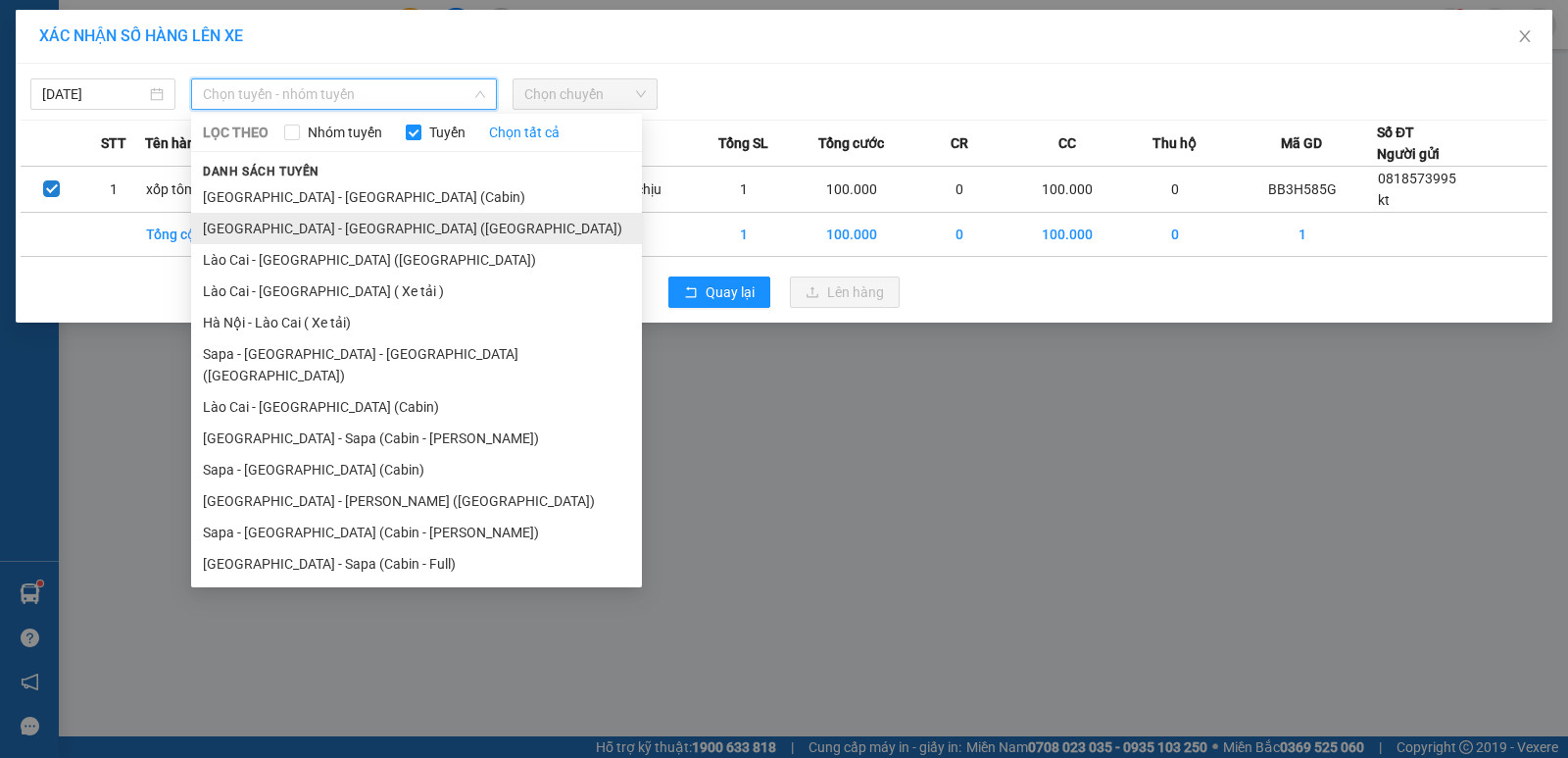
click at [319, 232] on li "[GEOGRAPHIC_DATA] - [GEOGRAPHIC_DATA] ([GEOGRAPHIC_DATA])" at bounding box center [416, 229] width 451 height 32
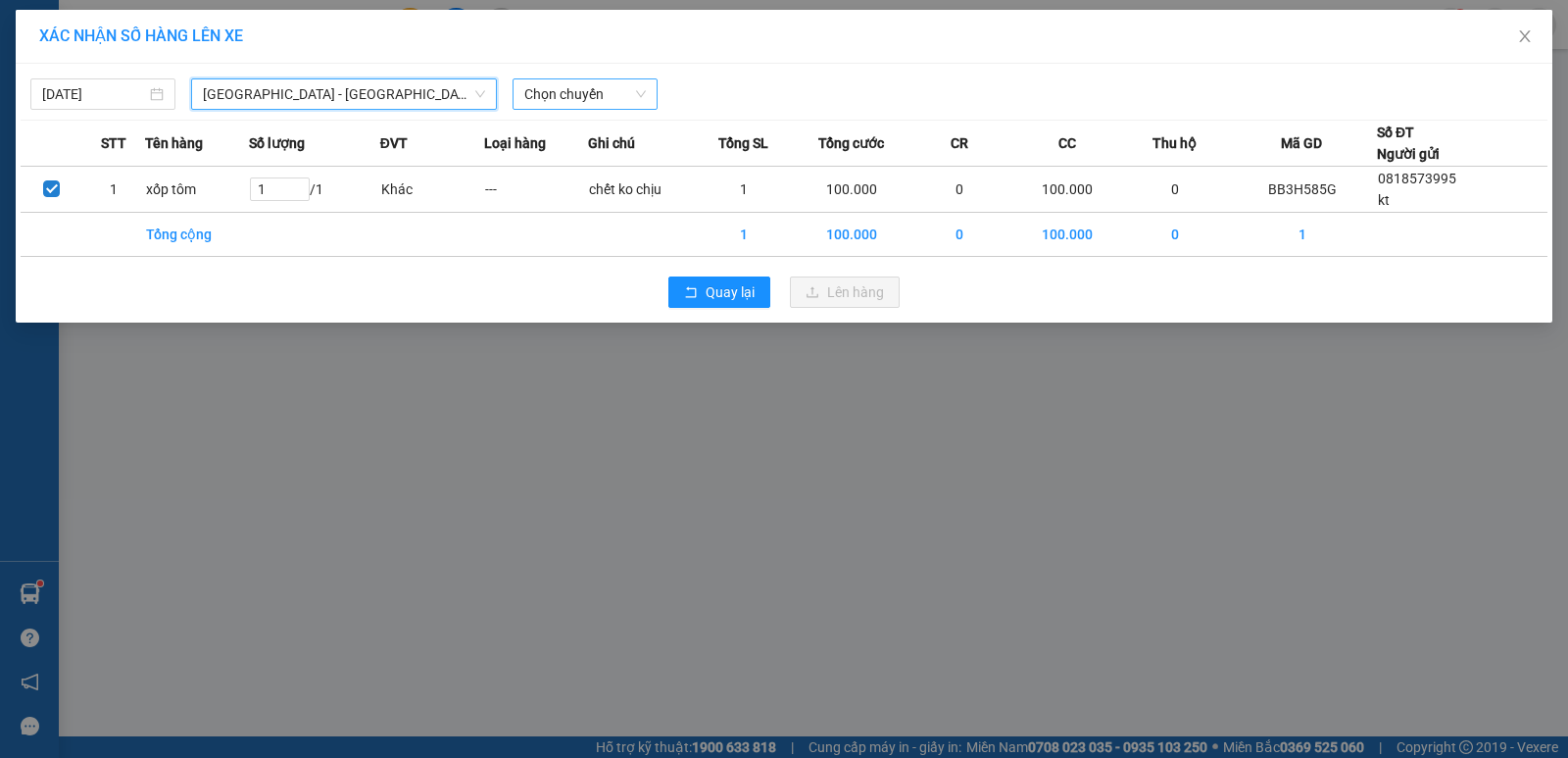
click at [581, 92] on span "Chọn chuyến" at bounding box center [585, 94] width 122 height 30
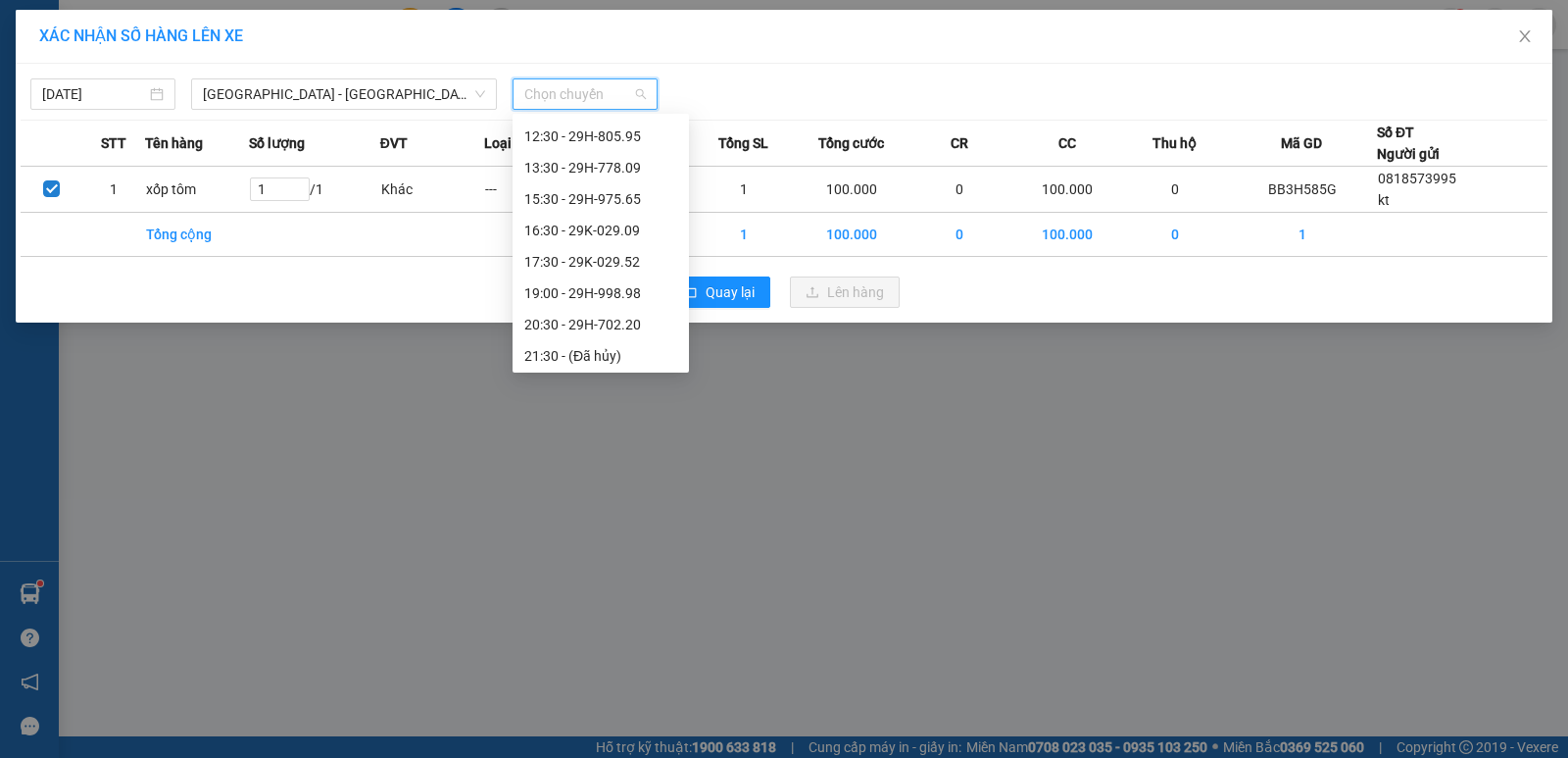
scroll to position [157, 0]
click at [609, 319] on div "20:30 - 29H-702.20" at bounding box center [601, 322] width 153 height 22
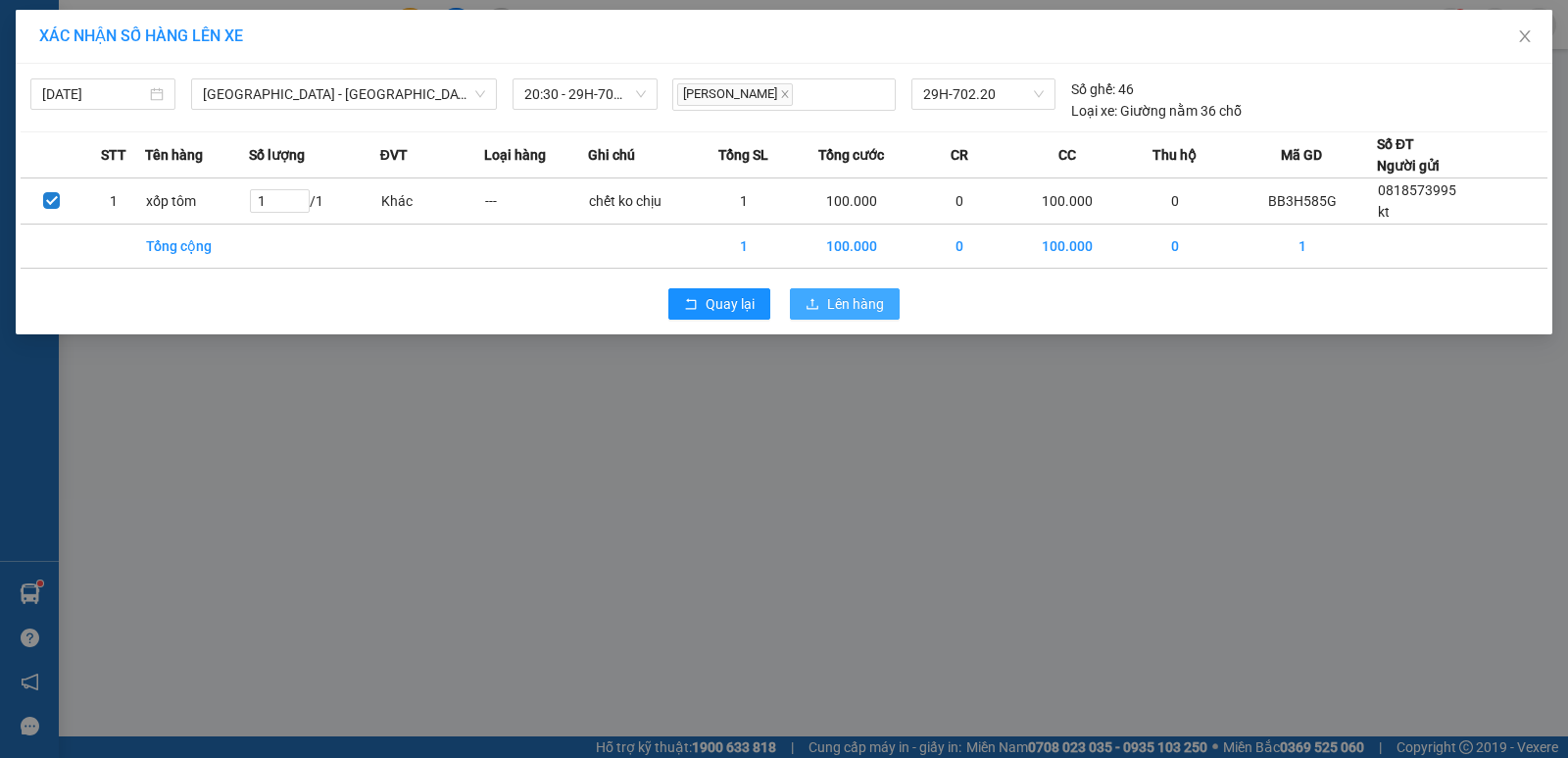
click at [809, 302] on icon "upload" at bounding box center [813, 304] width 14 height 14
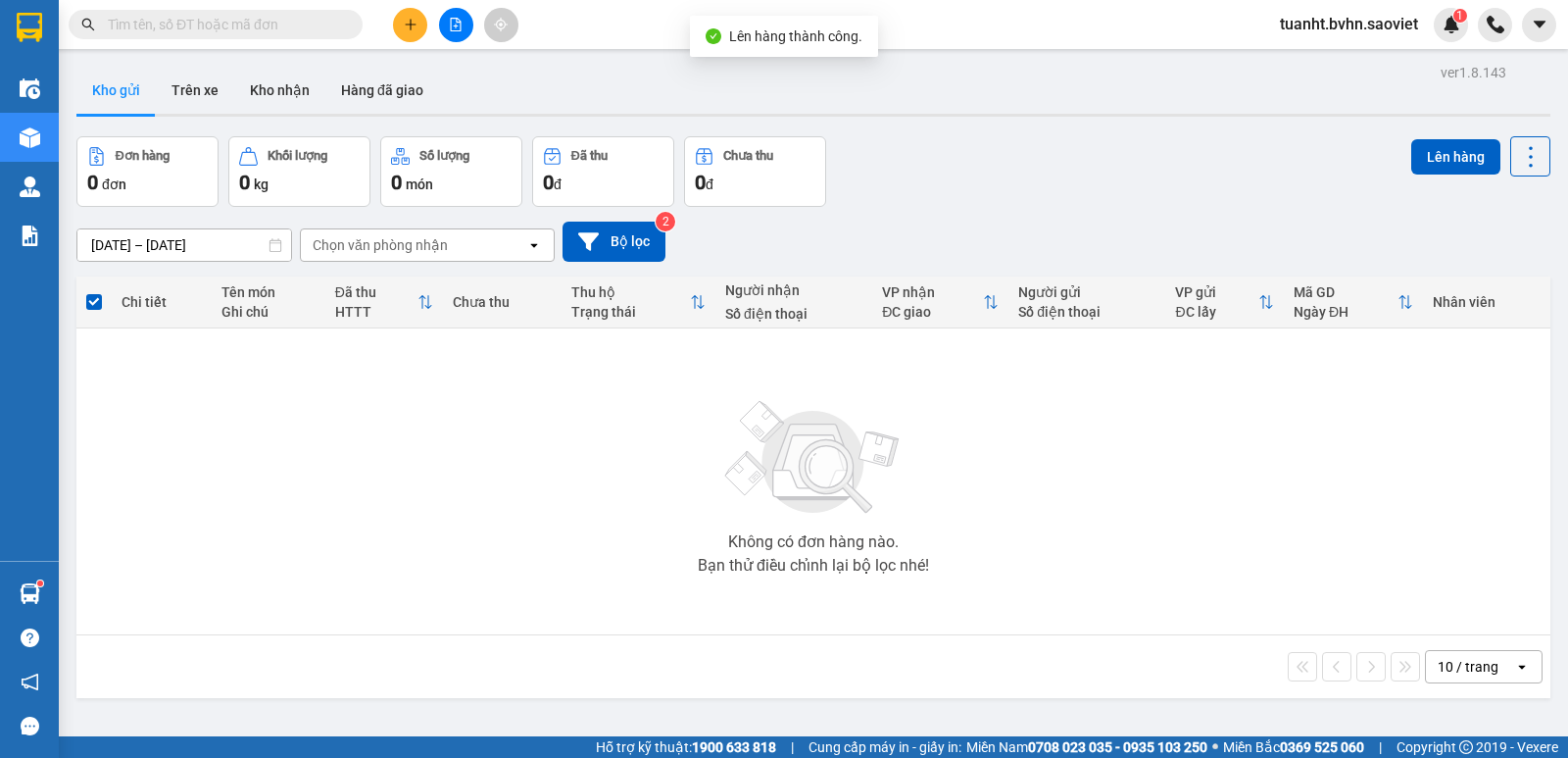
click at [452, 22] on icon "file-add" at bounding box center [456, 25] width 14 height 14
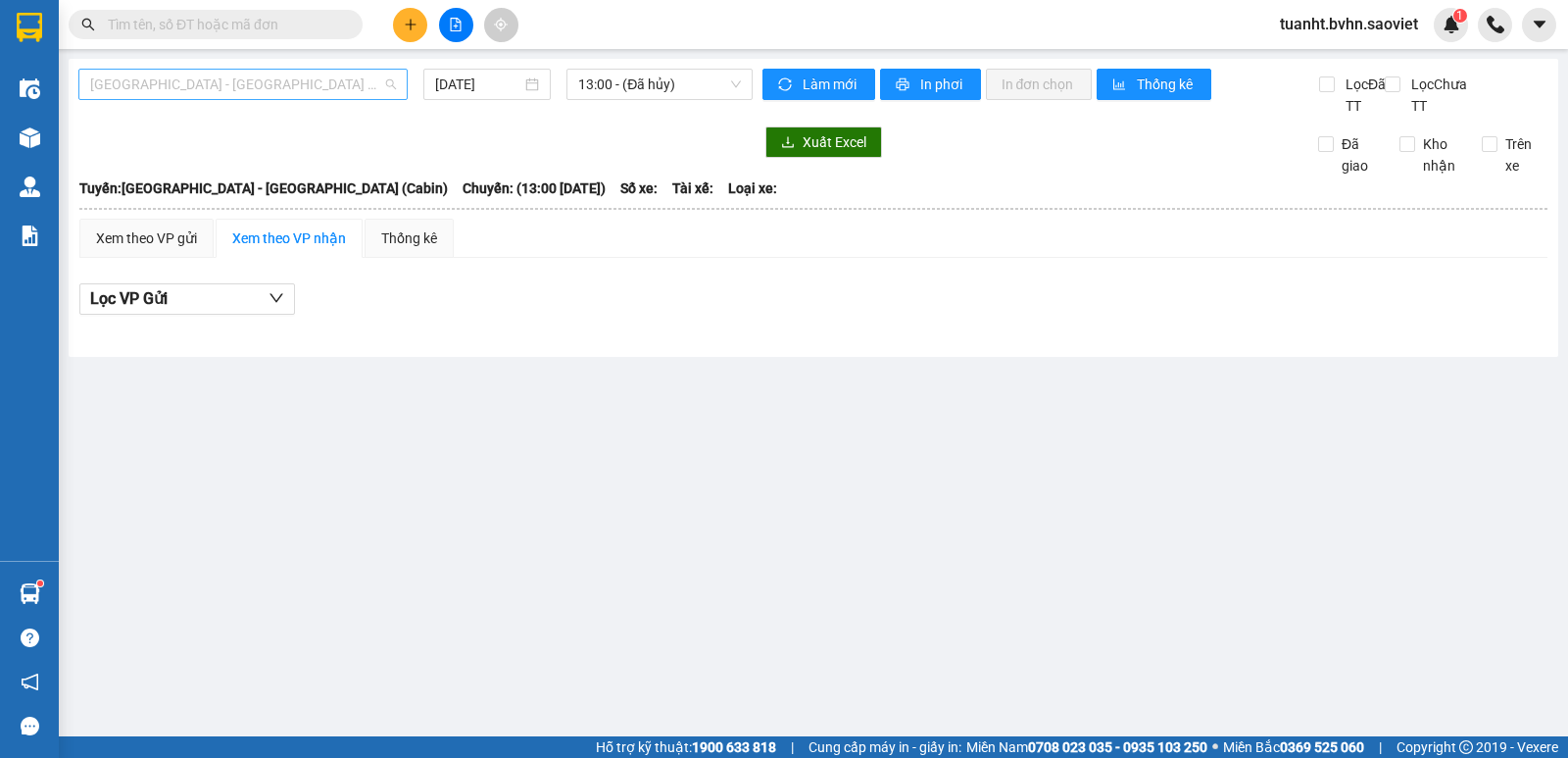
click at [342, 83] on span "[GEOGRAPHIC_DATA] - [GEOGRAPHIC_DATA] (Cabin)" at bounding box center [243, 84] width 306 height 30
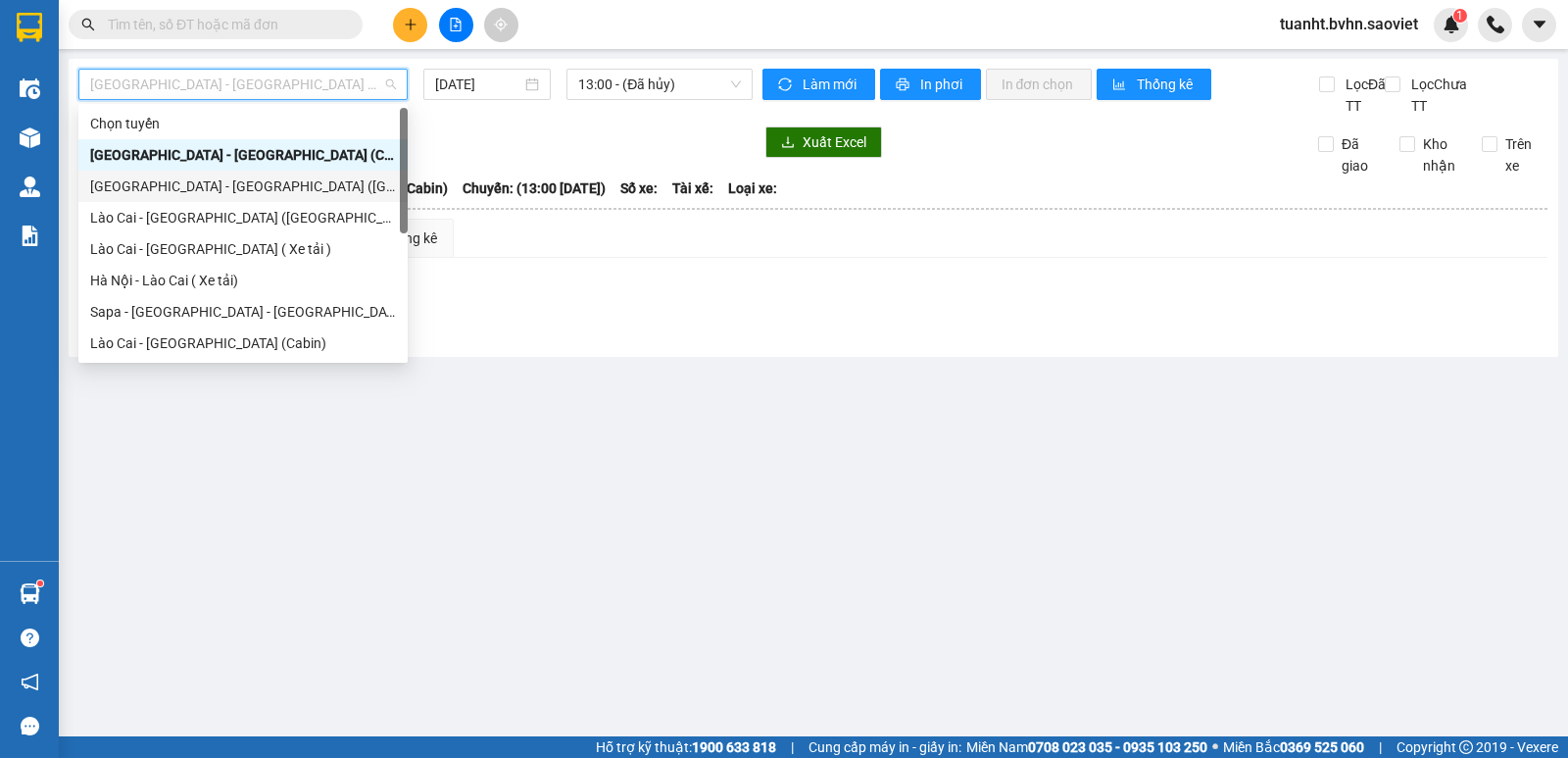
click at [298, 181] on div "[GEOGRAPHIC_DATA] - [GEOGRAPHIC_DATA] ([GEOGRAPHIC_DATA])" at bounding box center [243, 186] width 306 height 22
type input "[DATE]"
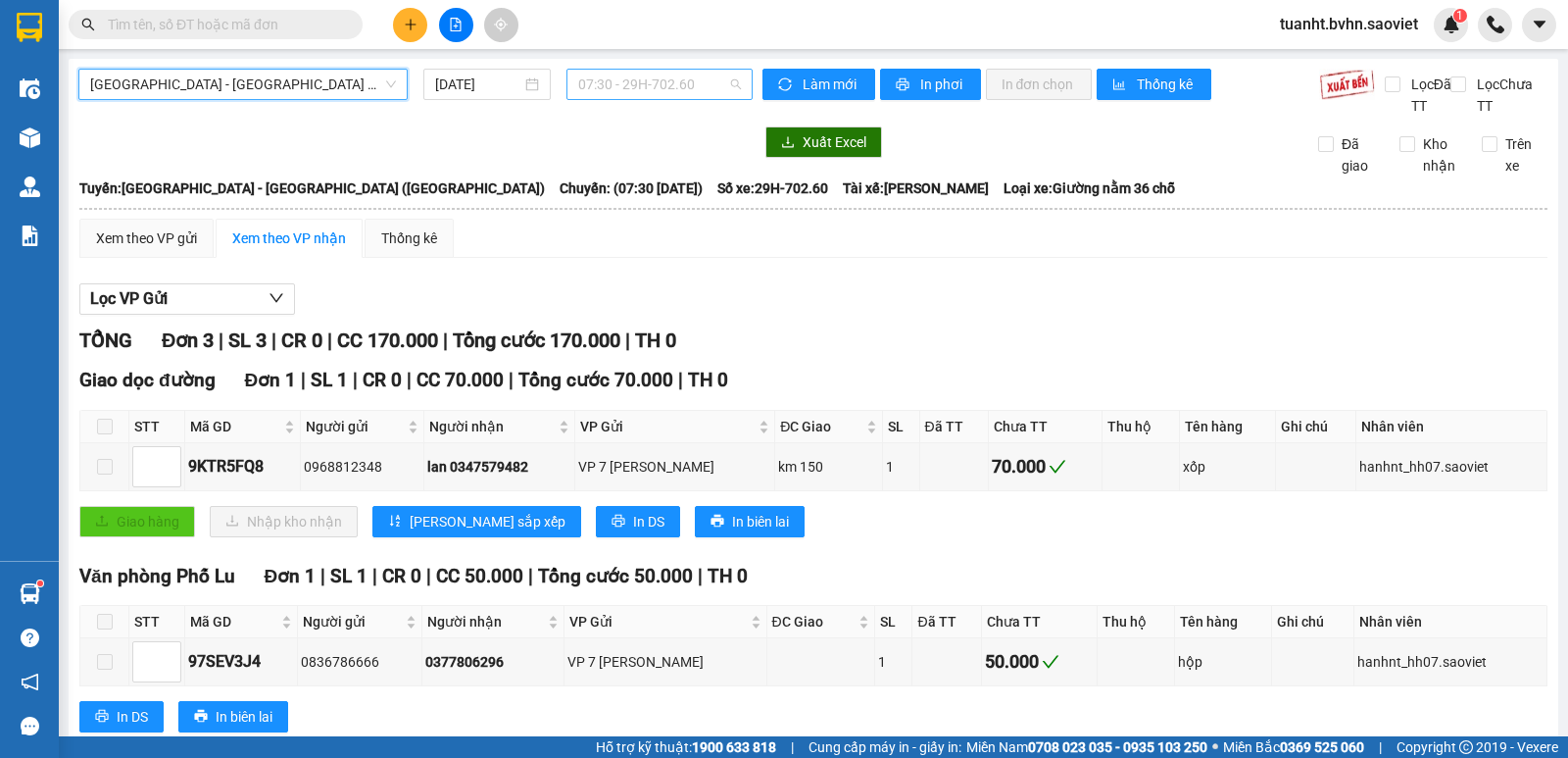
click at [645, 77] on span "07:30 - 29H-702.60" at bounding box center [659, 84] width 162 height 30
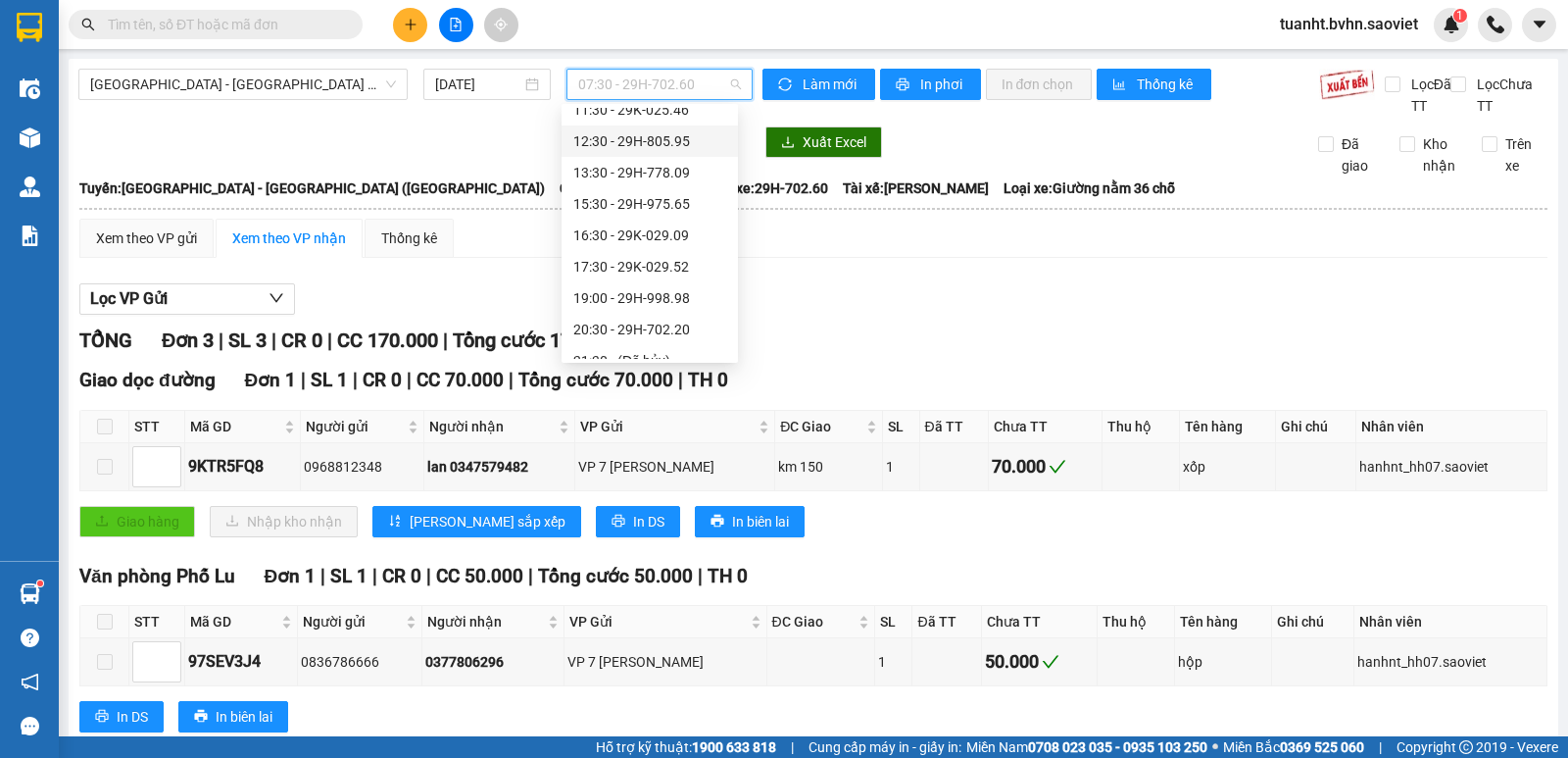
scroll to position [157, 0]
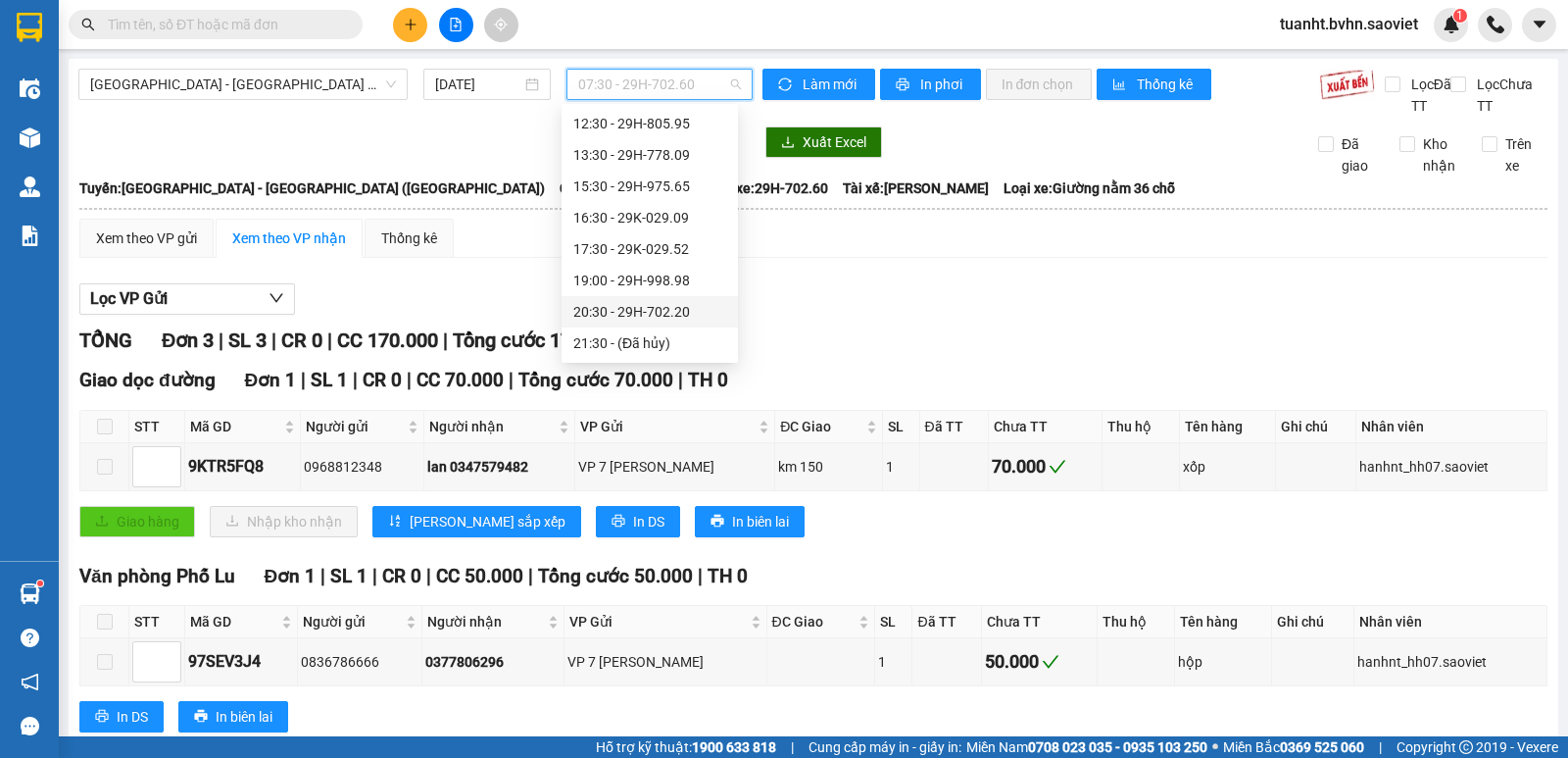
click at [644, 304] on div "20:30 - 29H-702.20" at bounding box center [650, 312] width 153 height 22
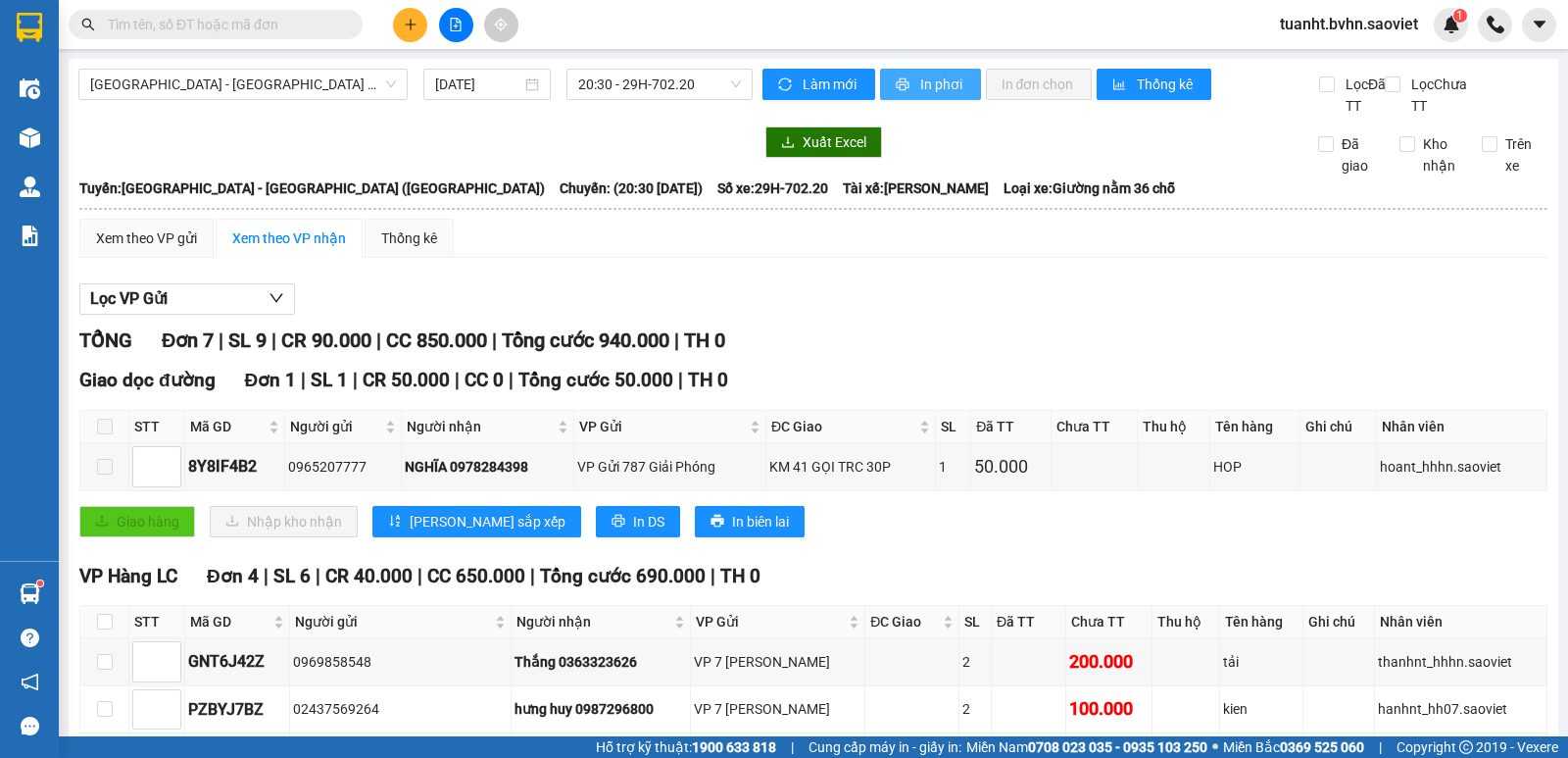
click at [896, 86] on icon "printer" at bounding box center [902, 84] width 13 height 13
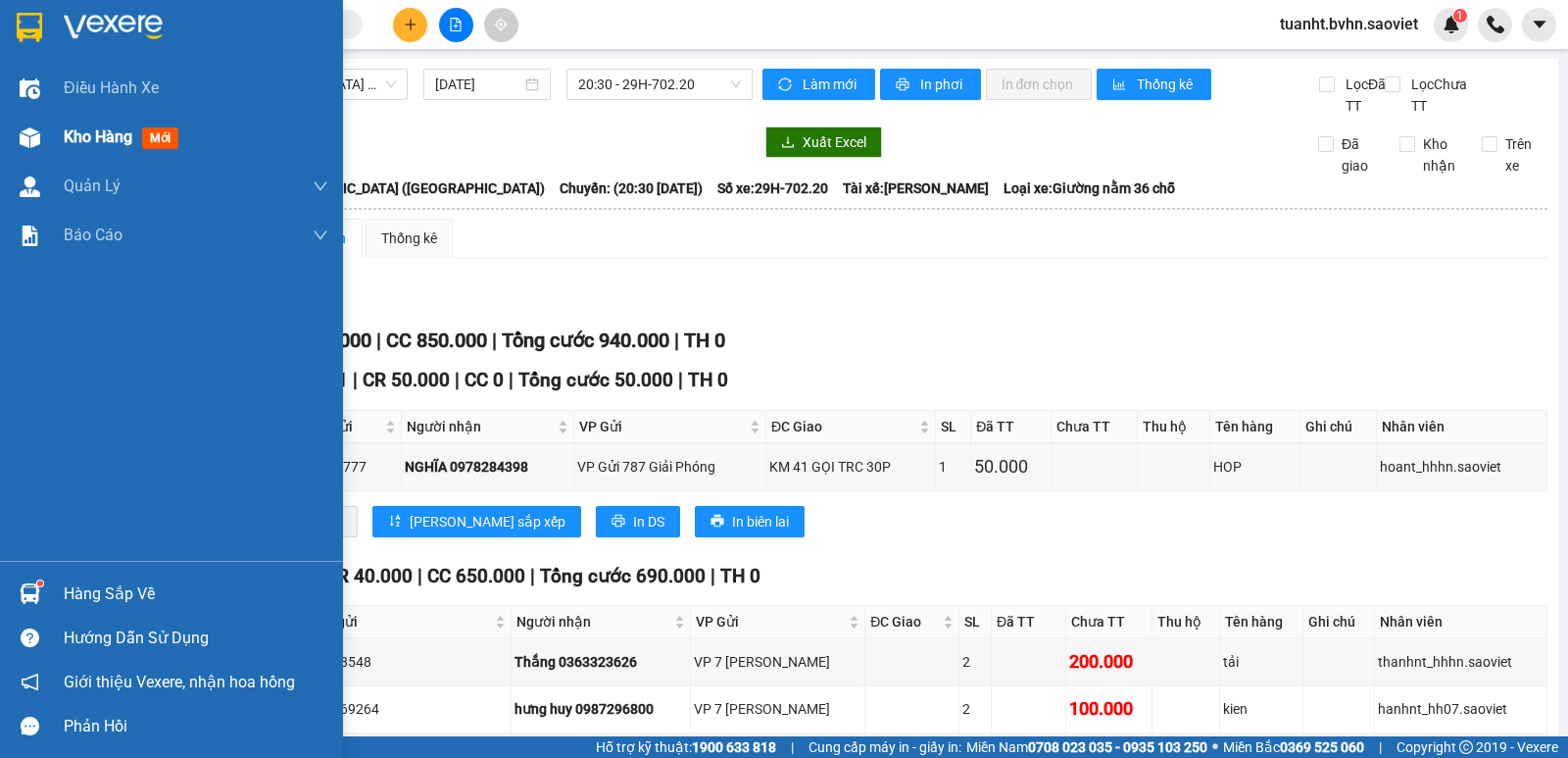
click at [21, 124] on div at bounding box center [30, 138] width 35 height 35
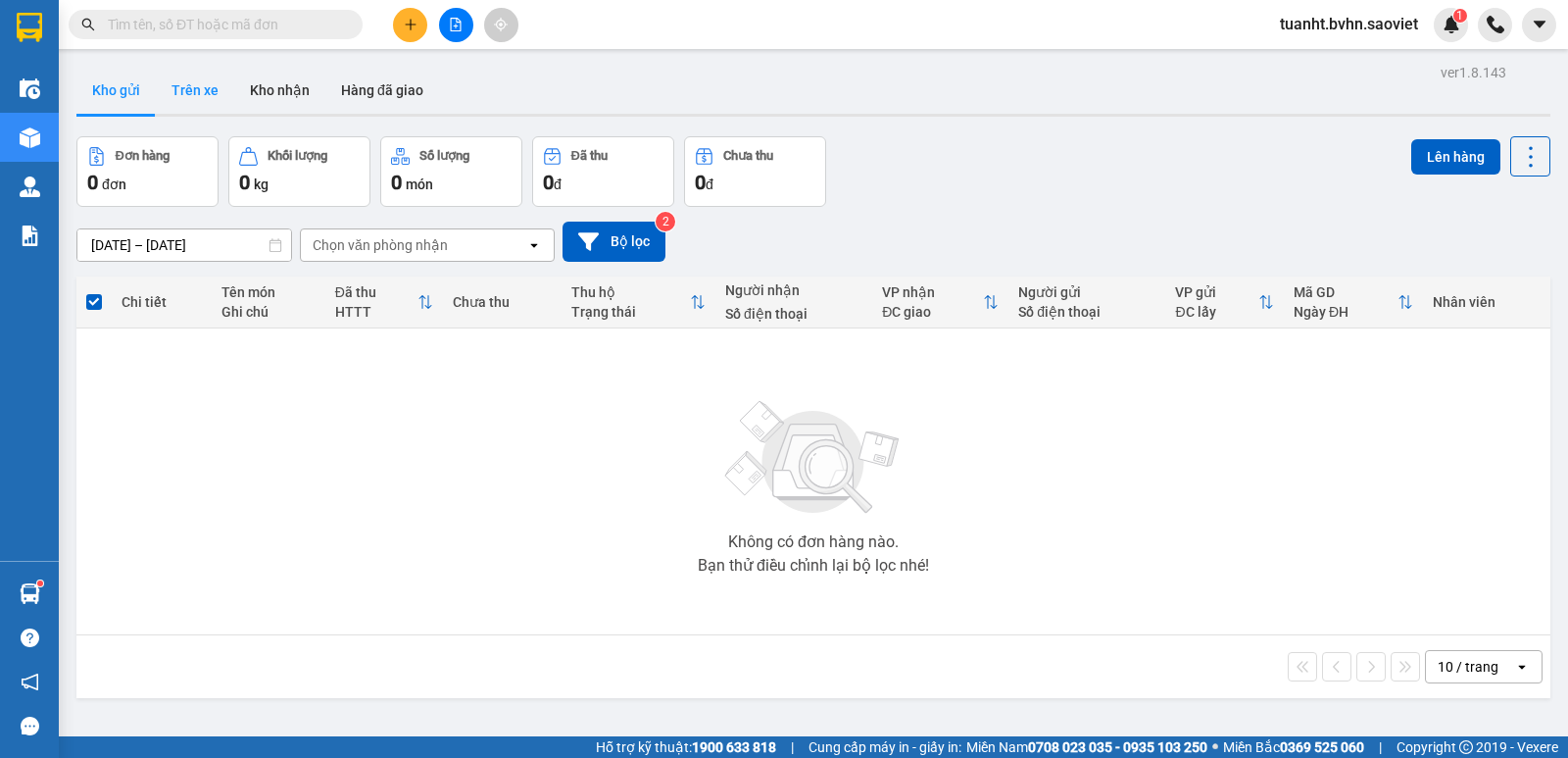
click at [207, 99] on button "Trên xe" at bounding box center [194, 89] width 78 height 47
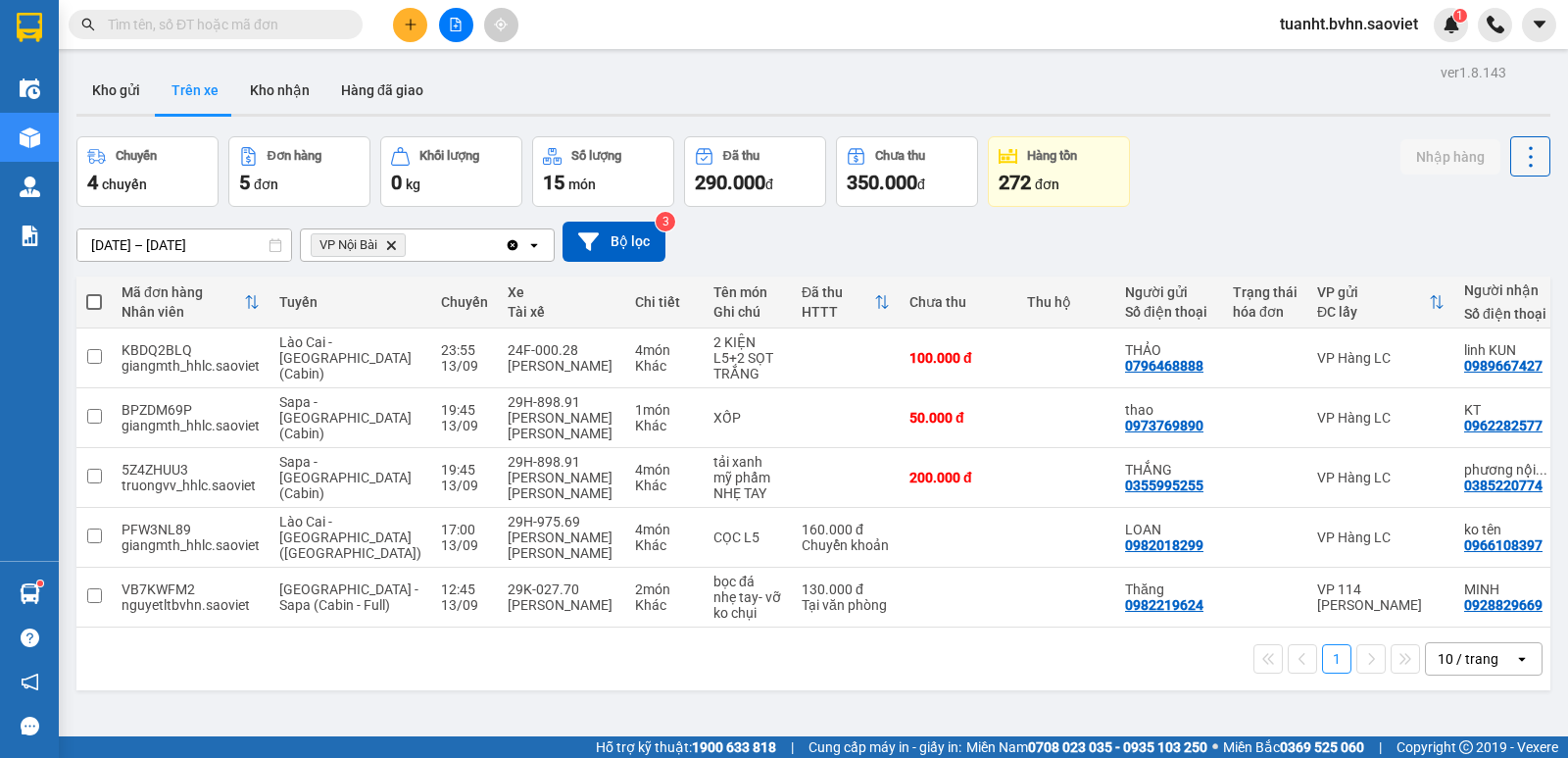
click at [1517, 162] on icon at bounding box center [1531, 157] width 28 height 28
click at [1497, 211] on span "Làm mới" at bounding box center [1489, 210] width 54 height 20
click at [274, 87] on button "Kho nhận" at bounding box center [280, 89] width 91 height 47
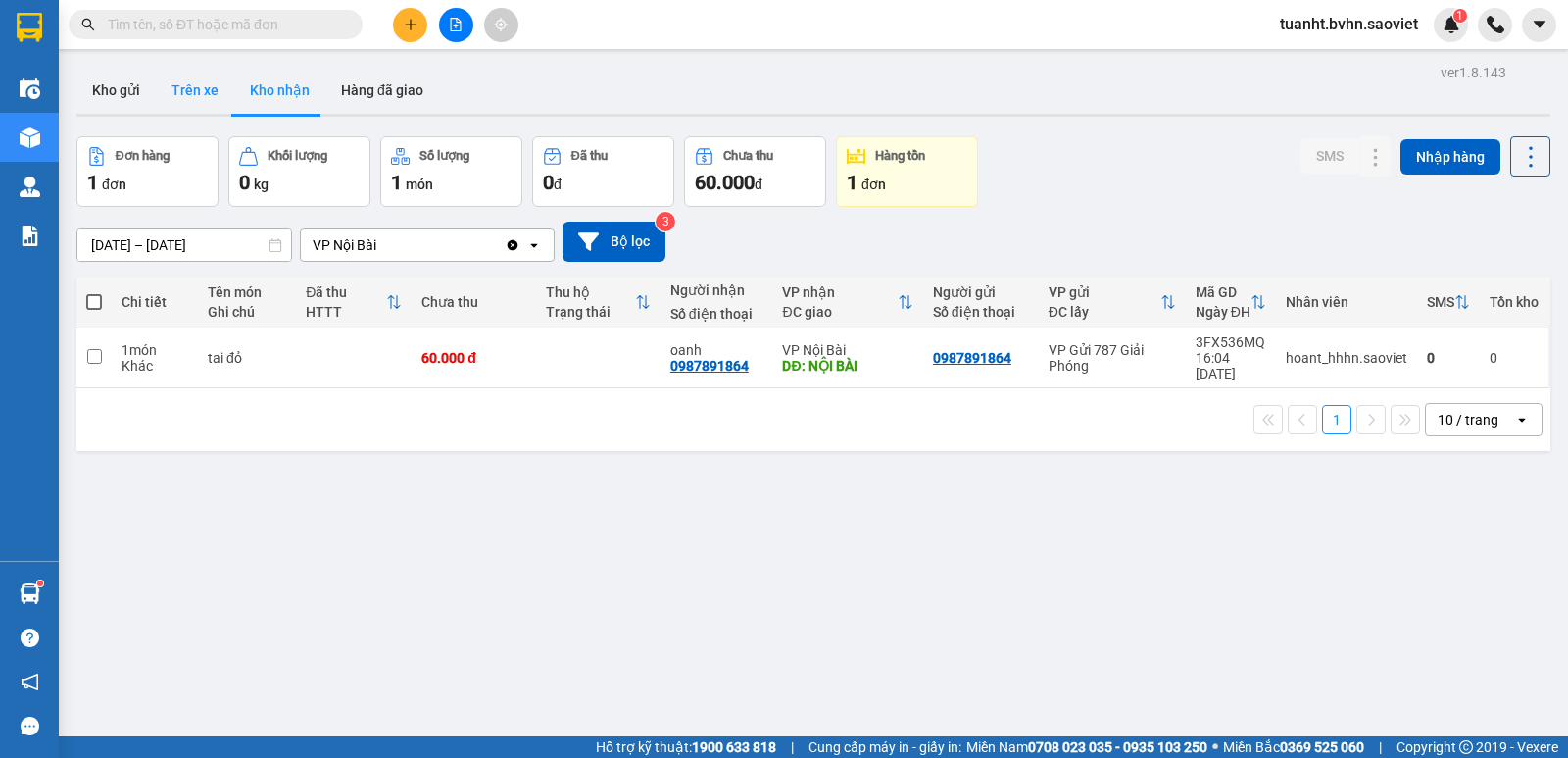
click at [187, 91] on button "Trên xe" at bounding box center [194, 89] width 78 height 47
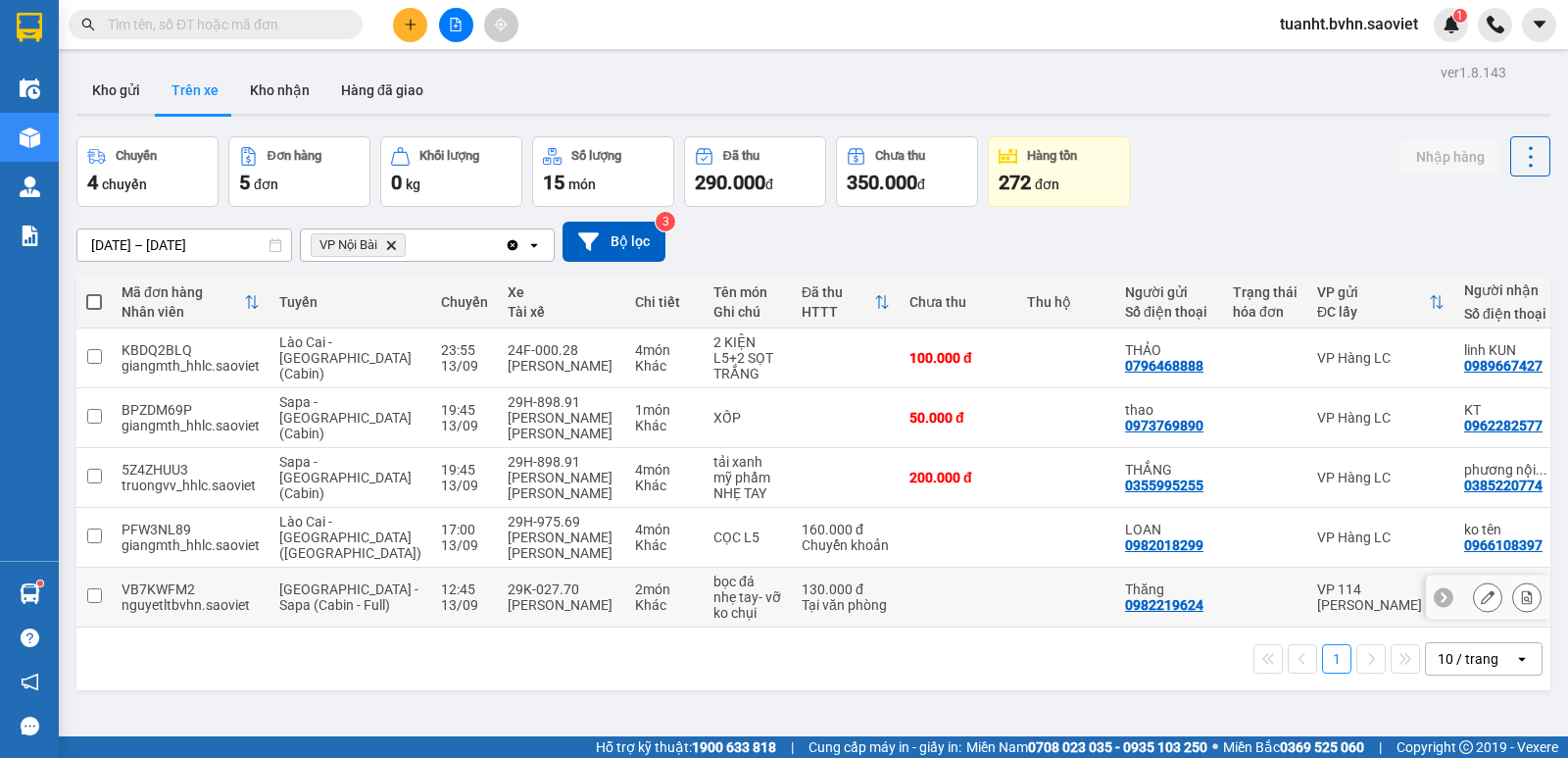
click at [98, 596] on input "checkbox" at bounding box center [94, 595] width 15 height 15
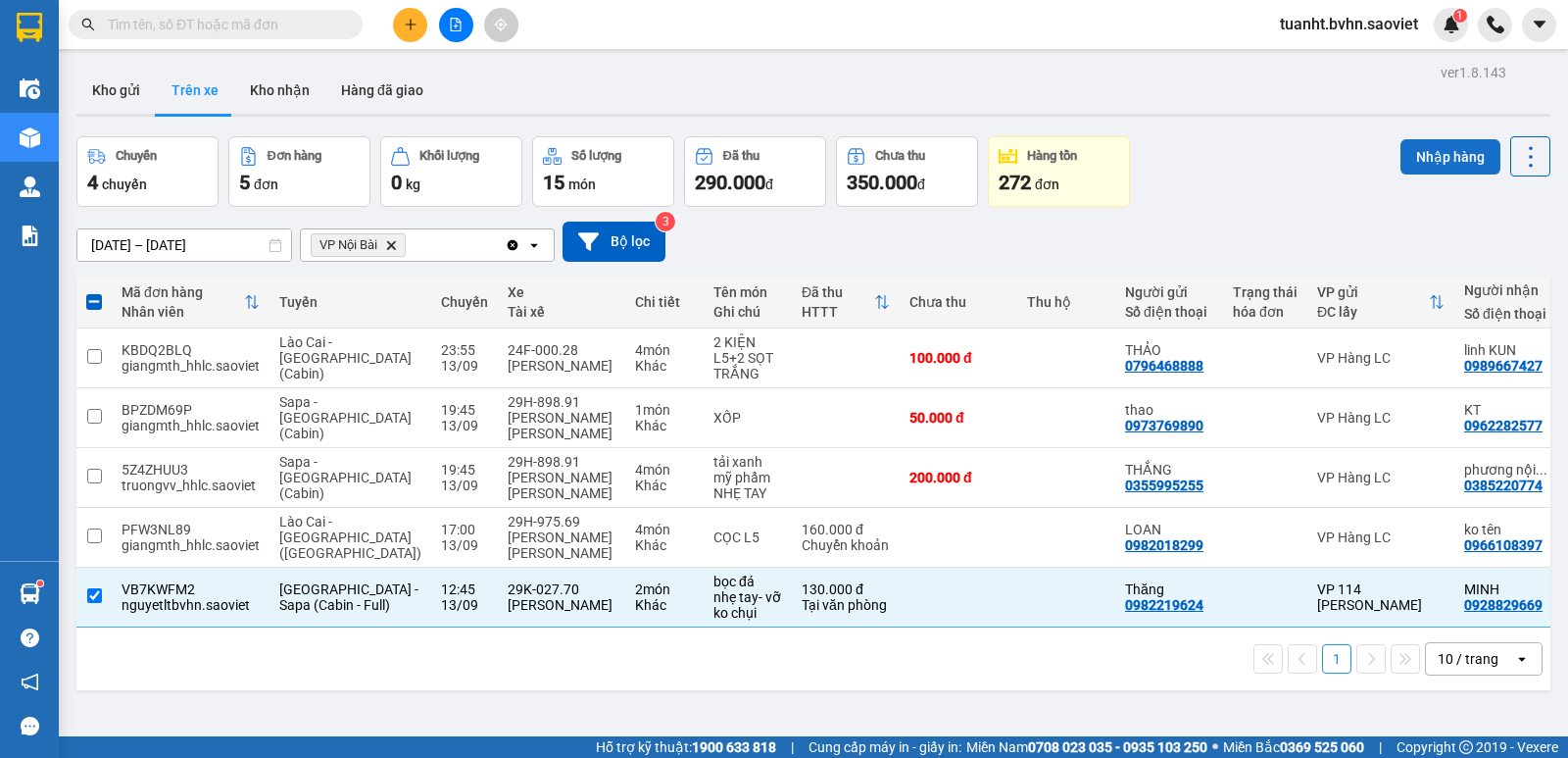
click at [1400, 162] on button "Nhập hàng" at bounding box center [1450, 157] width 100 height 36
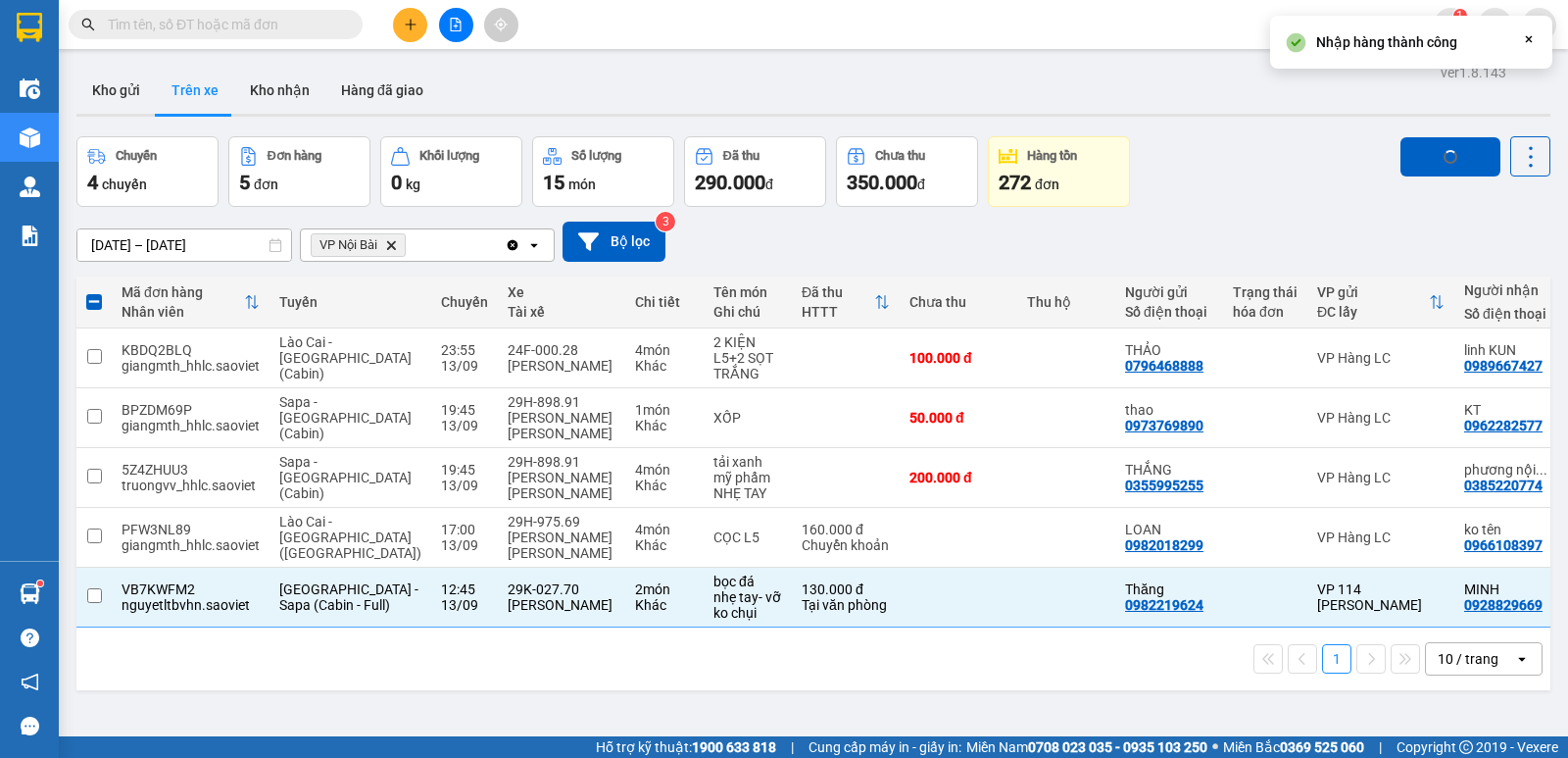
checkbox input "false"
